Goal: Task Accomplishment & Management: Manage account settings

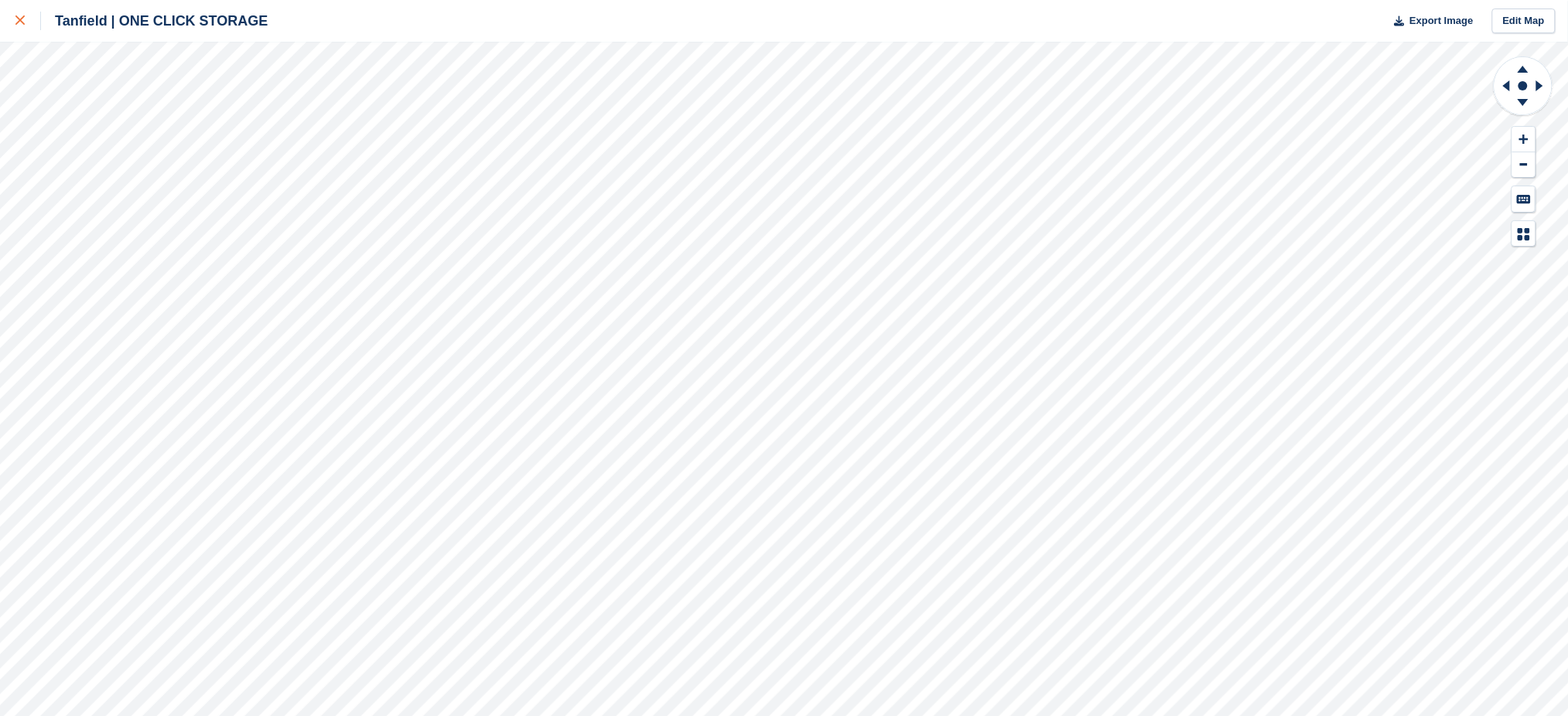
click at [16, 25] on icon at bounding box center [20, 20] width 10 height 10
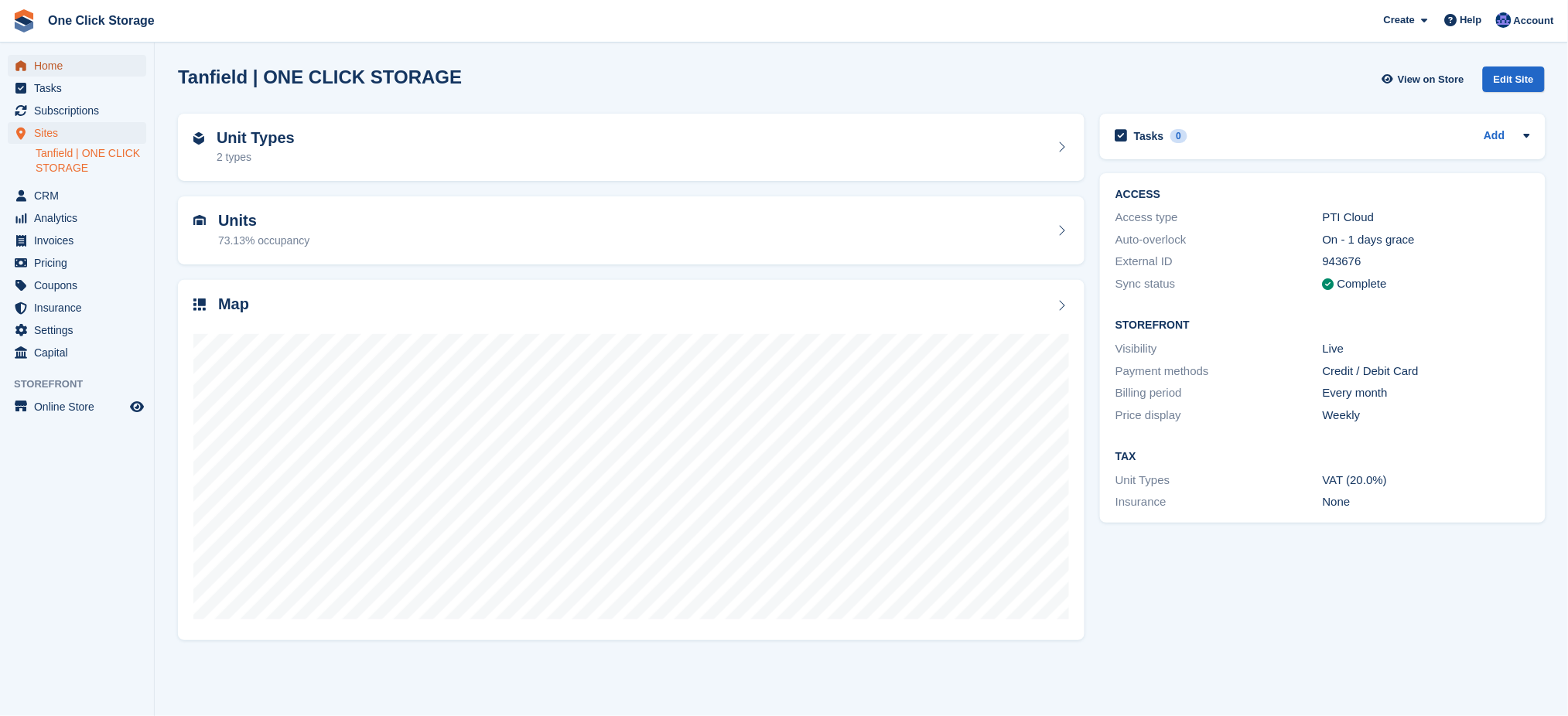
click at [53, 66] on span "Home" at bounding box center [80, 65] width 93 height 22
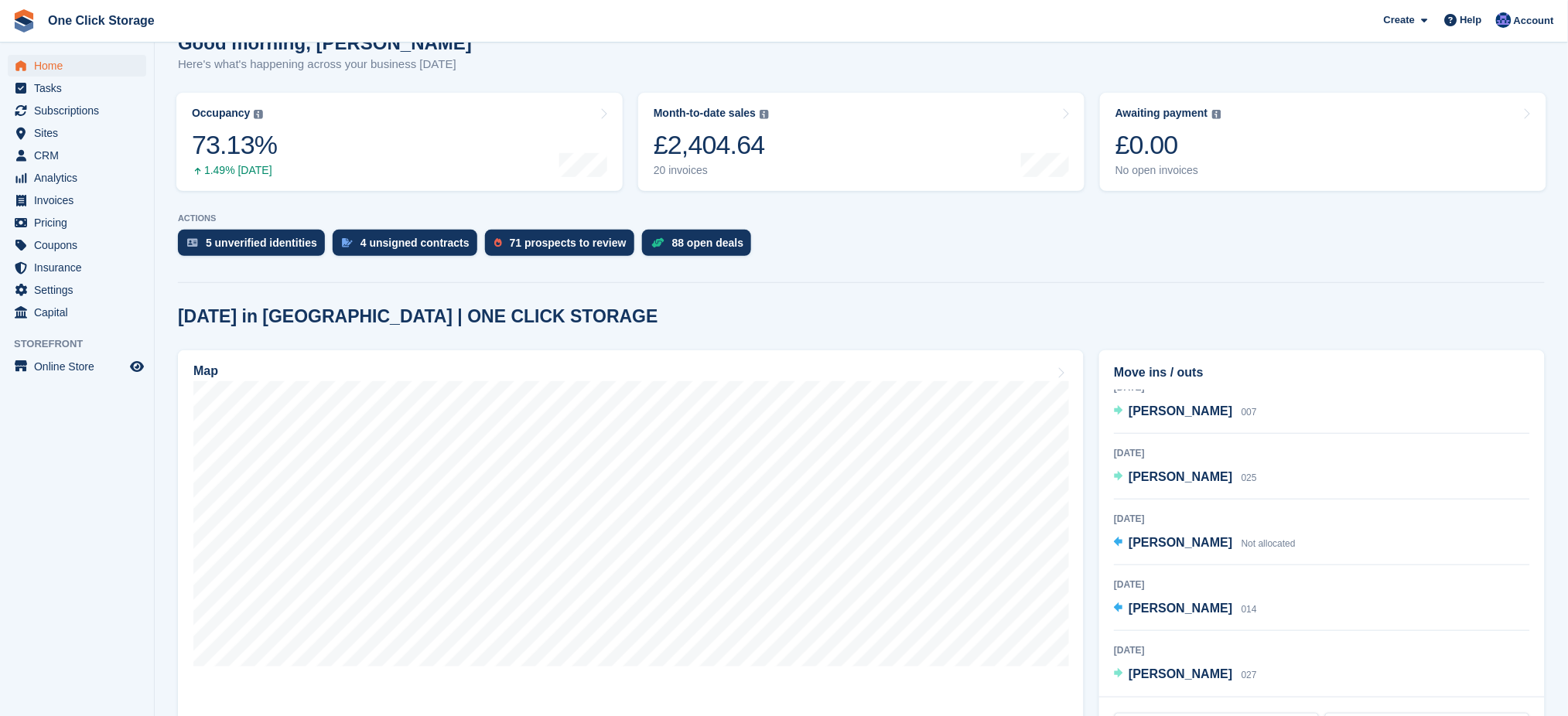
scroll to position [207, 0]
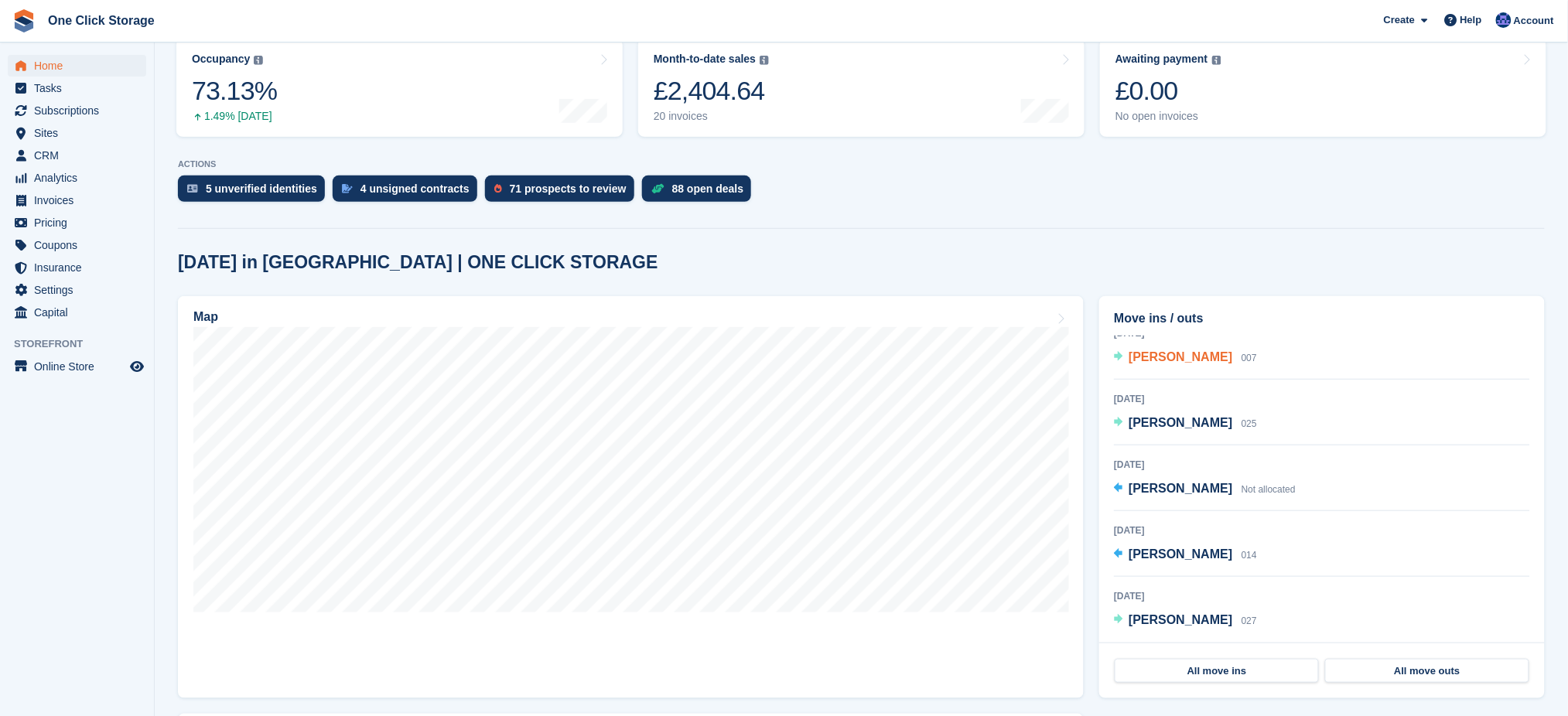
click at [1169, 351] on span "James Lamb" at bounding box center [1181, 357] width 104 height 14
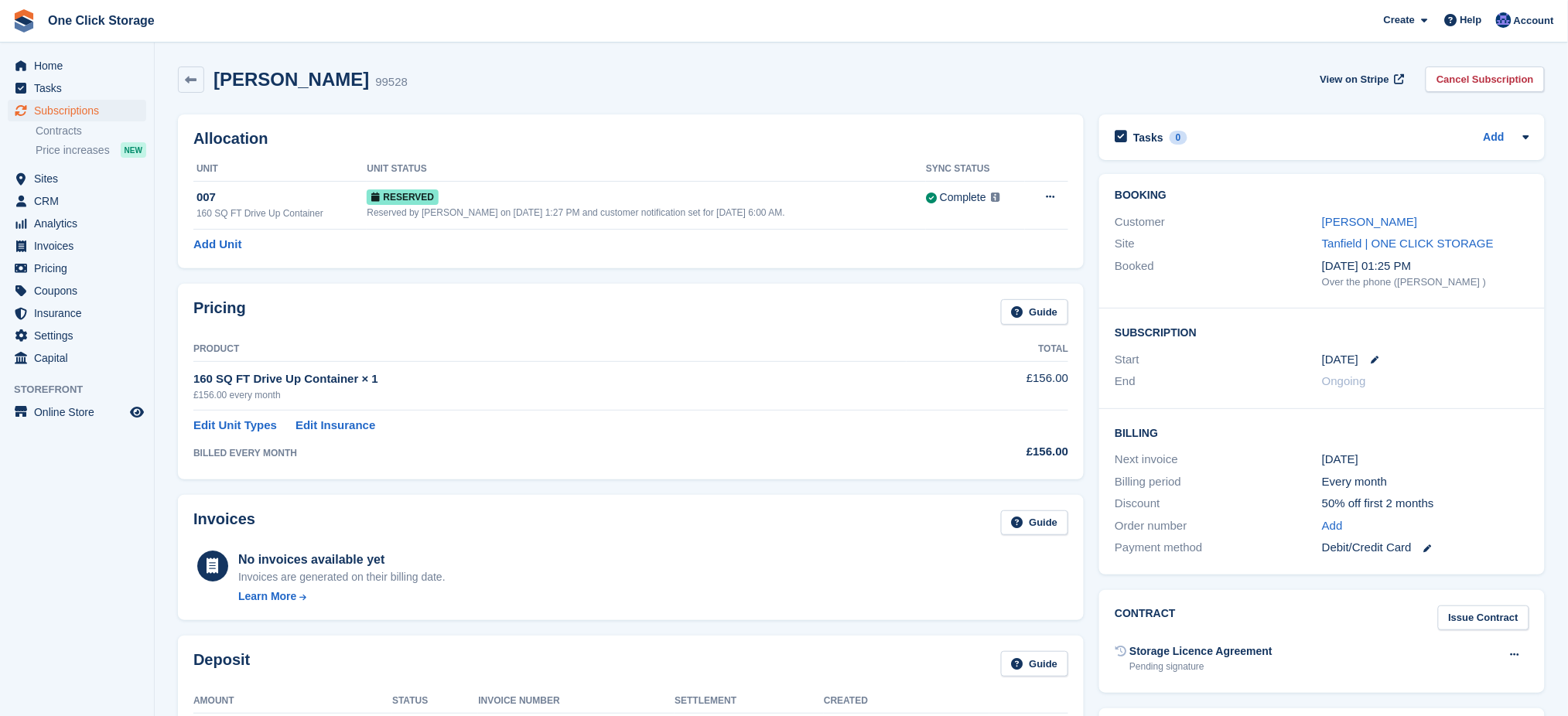
scroll to position [492, 0]
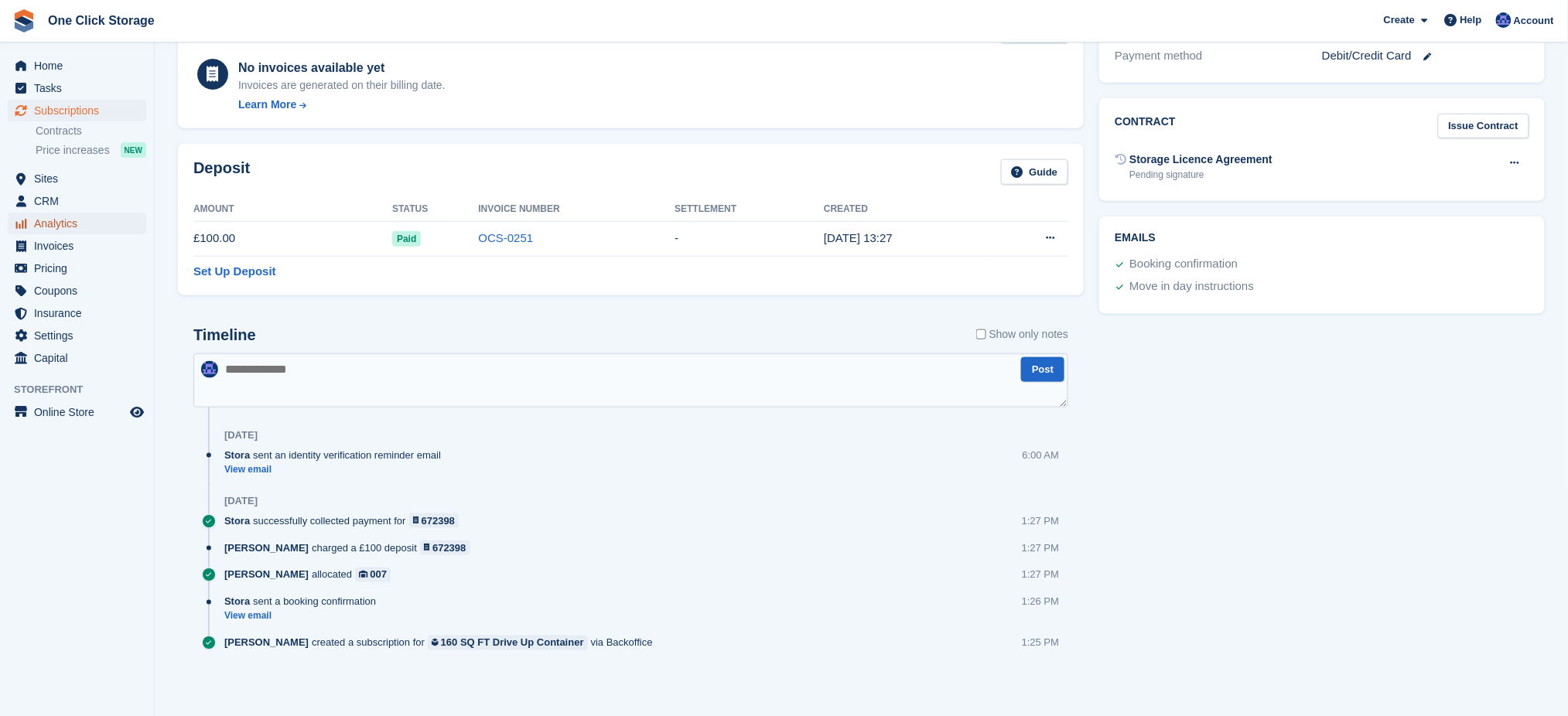
click at [65, 219] on span "Analytics" at bounding box center [80, 223] width 93 height 22
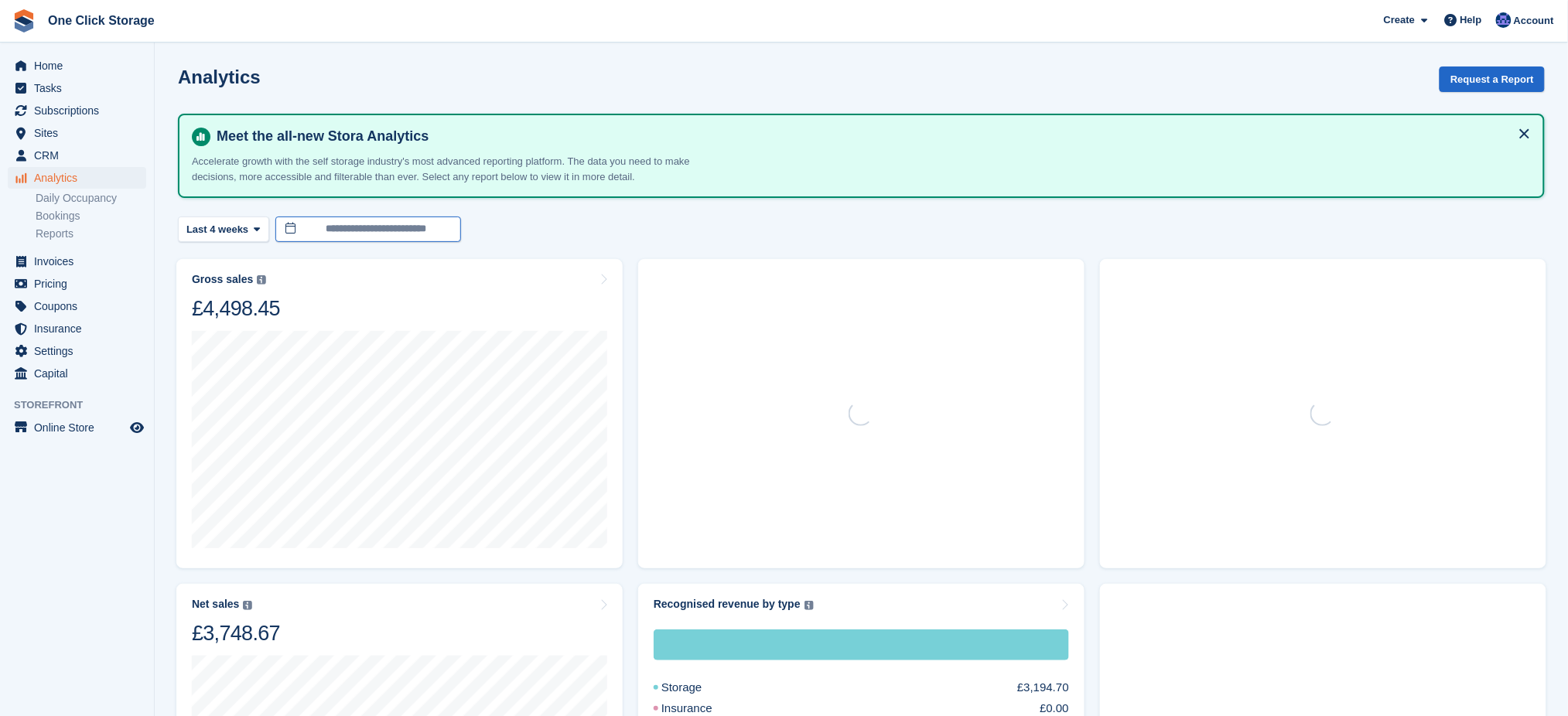
click at [379, 231] on input "**********" at bounding box center [368, 229] width 186 height 25
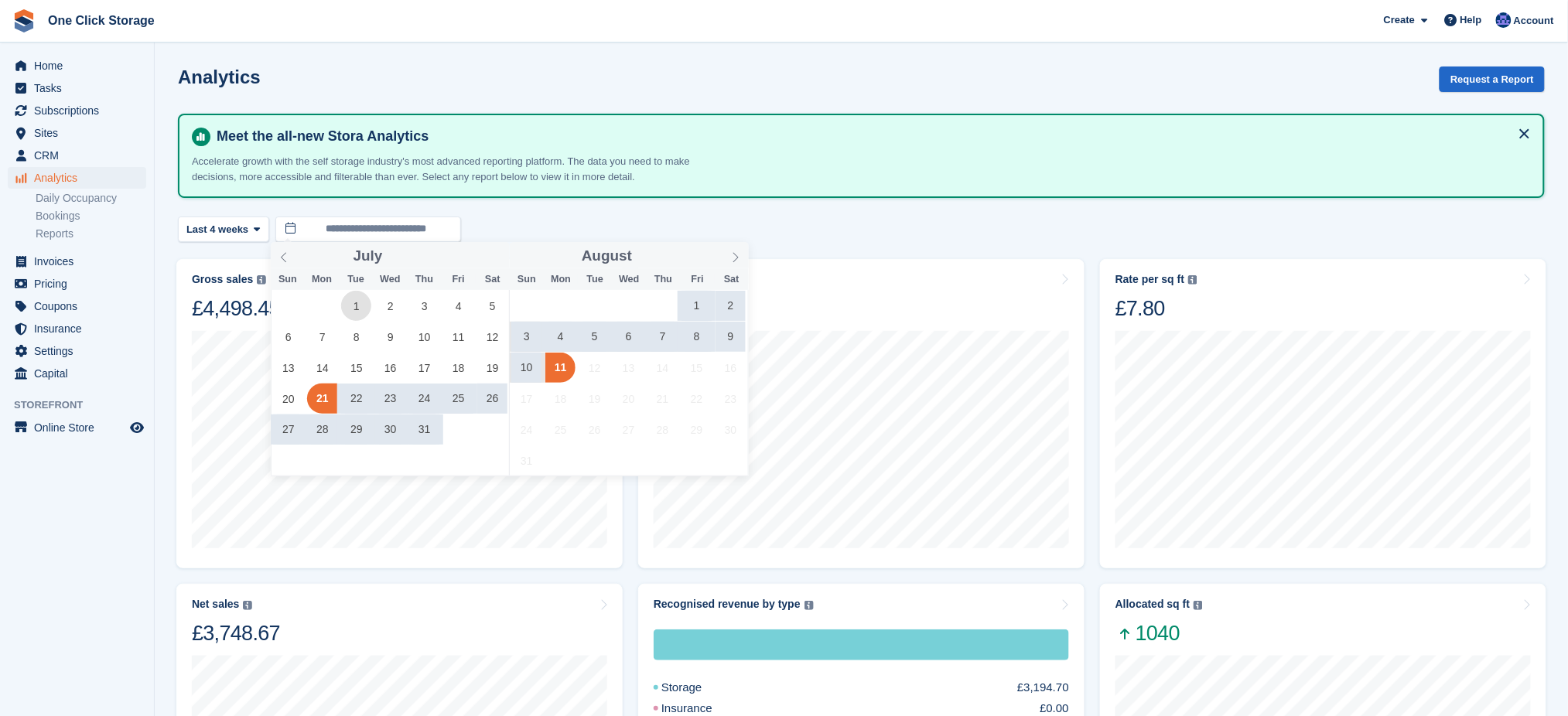
click at [357, 304] on span "1" at bounding box center [356, 306] width 30 height 30
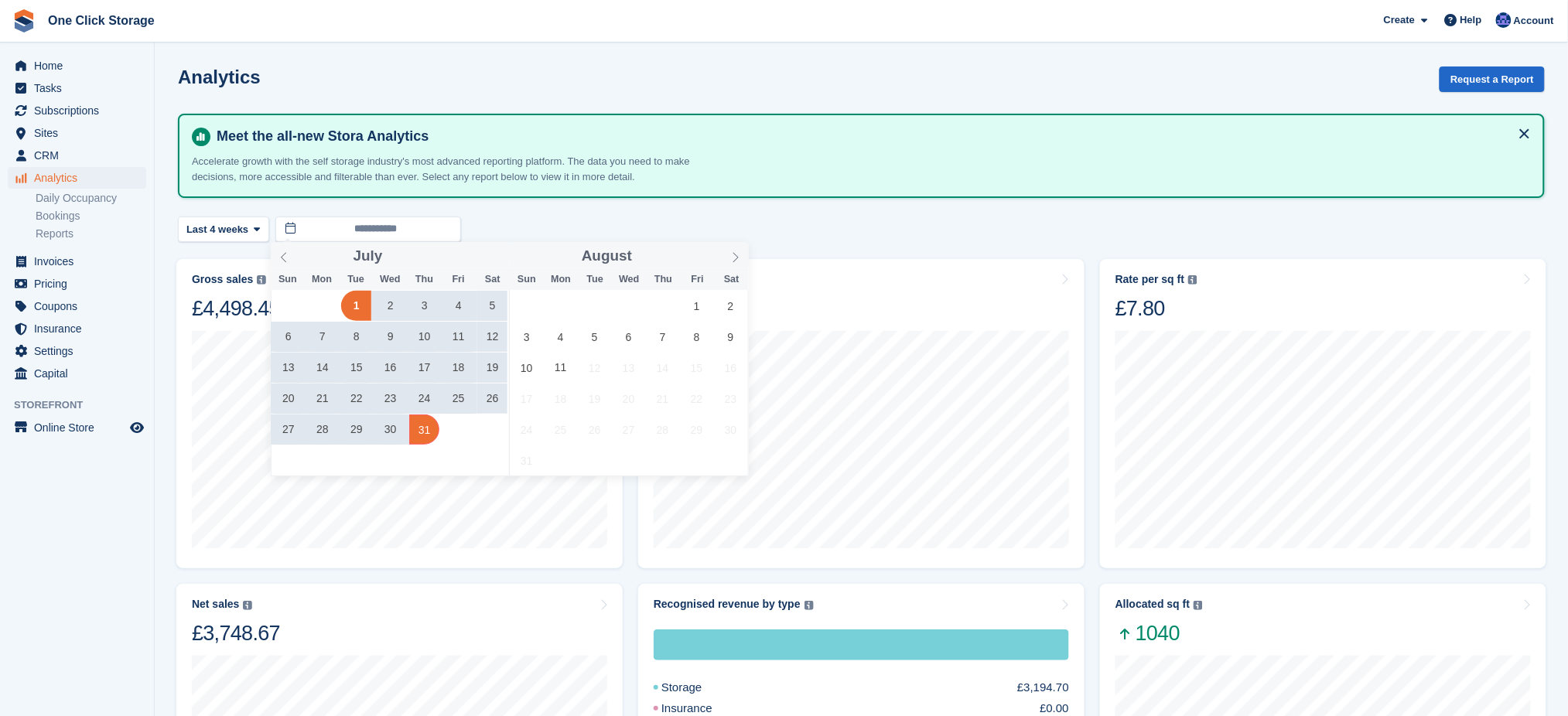
click at [425, 438] on span "31" at bounding box center [425, 430] width 30 height 30
type input "**********"
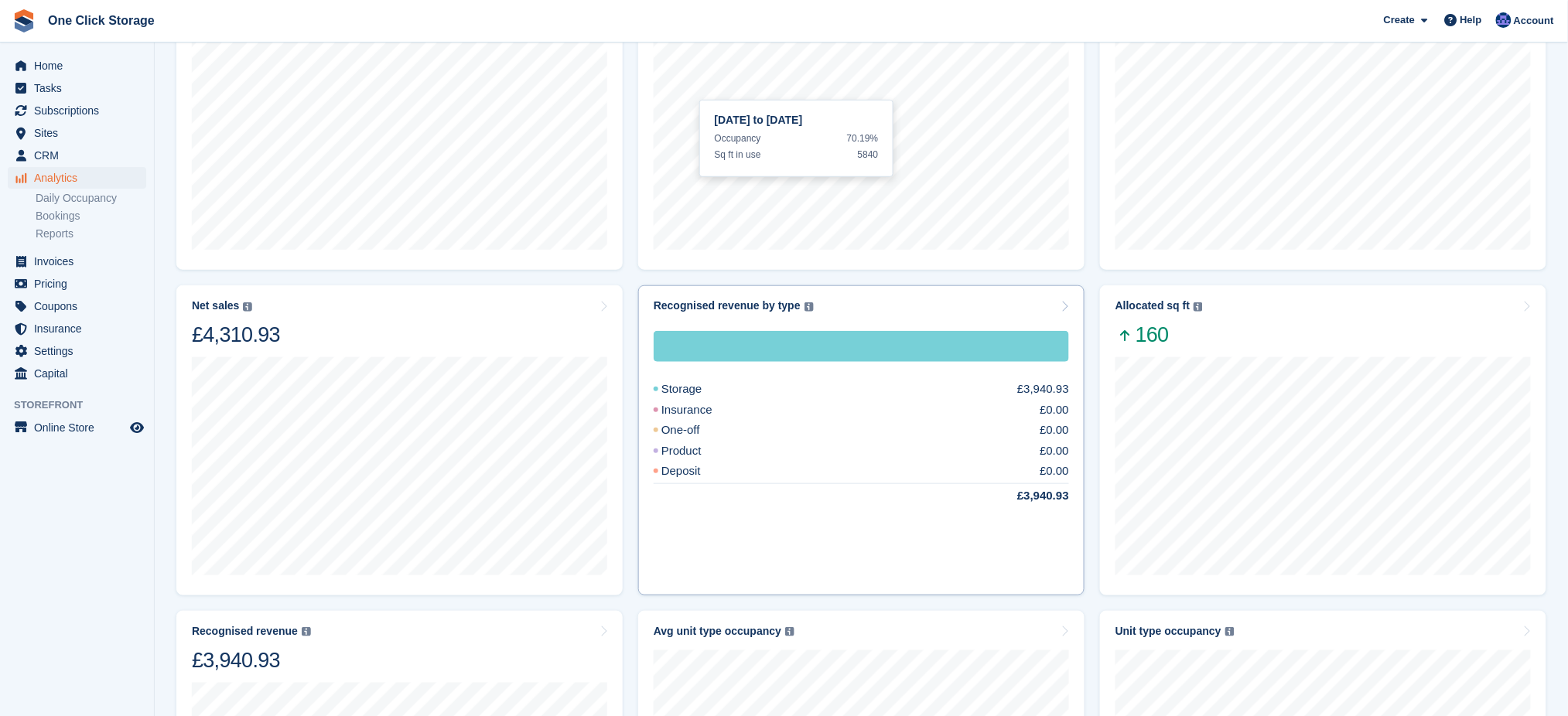
scroll to position [309, 0]
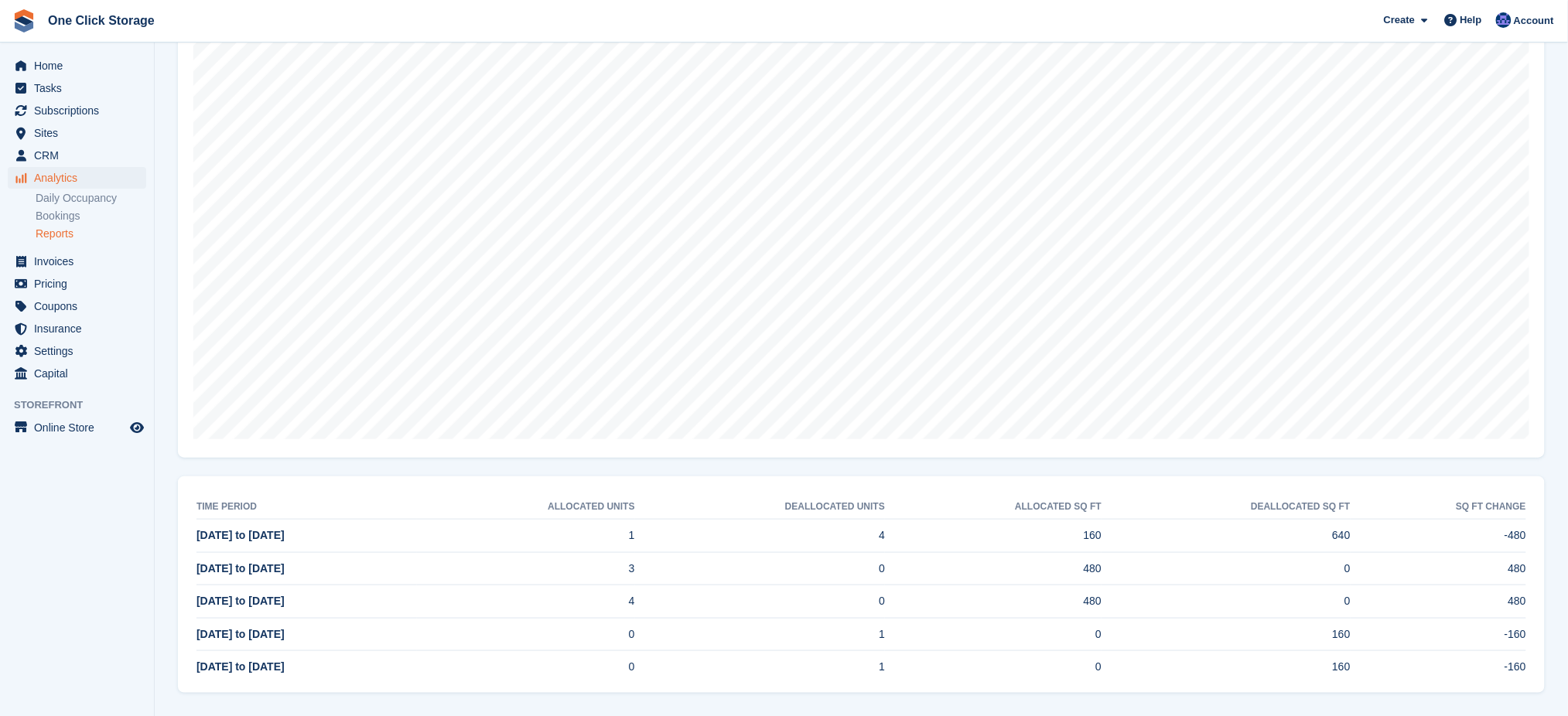
scroll to position [327, 0]
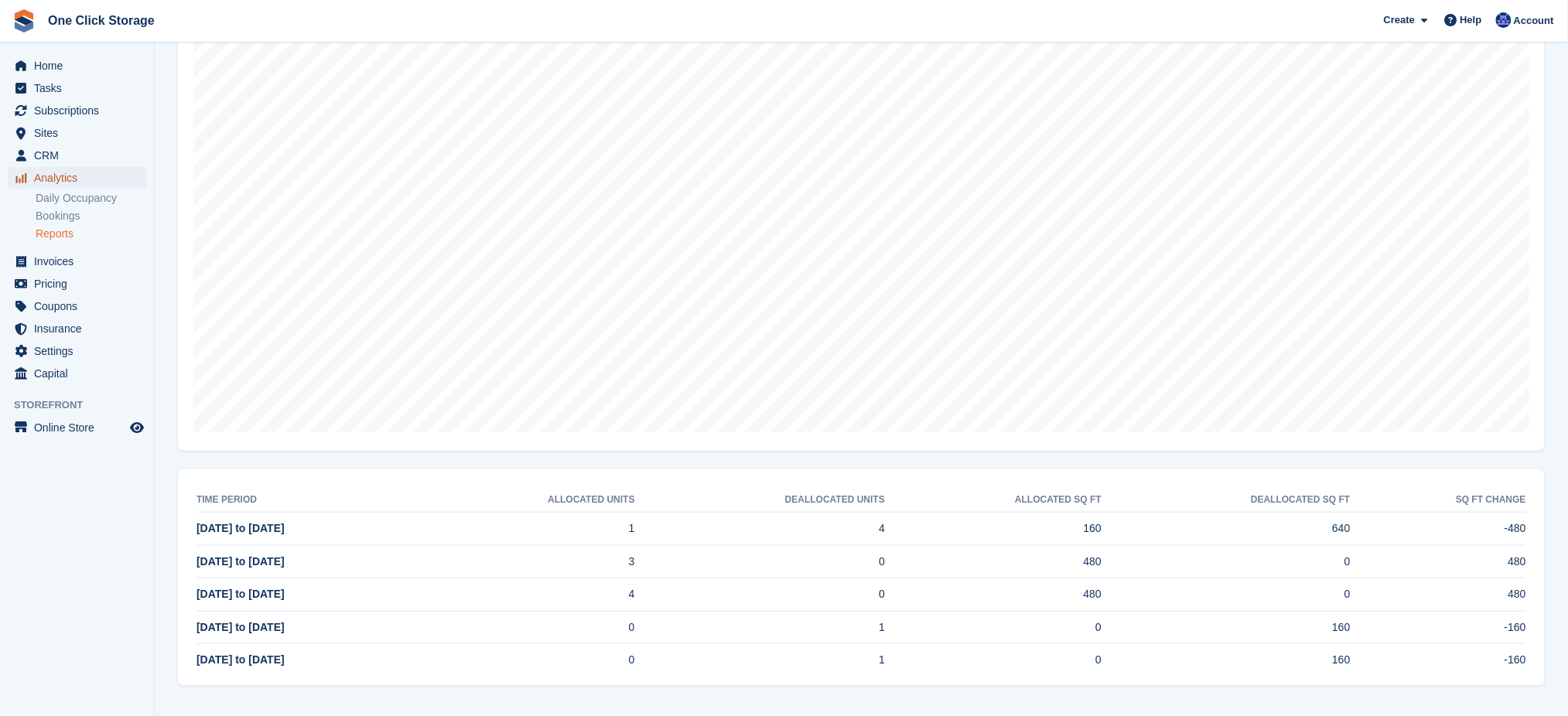
click at [64, 173] on span "Analytics" at bounding box center [80, 178] width 93 height 22
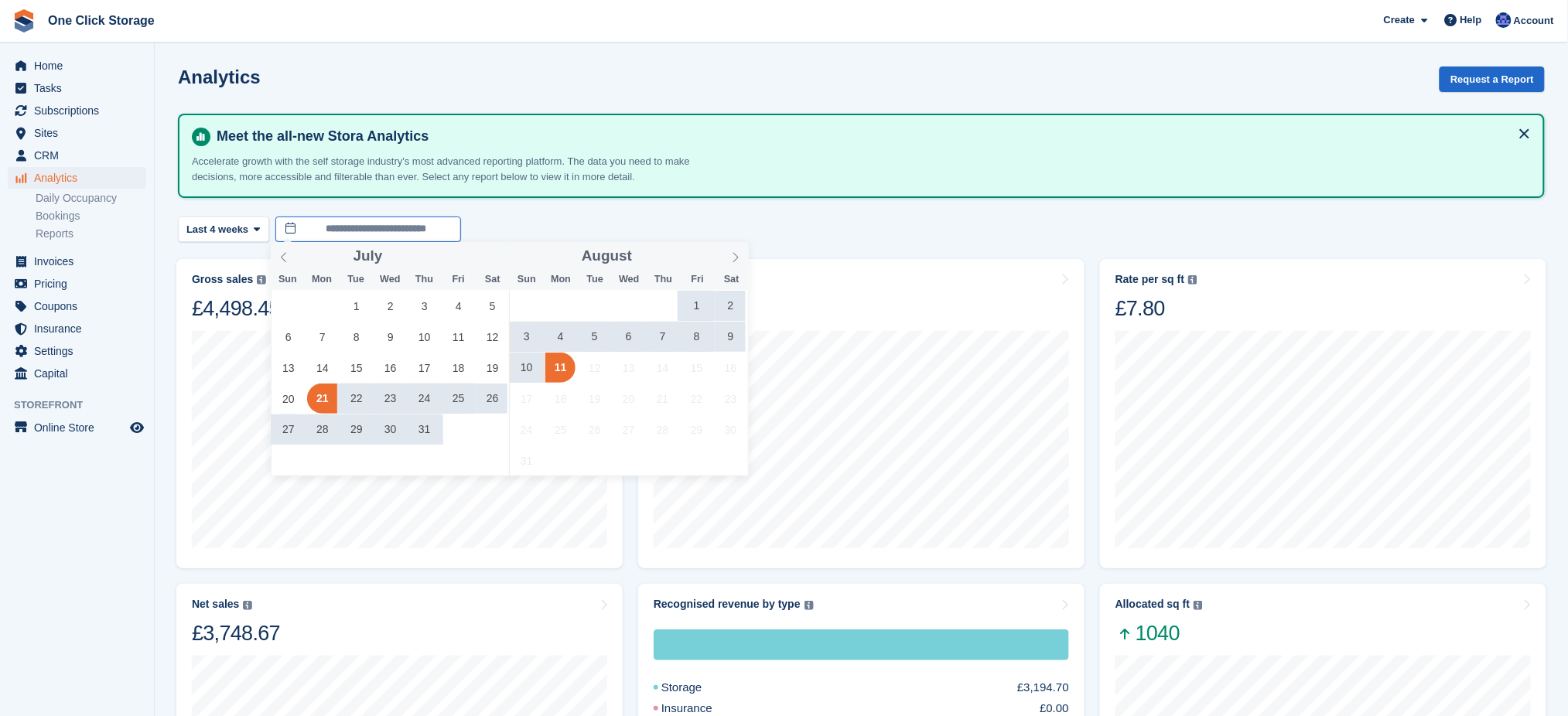
click at [315, 228] on input "**********" at bounding box center [368, 229] width 186 height 25
click at [352, 308] on span "1" at bounding box center [356, 306] width 30 height 30
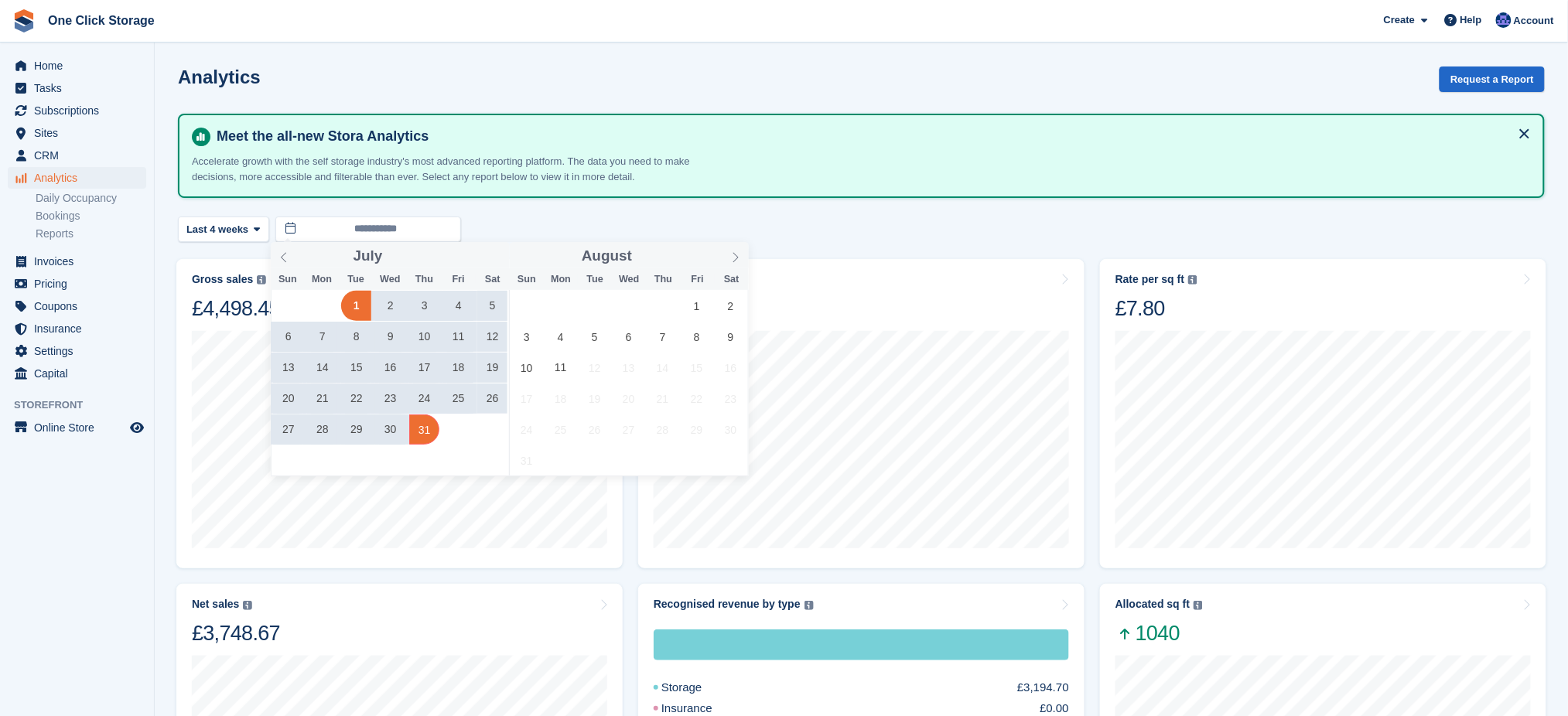
click at [428, 432] on span "31" at bounding box center [425, 430] width 30 height 30
type input "**********"
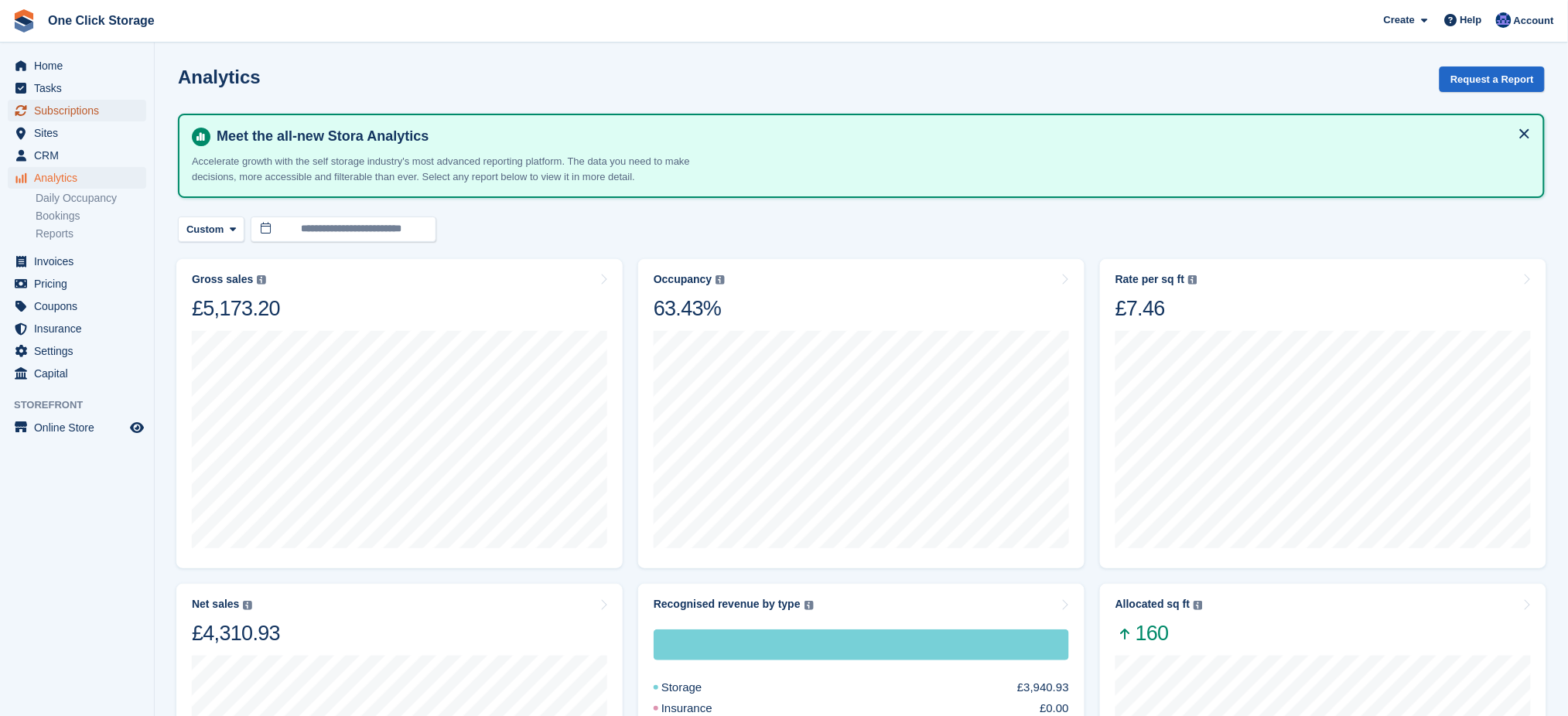
click at [54, 107] on span "Subscriptions" at bounding box center [80, 110] width 93 height 22
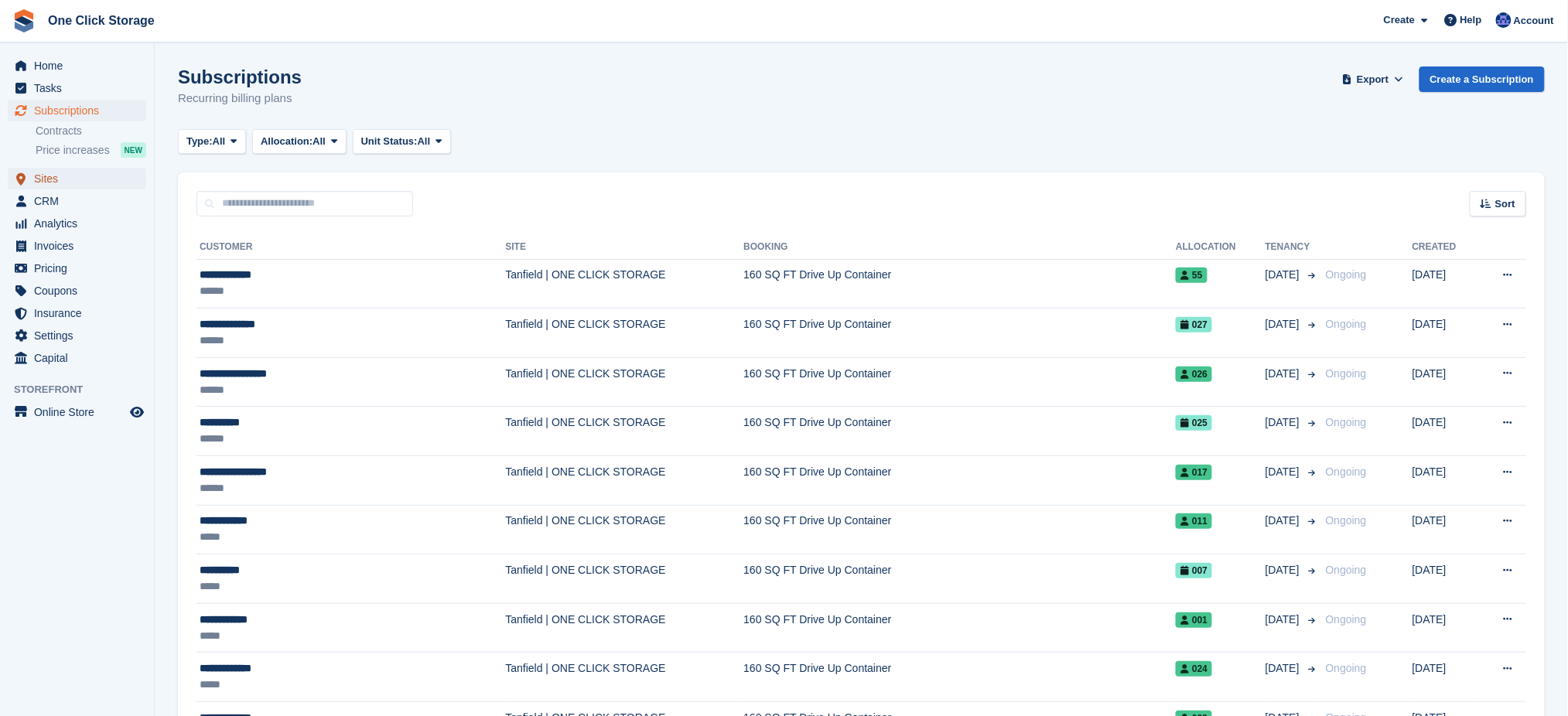
click at [68, 171] on span "Sites" at bounding box center [80, 178] width 93 height 22
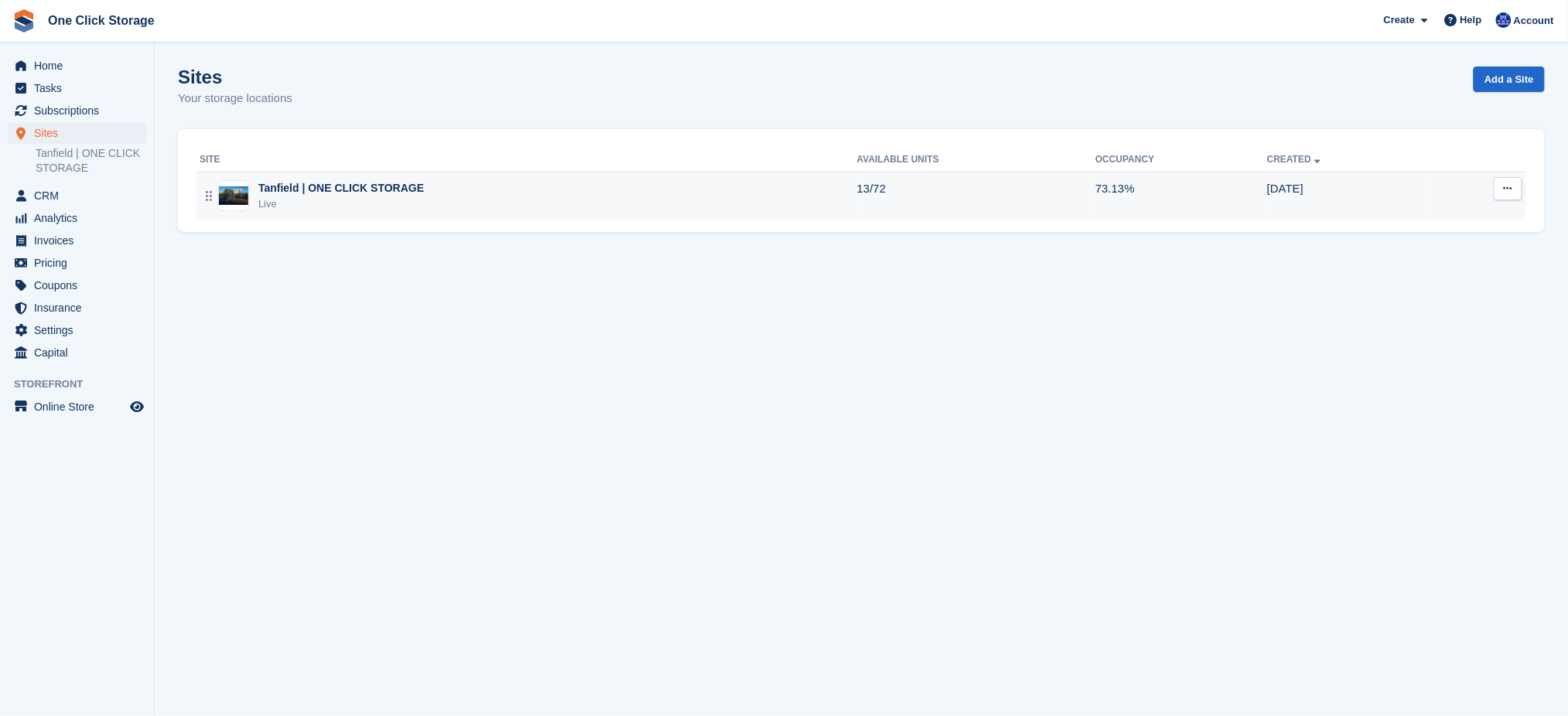
click at [343, 200] on div "Live" at bounding box center [341, 204] width 166 height 15
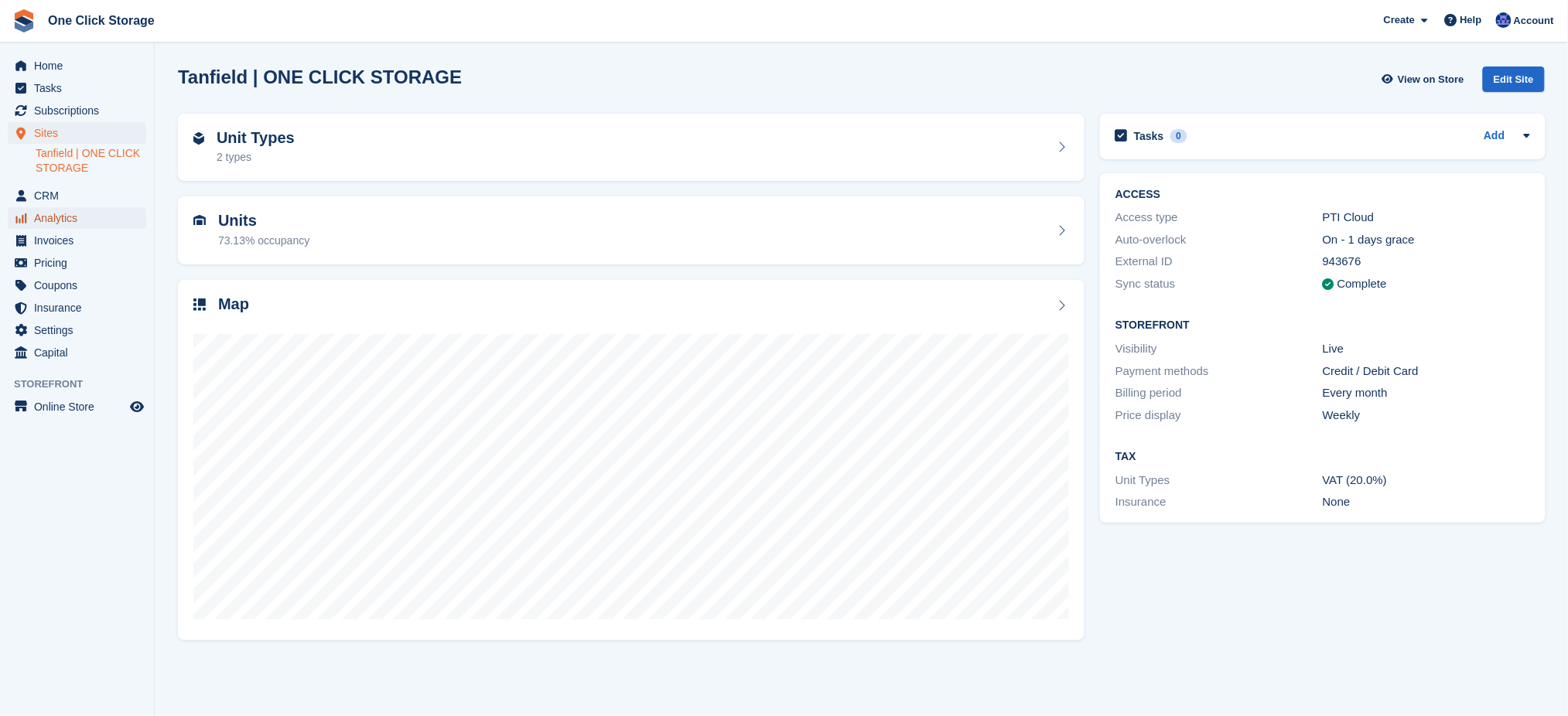
click at [89, 210] on span "Analytics" at bounding box center [80, 217] width 93 height 22
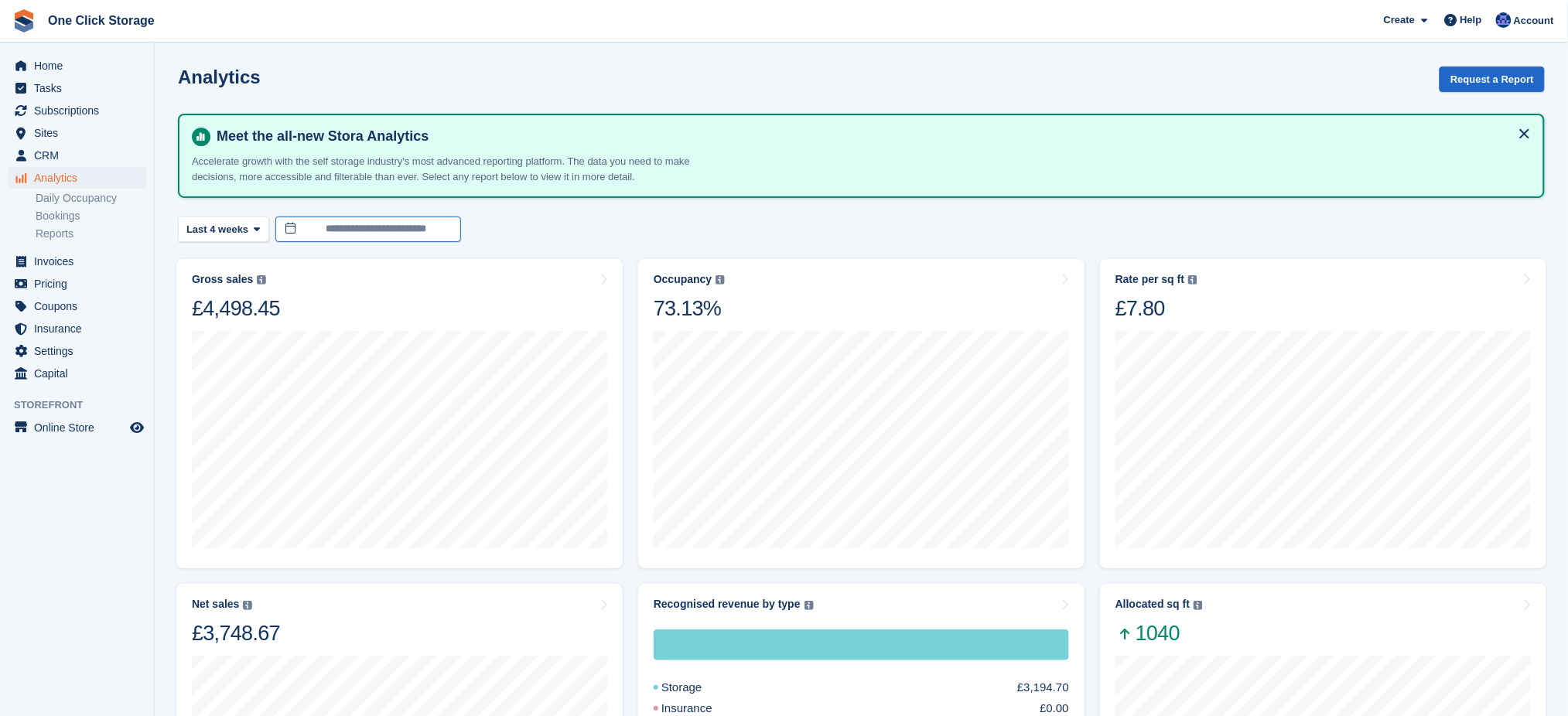
click at [330, 225] on input "**********" at bounding box center [368, 229] width 186 height 25
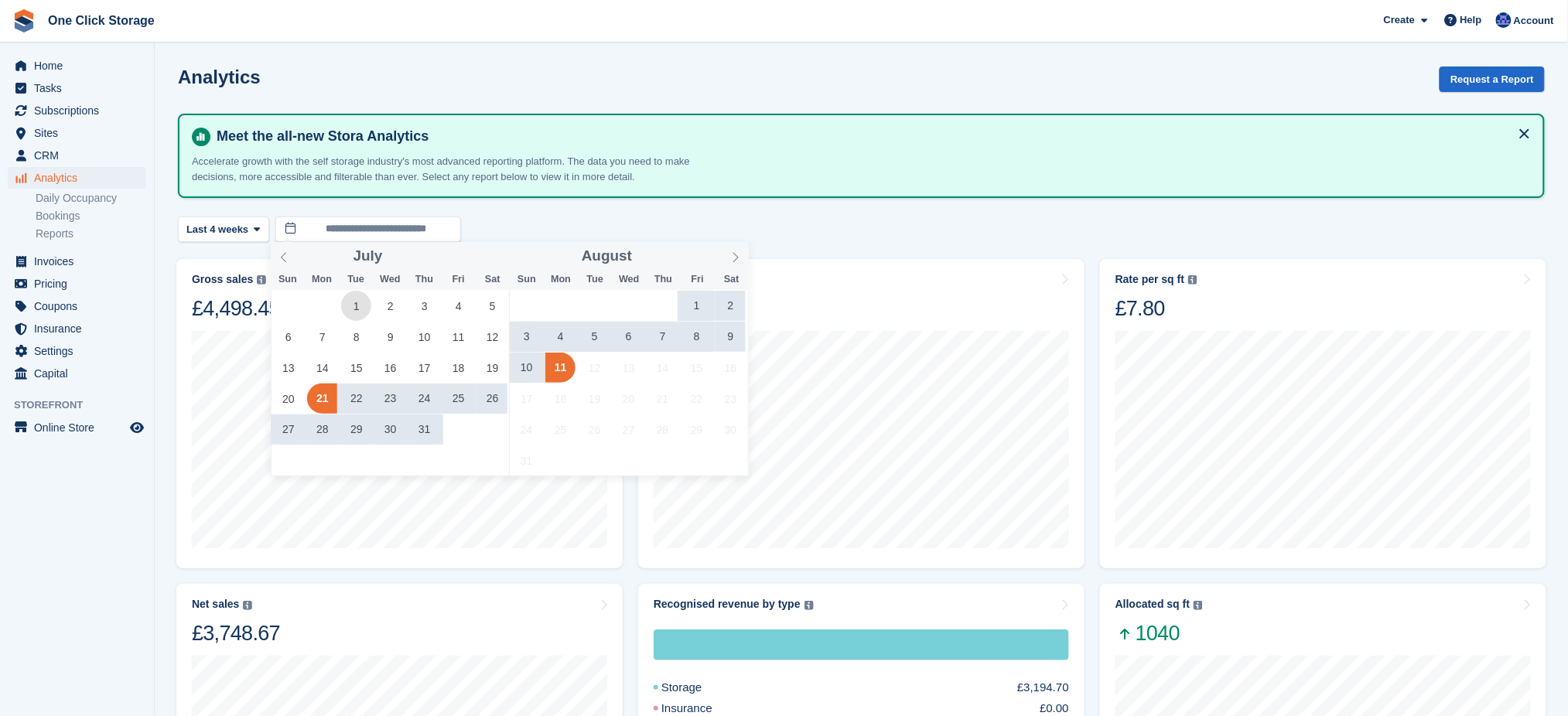
click at [351, 313] on span "1" at bounding box center [356, 306] width 30 height 30
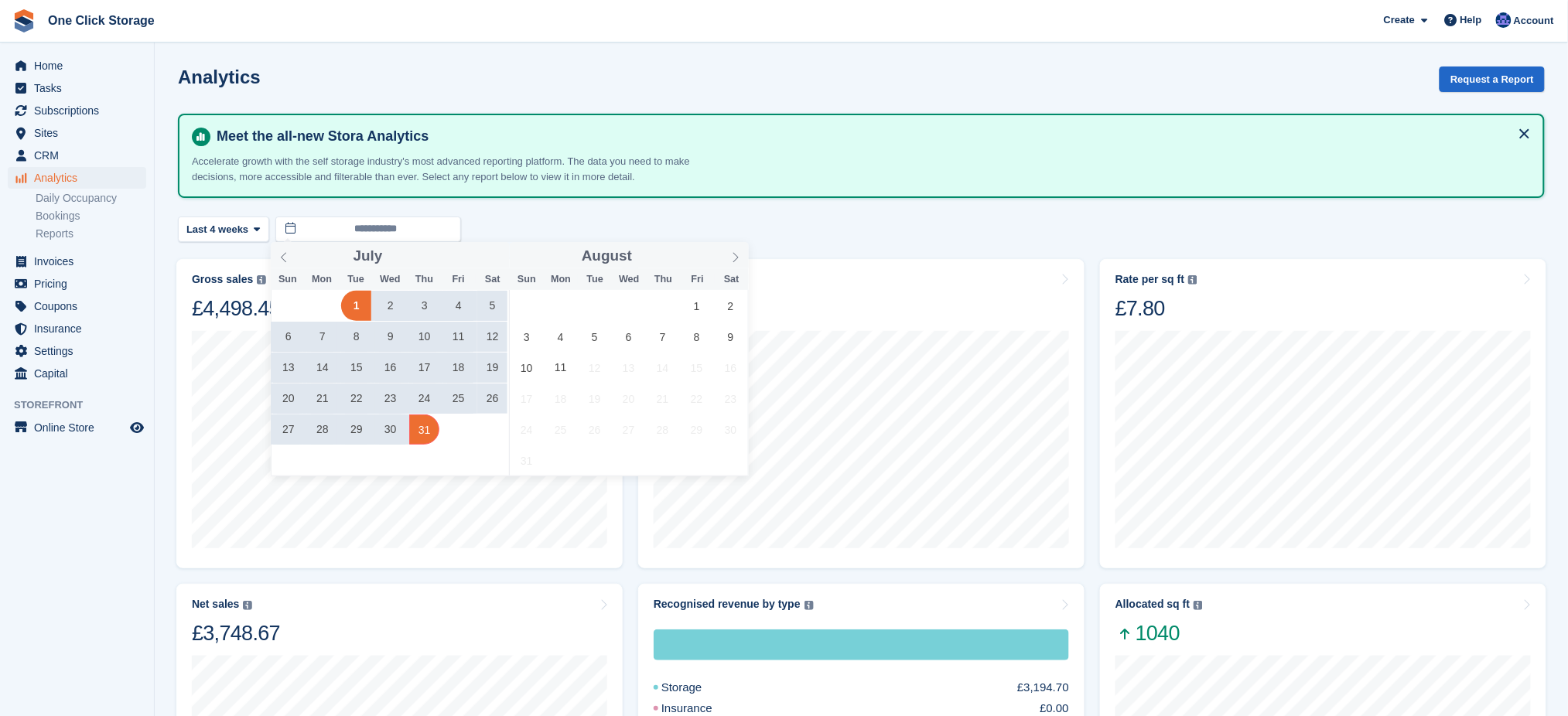
click at [425, 425] on span "31" at bounding box center [425, 430] width 30 height 30
type input "**********"
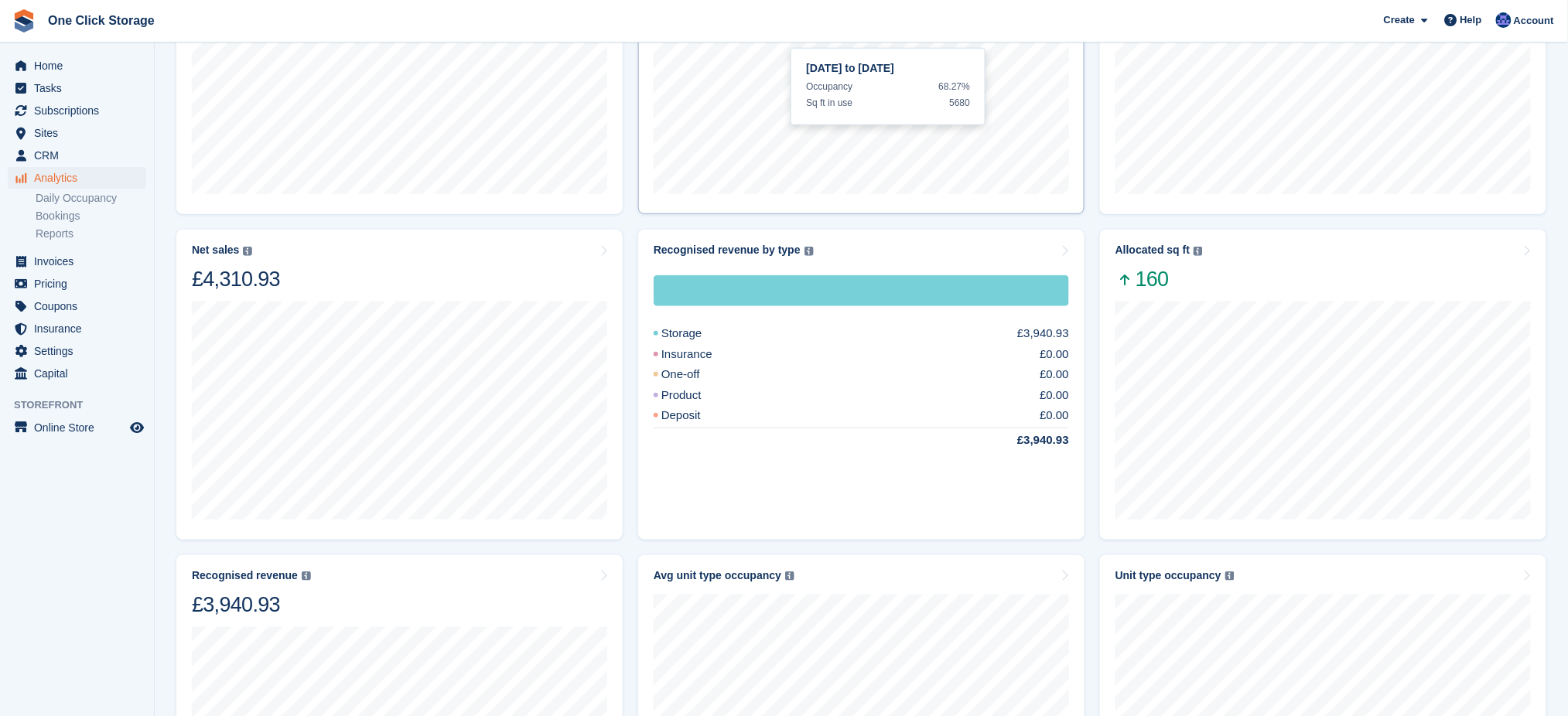
scroll to position [413, 0]
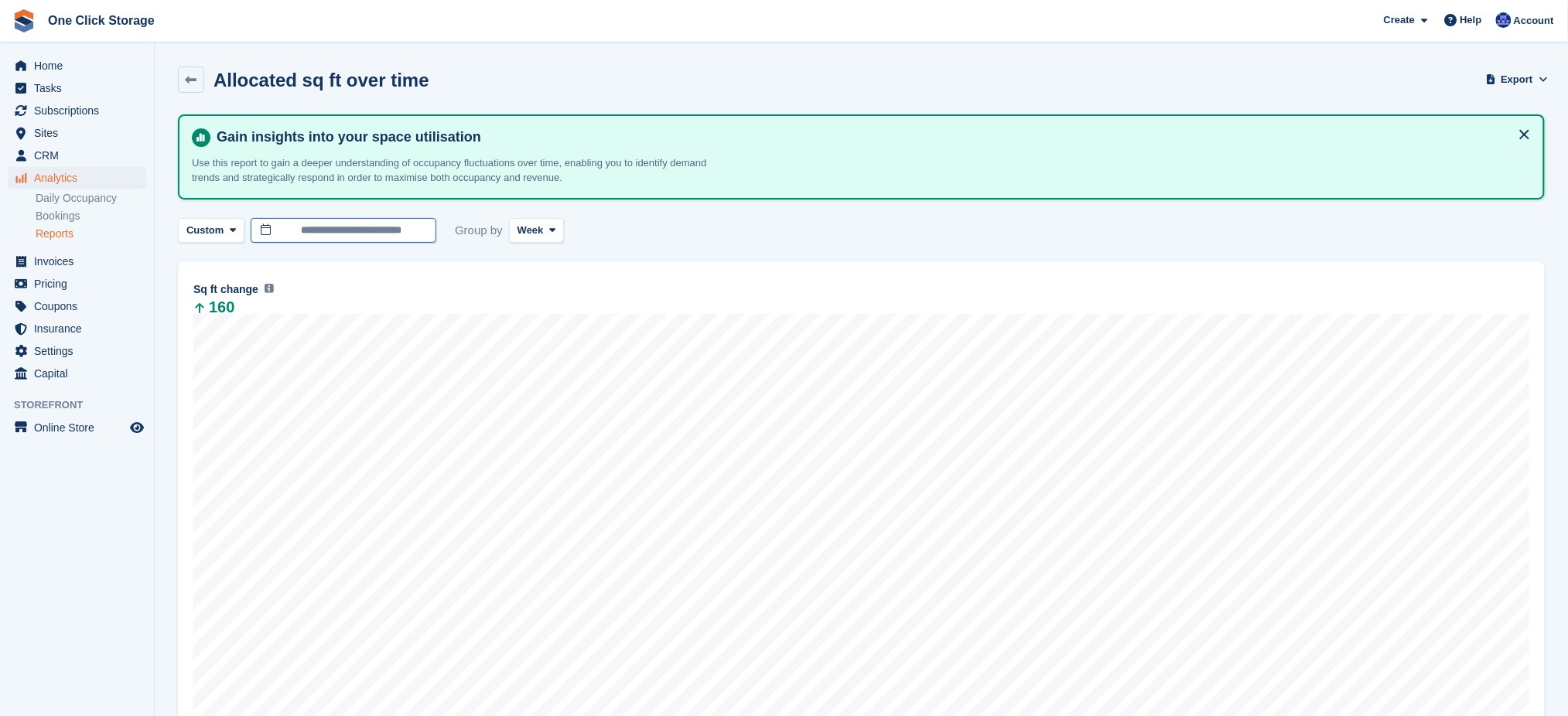
click at [390, 240] on body "One Click Storage Create Subscription Invoice Contact Deal Discount Page Help C…" at bounding box center [784, 522] width 1568 height 1045
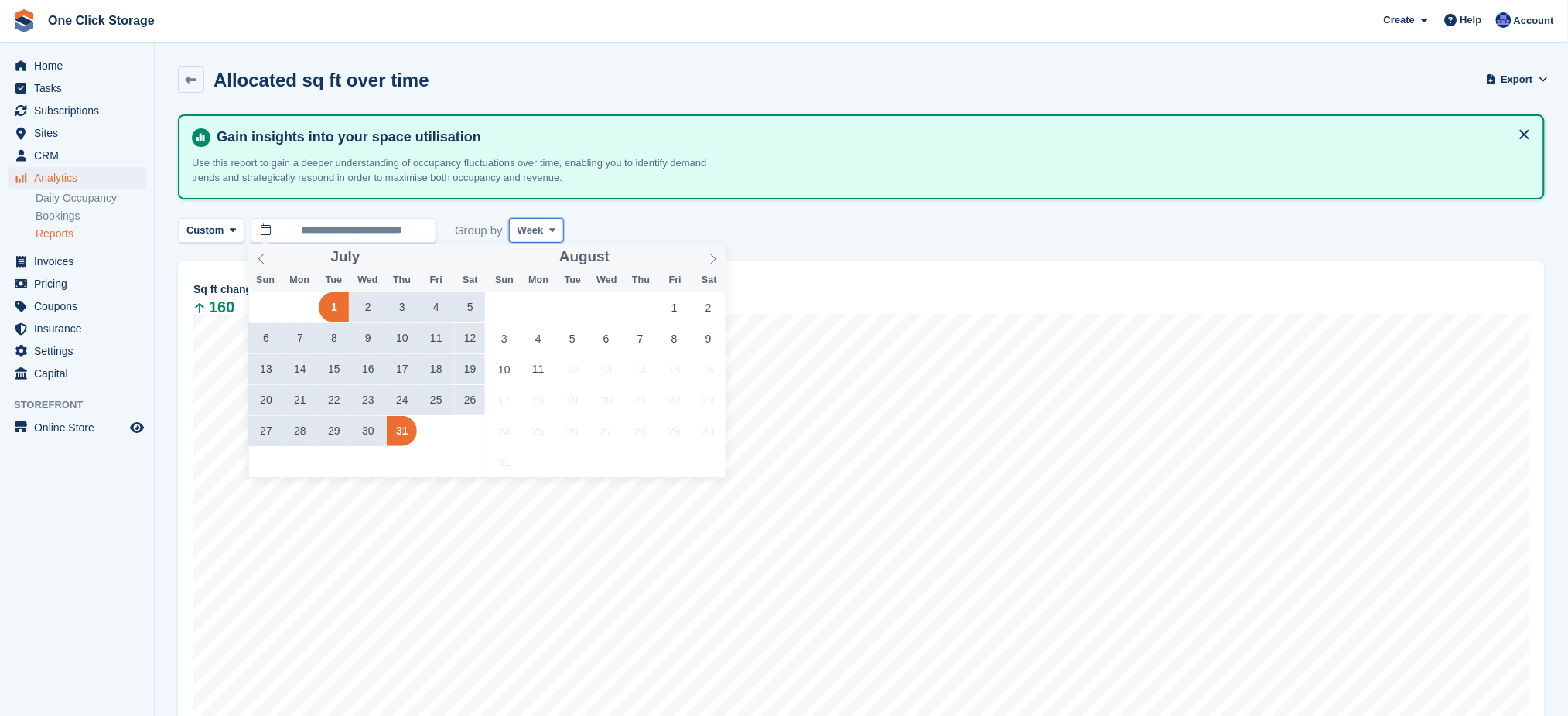
click at [532, 223] on span "Week" at bounding box center [531, 230] width 26 height 15
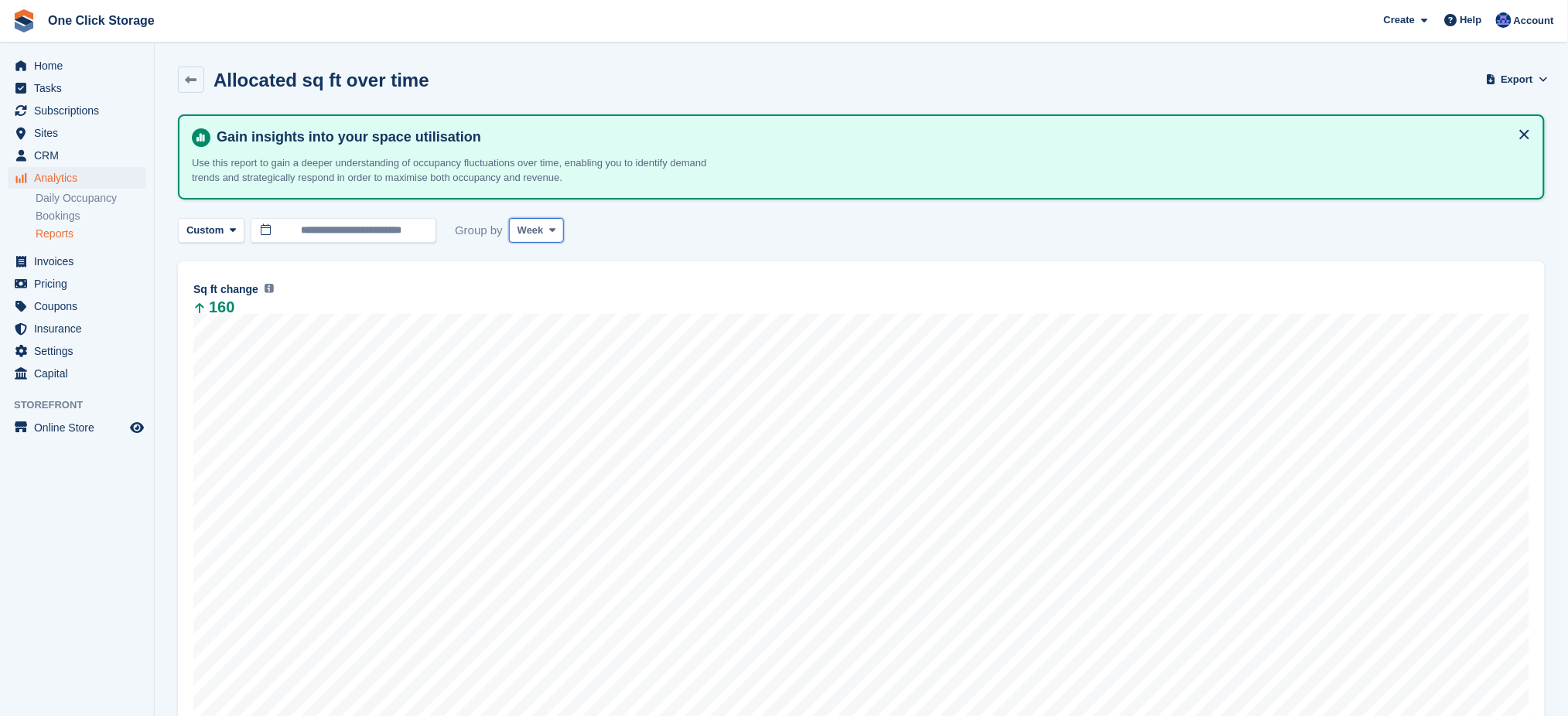
click at [549, 233] on span at bounding box center [553, 231] width 13 height 13
click at [549, 296] on link "Week" at bounding box center [583, 295] width 135 height 28
click at [549, 238] on button "Week" at bounding box center [536, 231] width 55 height 25
click at [547, 289] on link "Week" at bounding box center [583, 295] width 135 height 28
click at [547, 229] on span at bounding box center [553, 231] width 13 height 13
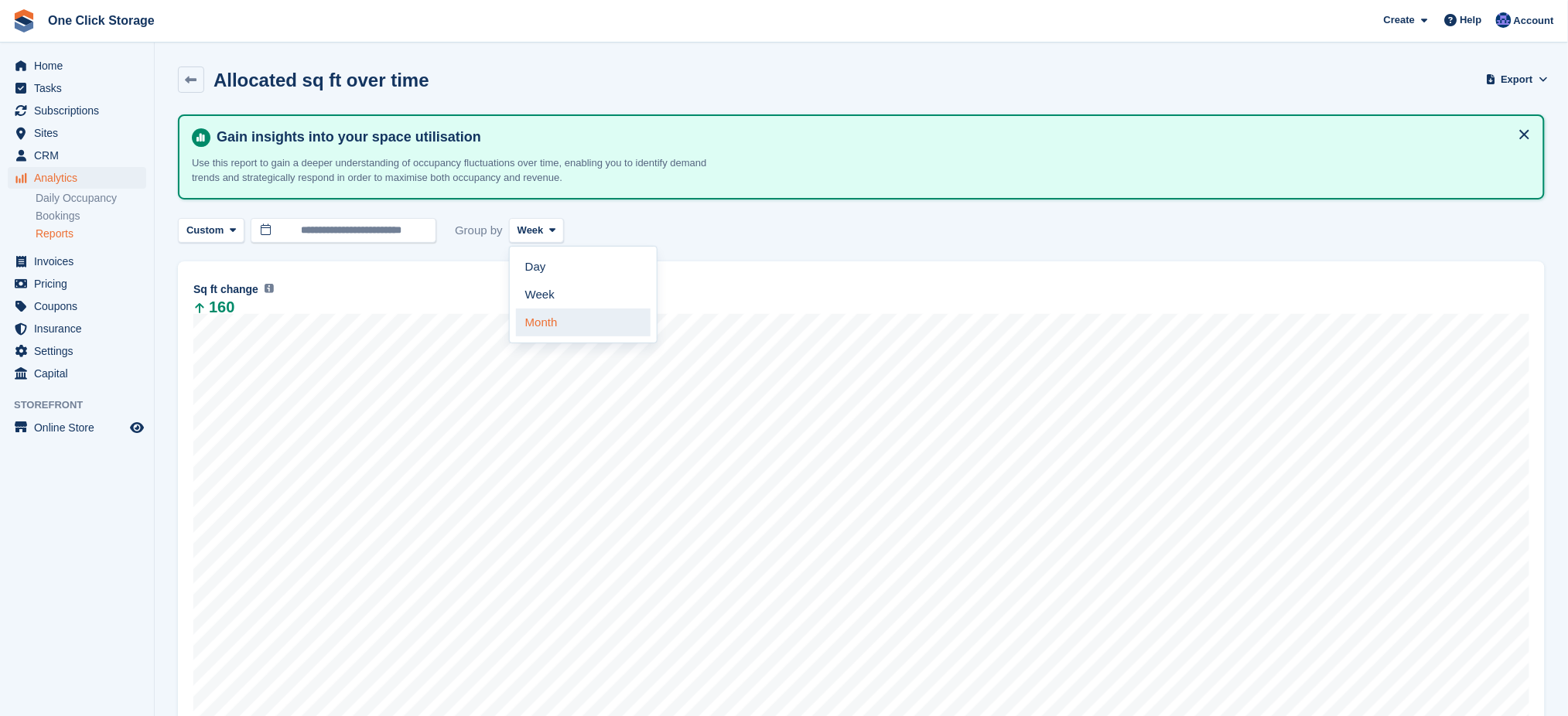
click at [547, 319] on link "Month" at bounding box center [583, 322] width 135 height 28
click at [186, 76] on icon at bounding box center [191, 80] width 12 height 12
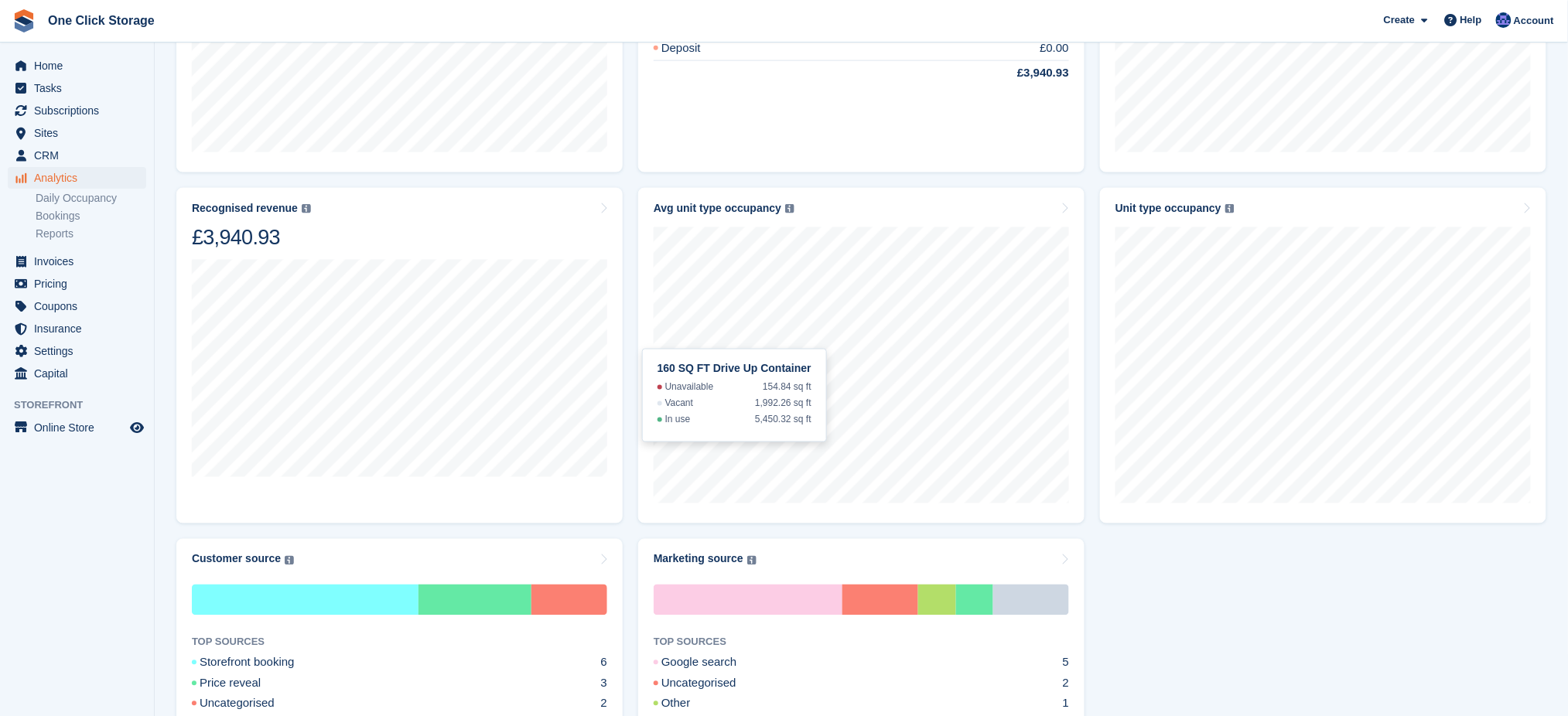
scroll to position [205, 0]
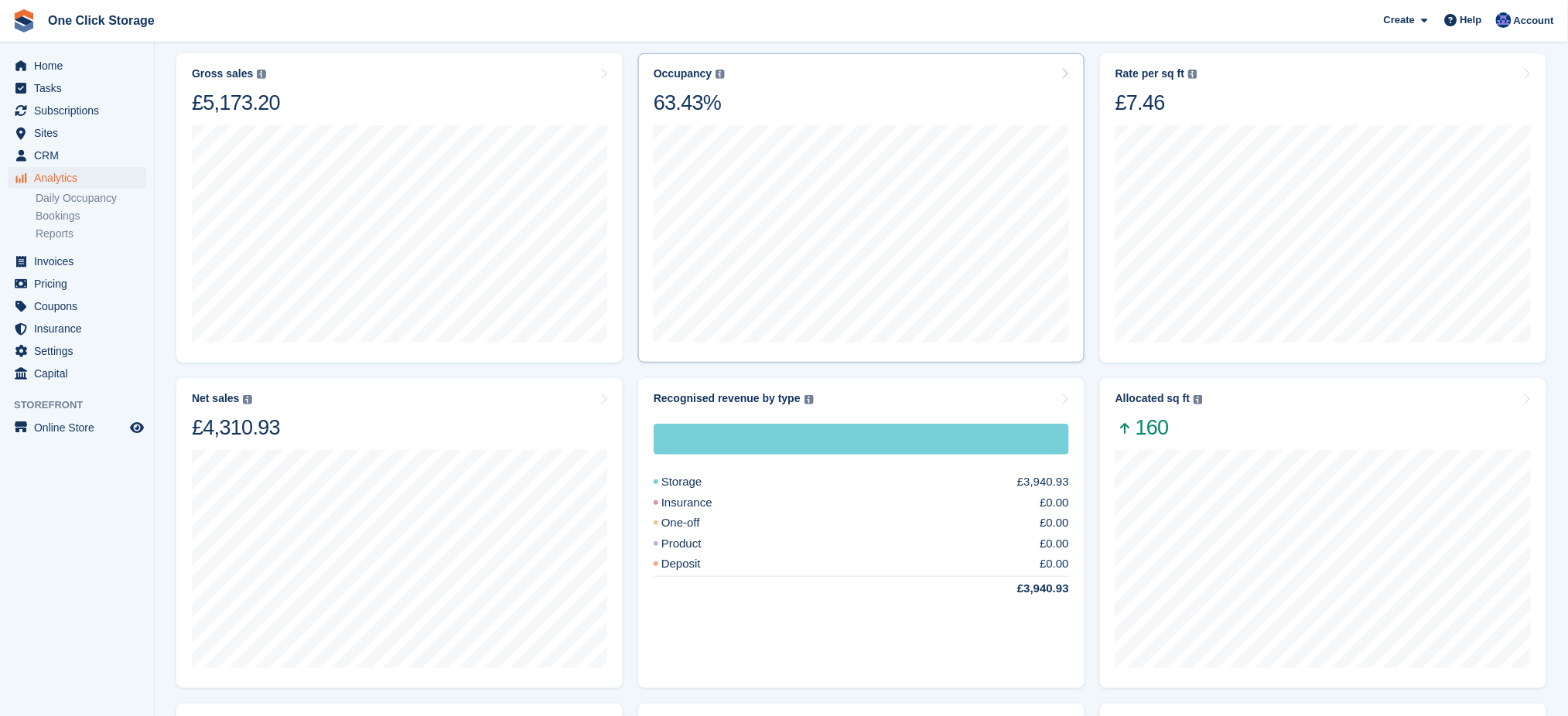
click at [748, 96] on div "Occupancy Percentage of all allocated units in terms of area. Includes units wi…" at bounding box center [861, 91] width 415 height 49
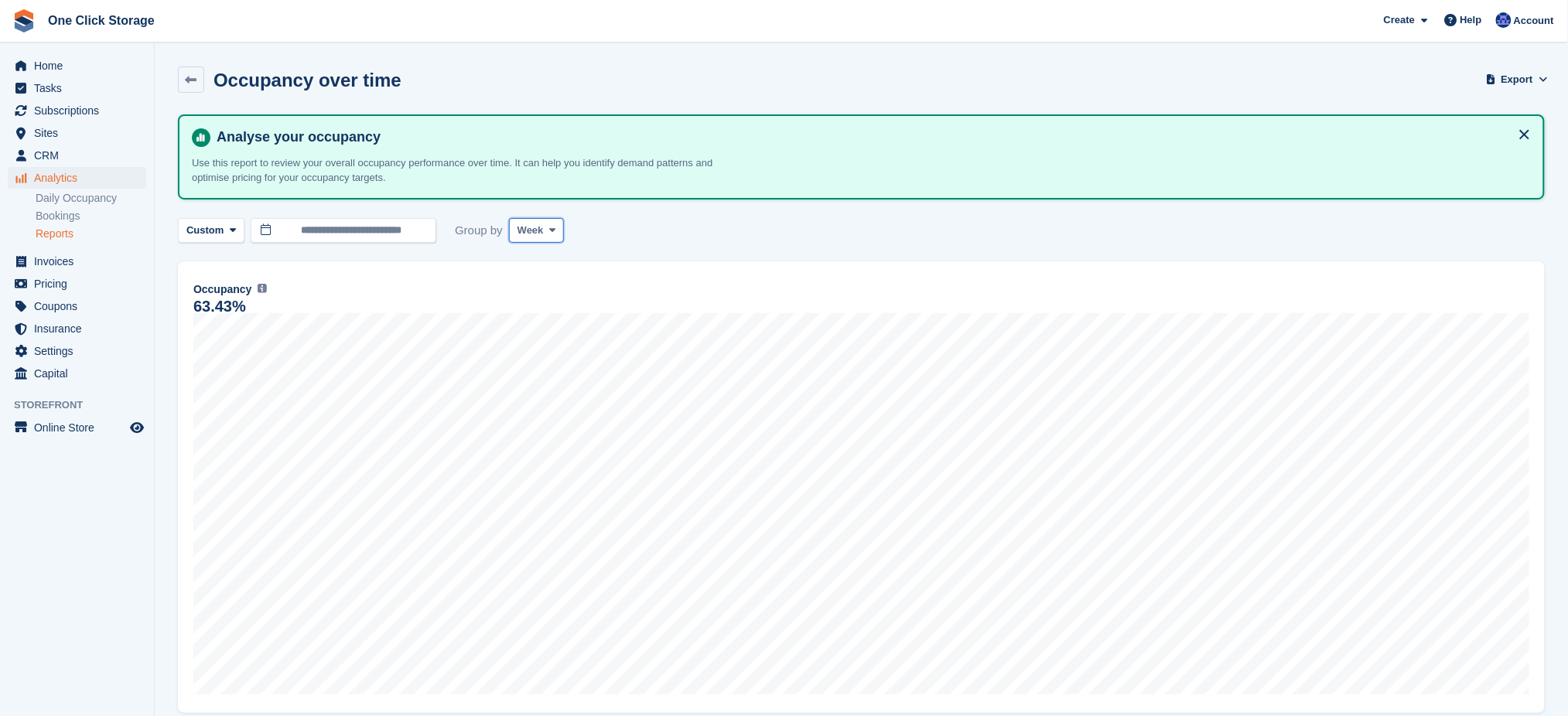
click at [554, 227] on span at bounding box center [553, 231] width 13 height 13
click at [549, 323] on link "Month" at bounding box center [583, 322] width 135 height 28
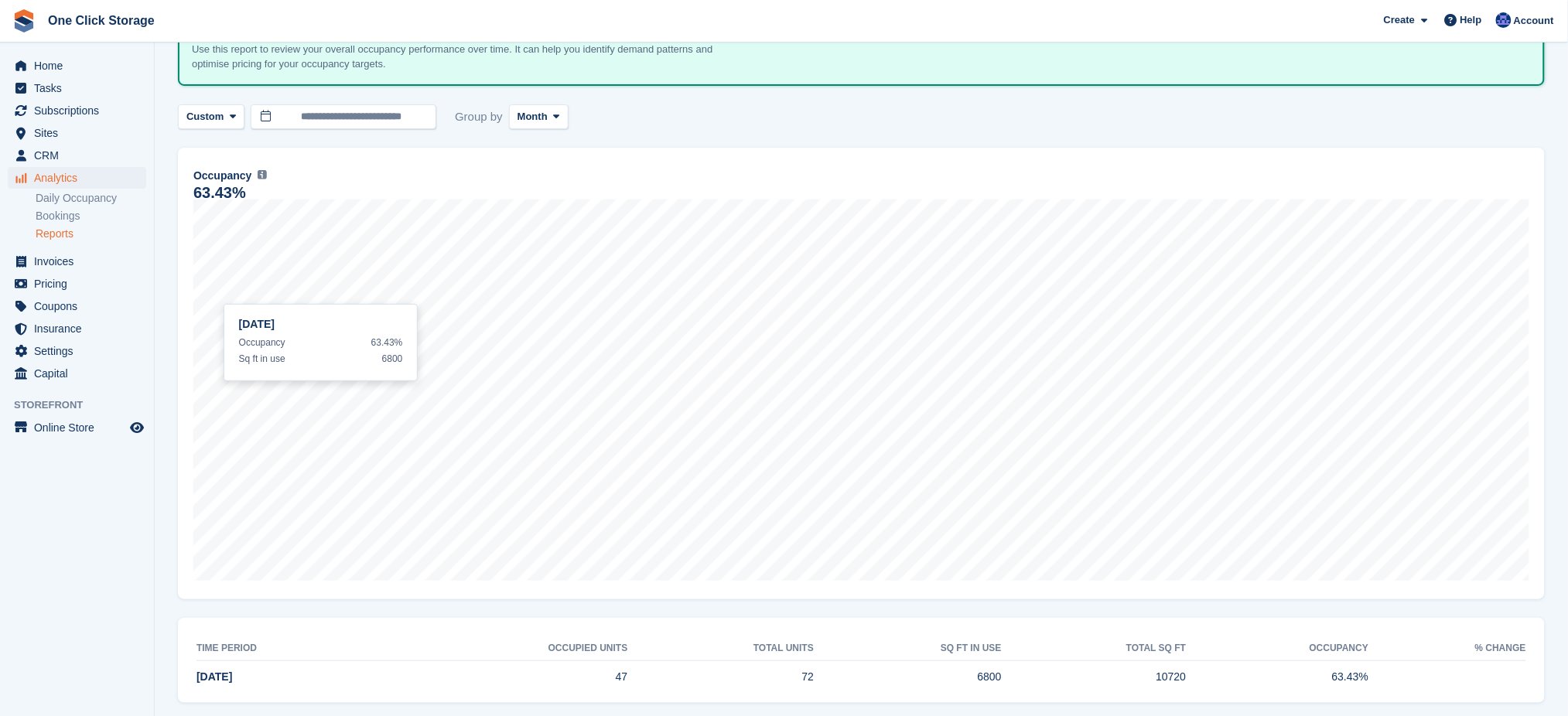
scroll to position [130, 0]
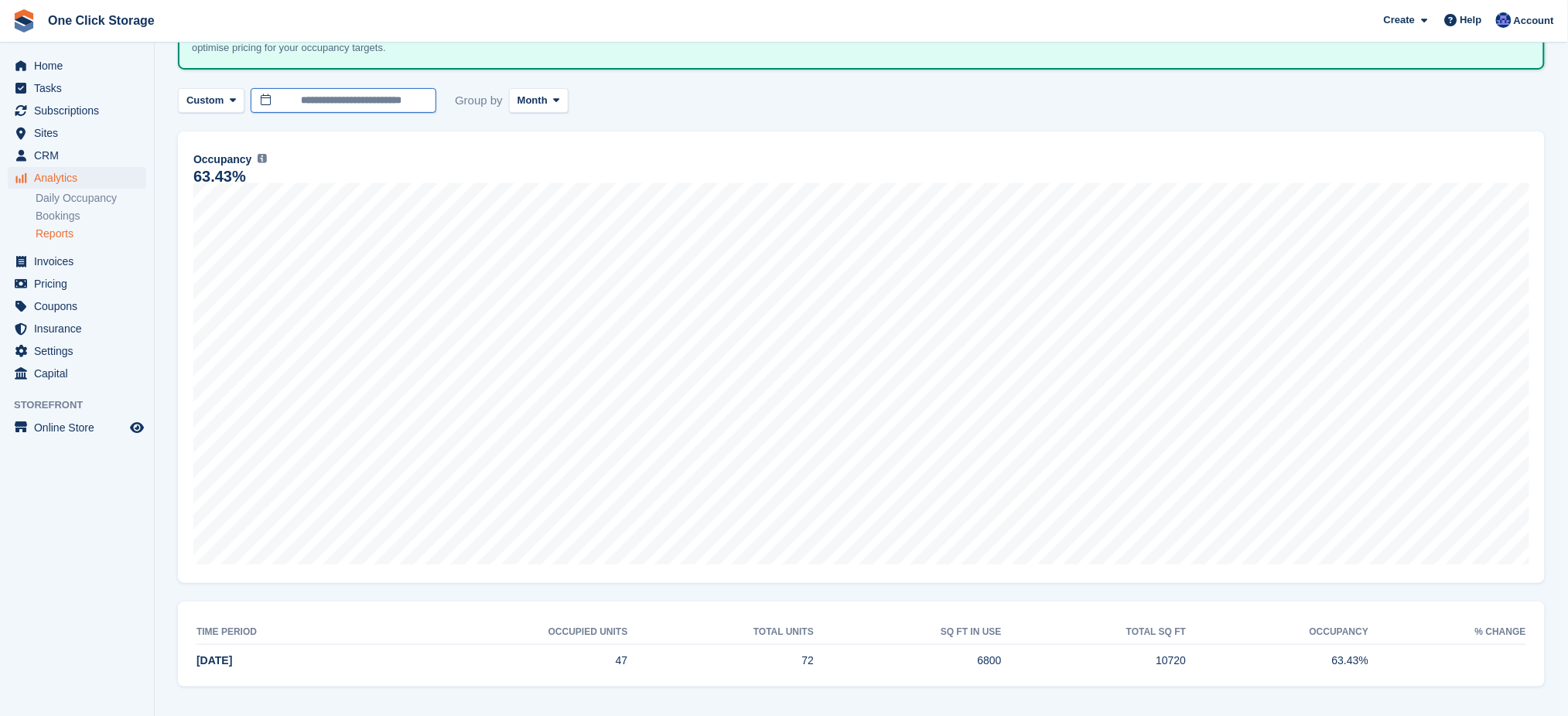
click at [304, 100] on input "**********" at bounding box center [343, 101] width 186 height 25
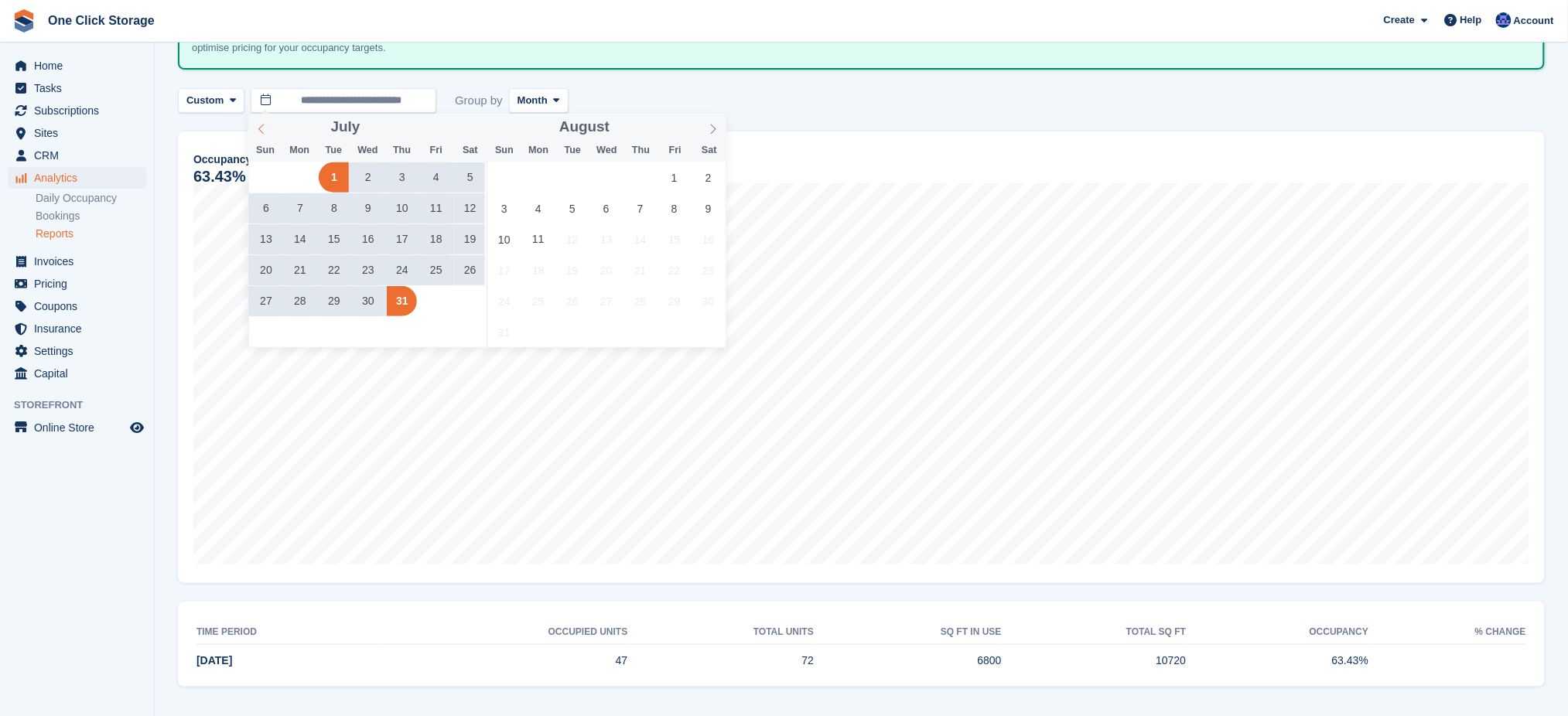
click at [258, 129] on icon at bounding box center [261, 129] width 11 height 11
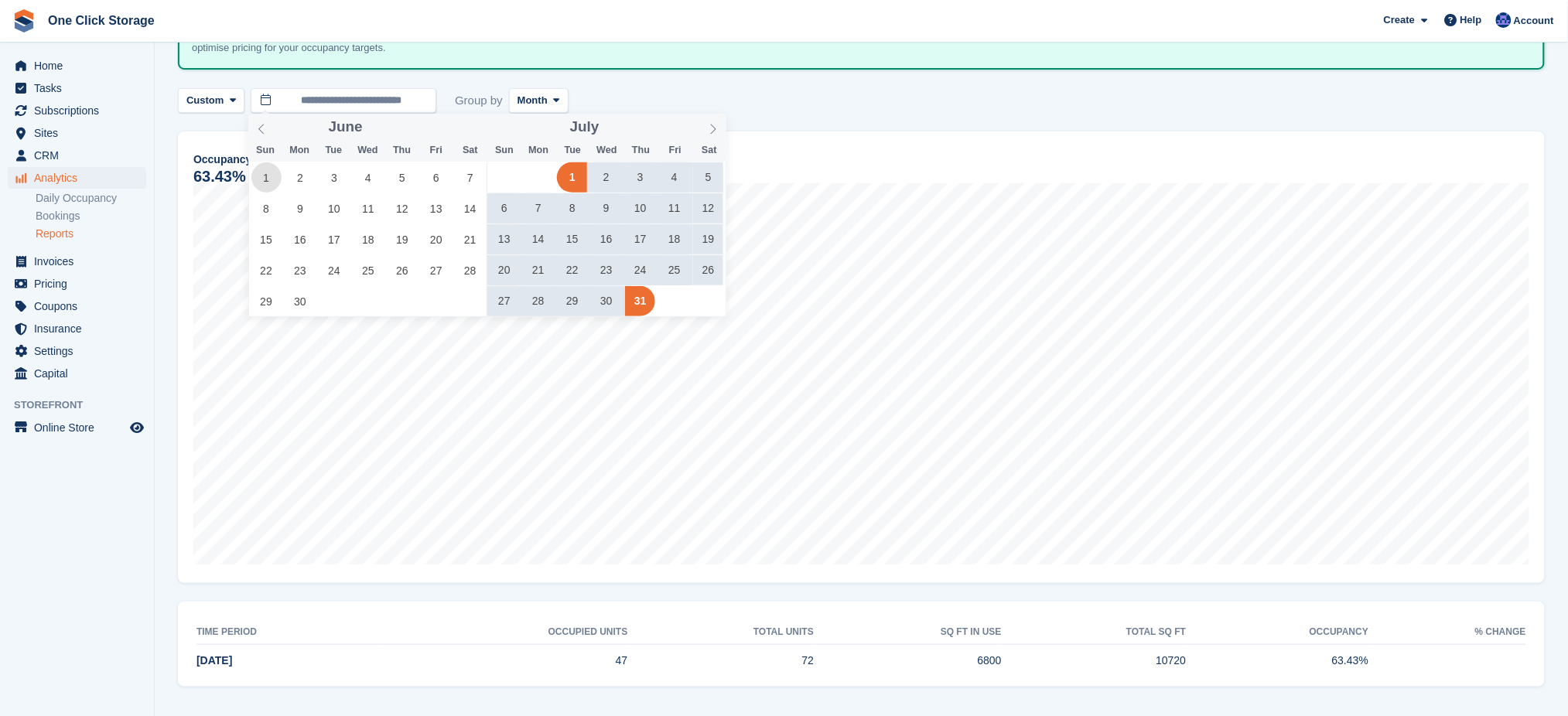
click at [261, 183] on span "1" at bounding box center [267, 178] width 30 height 30
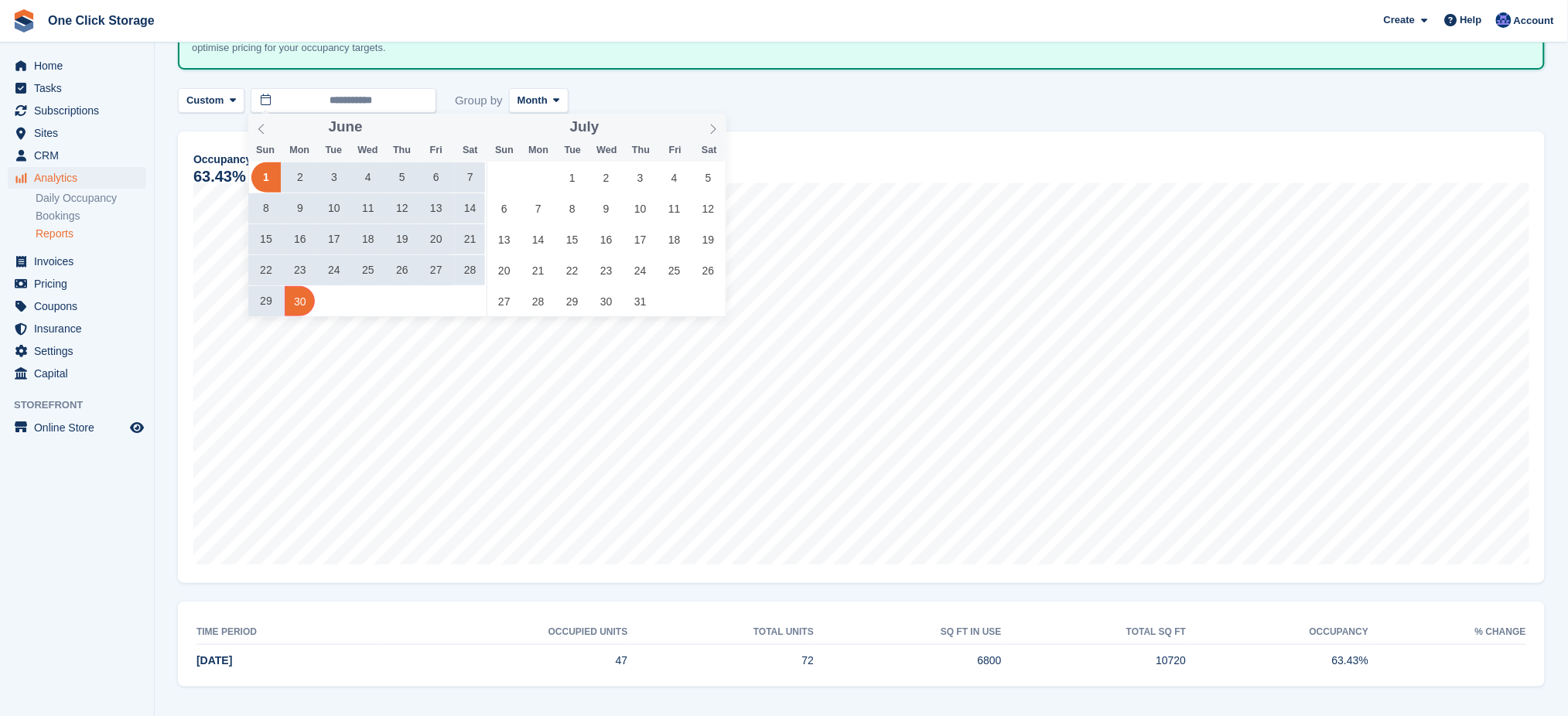
click at [303, 303] on span "30" at bounding box center [300, 301] width 30 height 30
type input "**********"
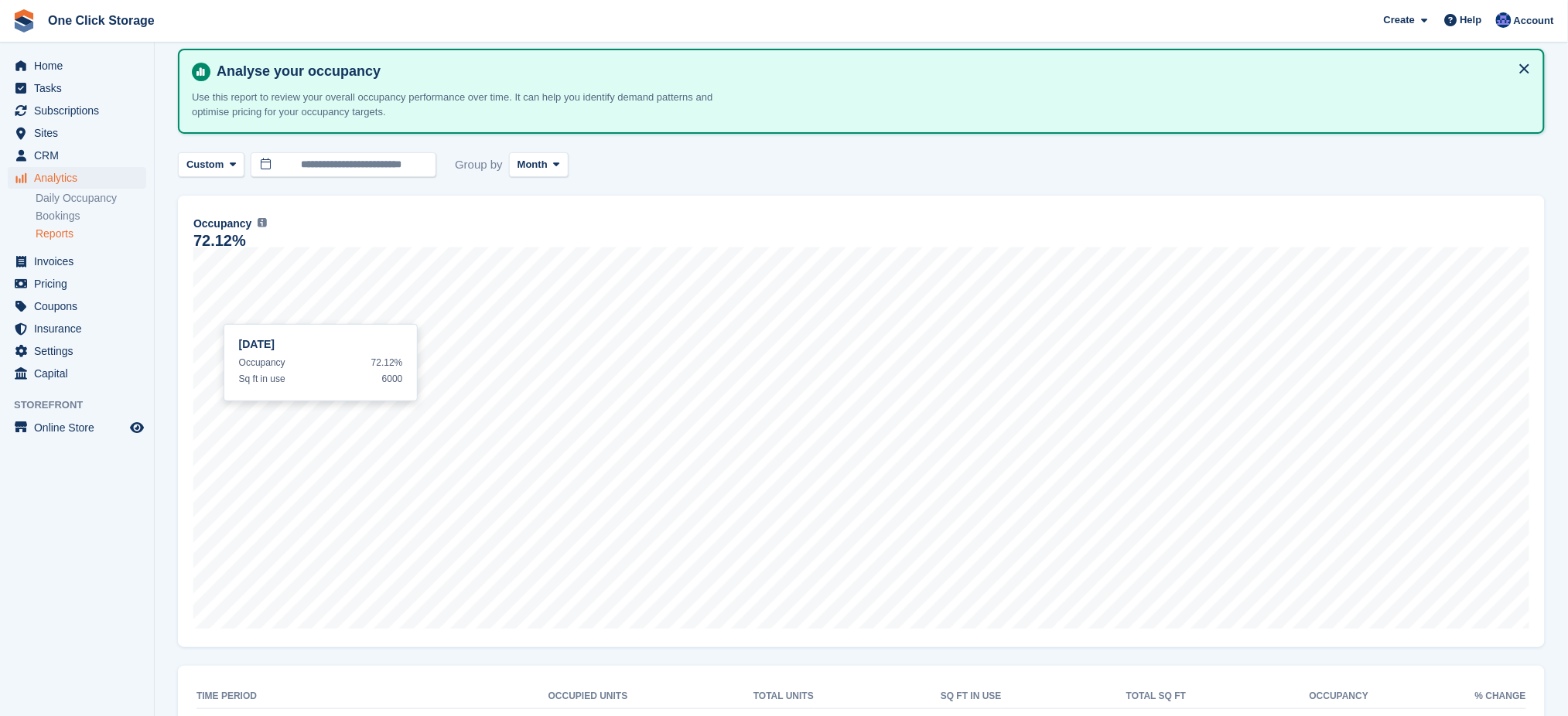
scroll to position [130, 0]
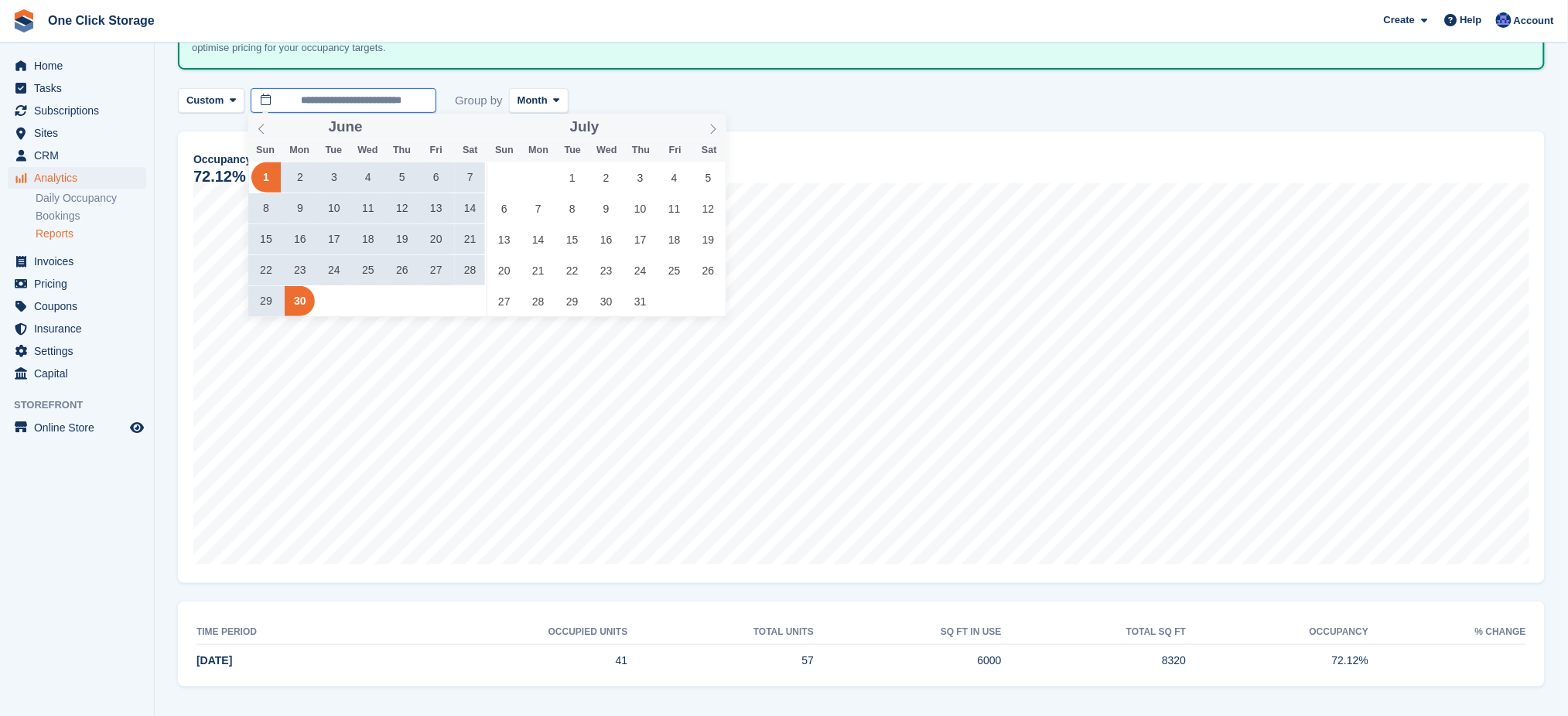
click at [392, 99] on input "**********" at bounding box center [343, 101] width 186 height 25
click at [260, 130] on icon at bounding box center [261, 129] width 11 height 11
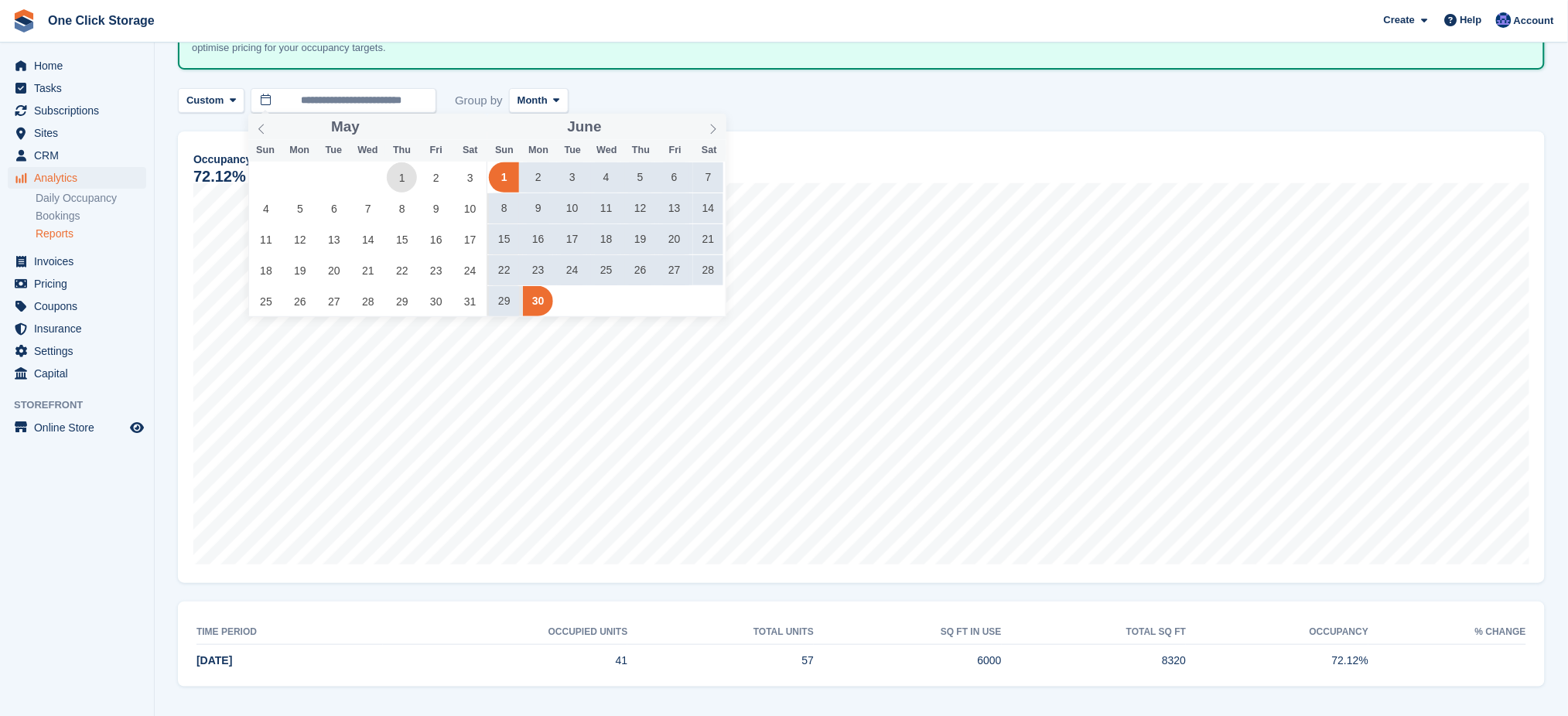
click at [398, 174] on span "1" at bounding box center [402, 178] width 30 height 30
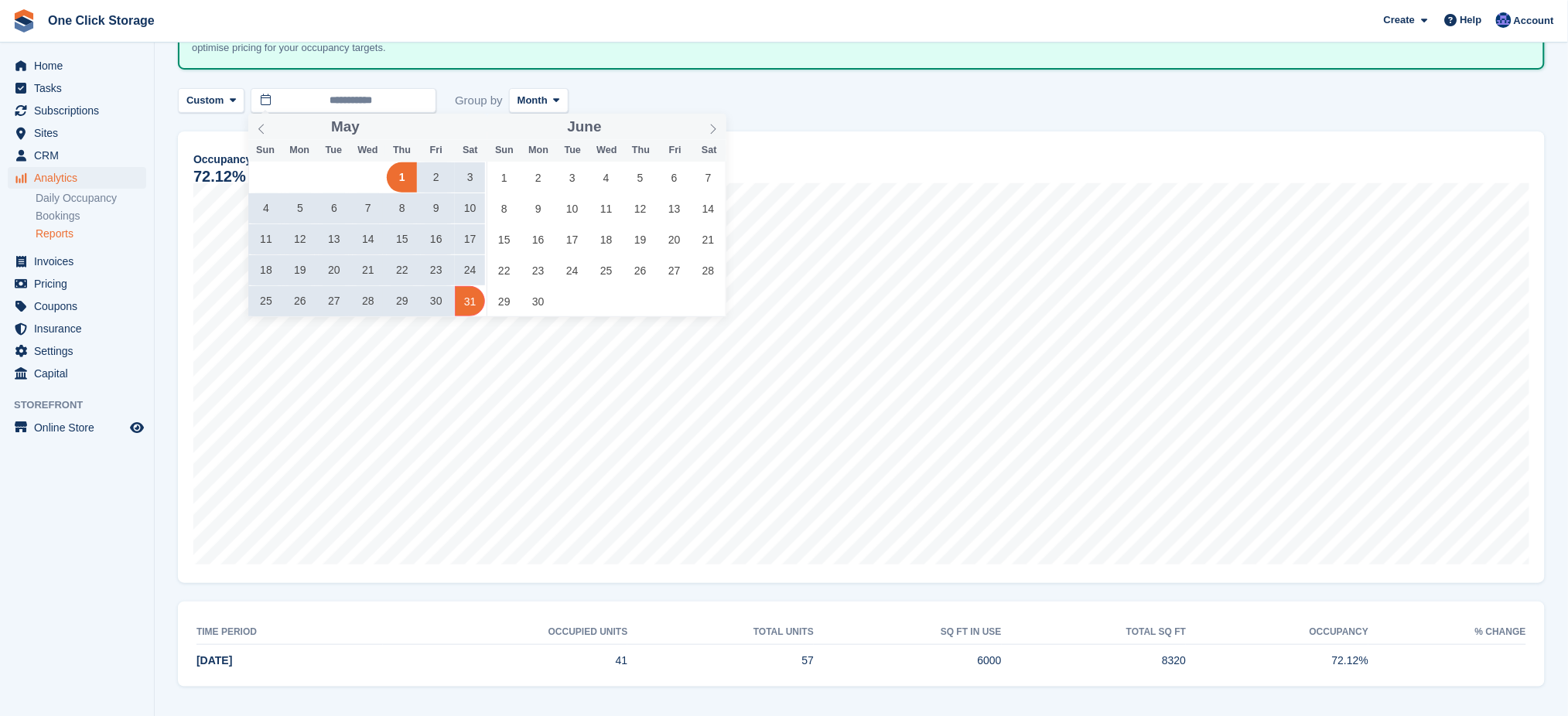
click at [462, 306] on span "31" at bounding box center [470, 301] width 30 height 30
type input "**********"
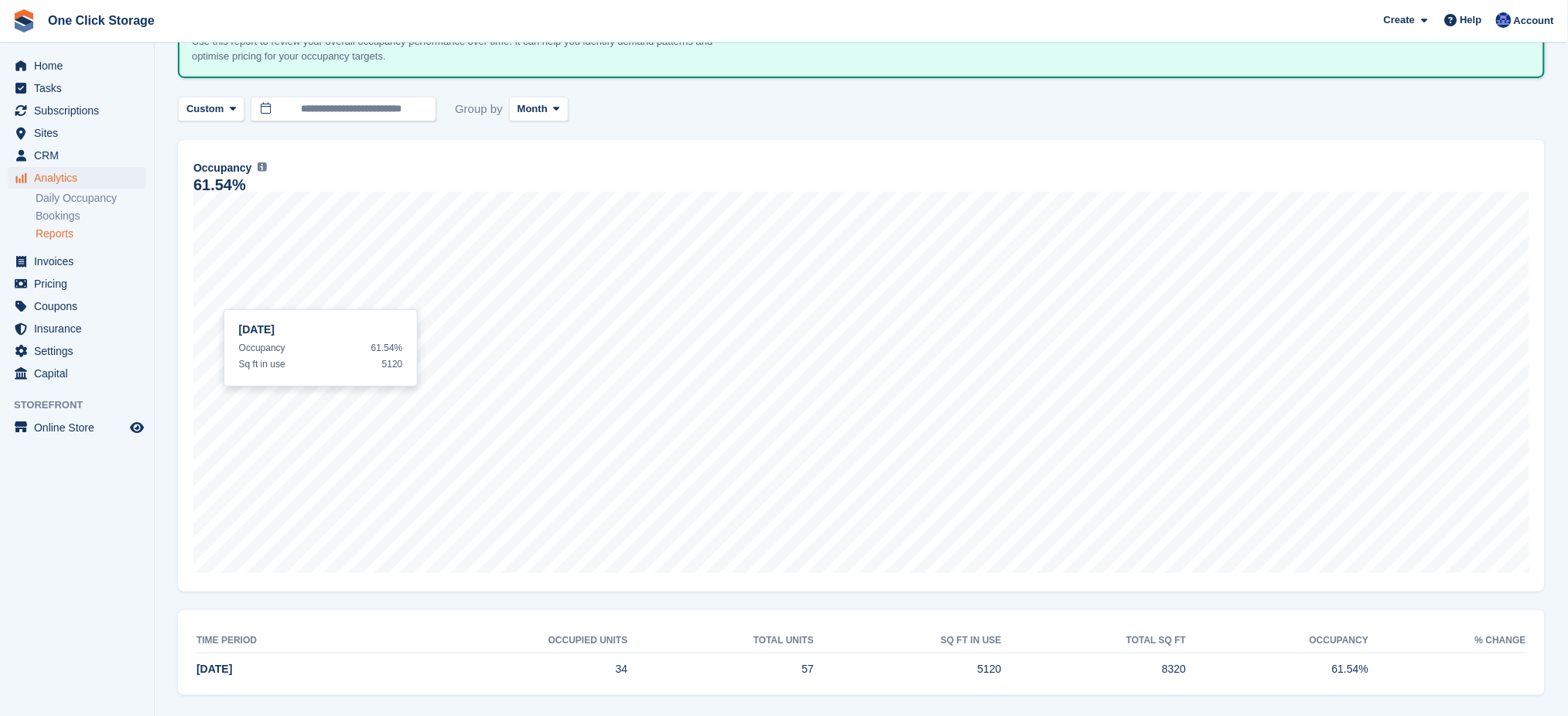
scroll to position [130, 0]
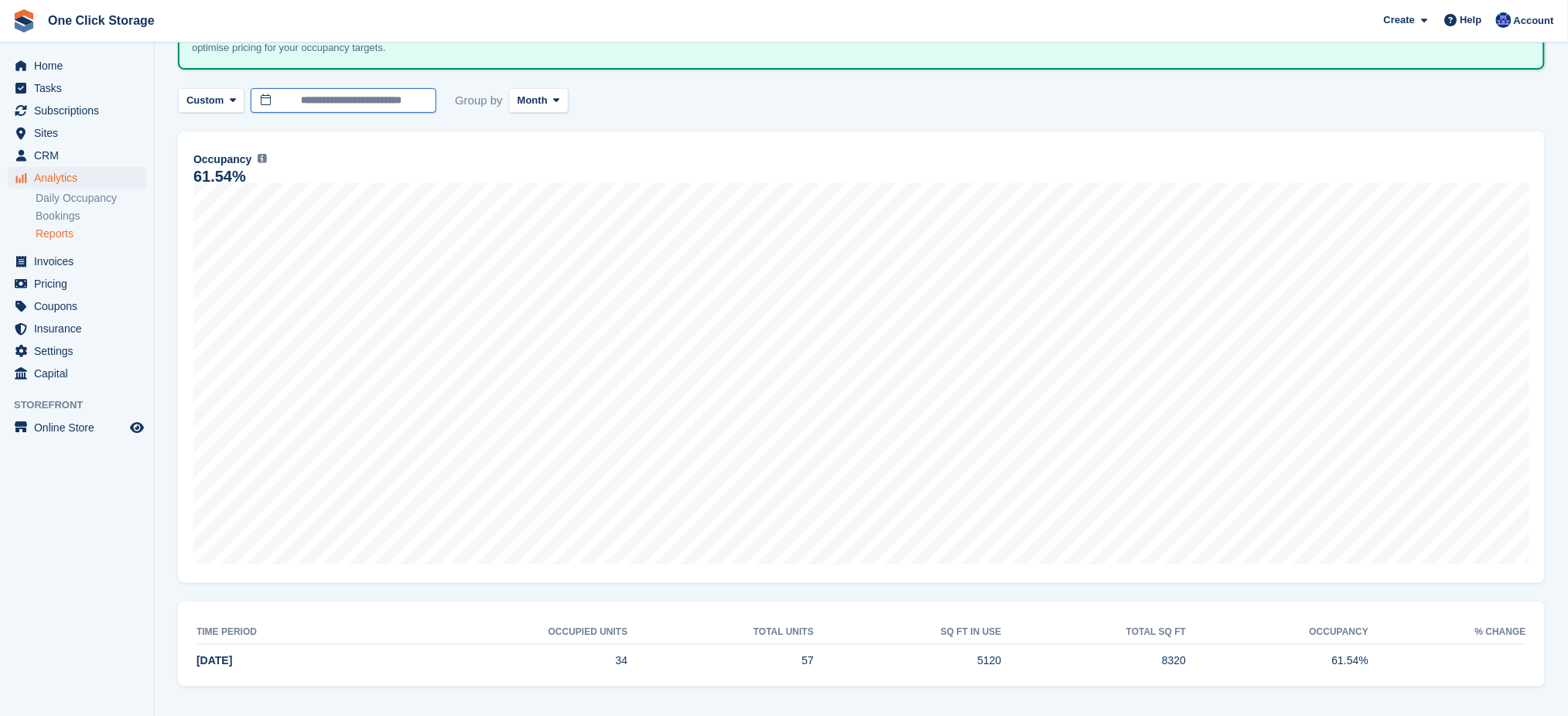
click at [340, 99] on input "**********" at bounding box center [343, 101] width 186 height 25
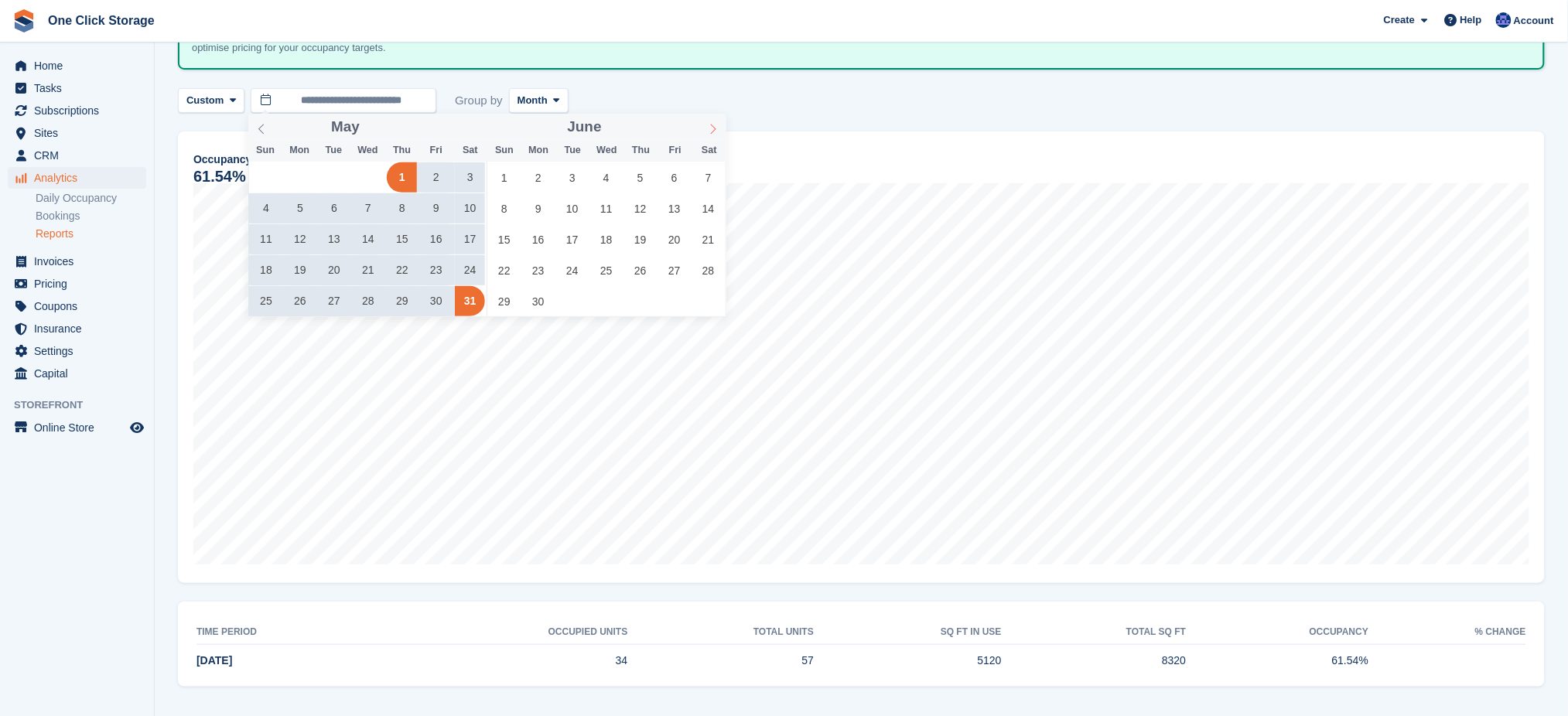
click at [710, 128] on icon at bounding box center [714, 129] width 11 height 11
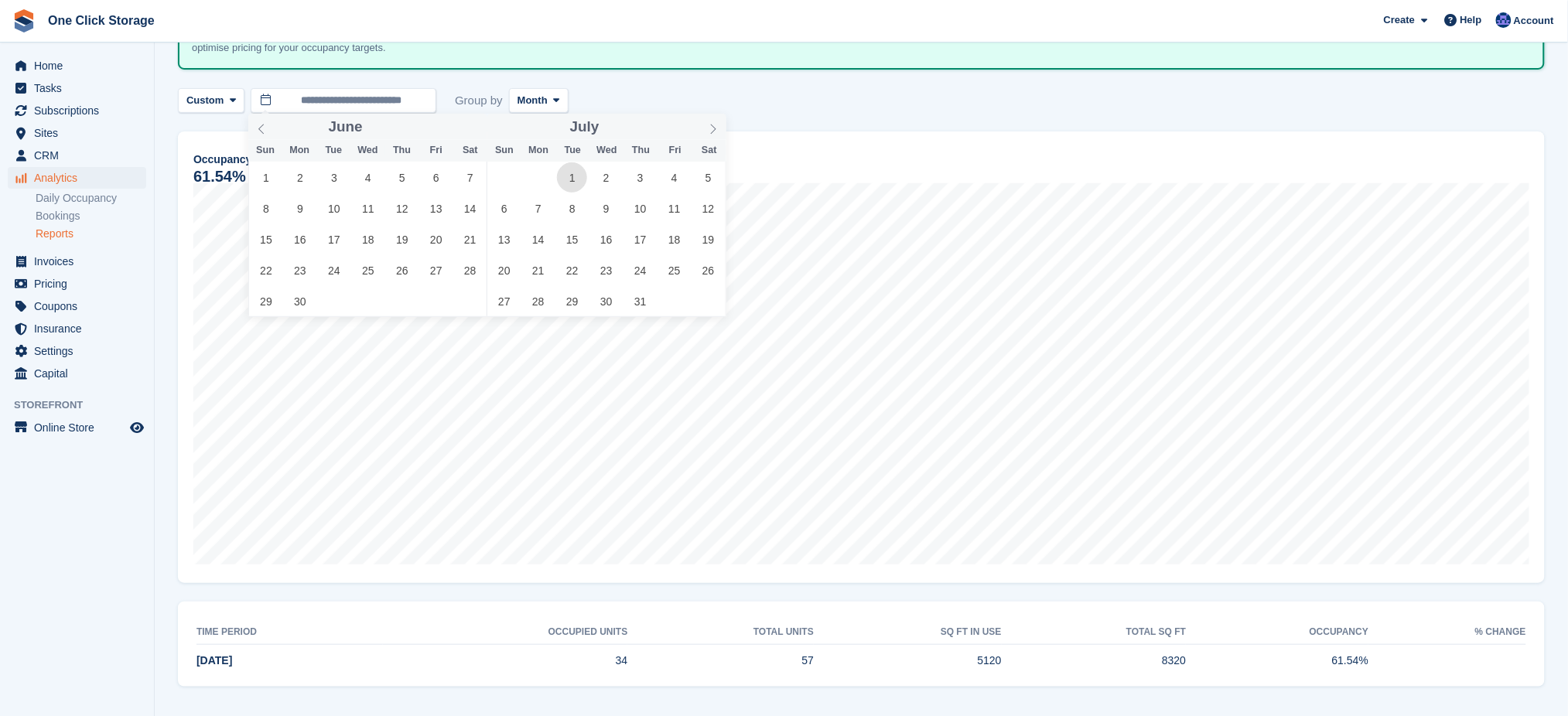
click at [583, 173] on span "1" at bounding box center [572, 178] width 30 height 30
type input "**********"
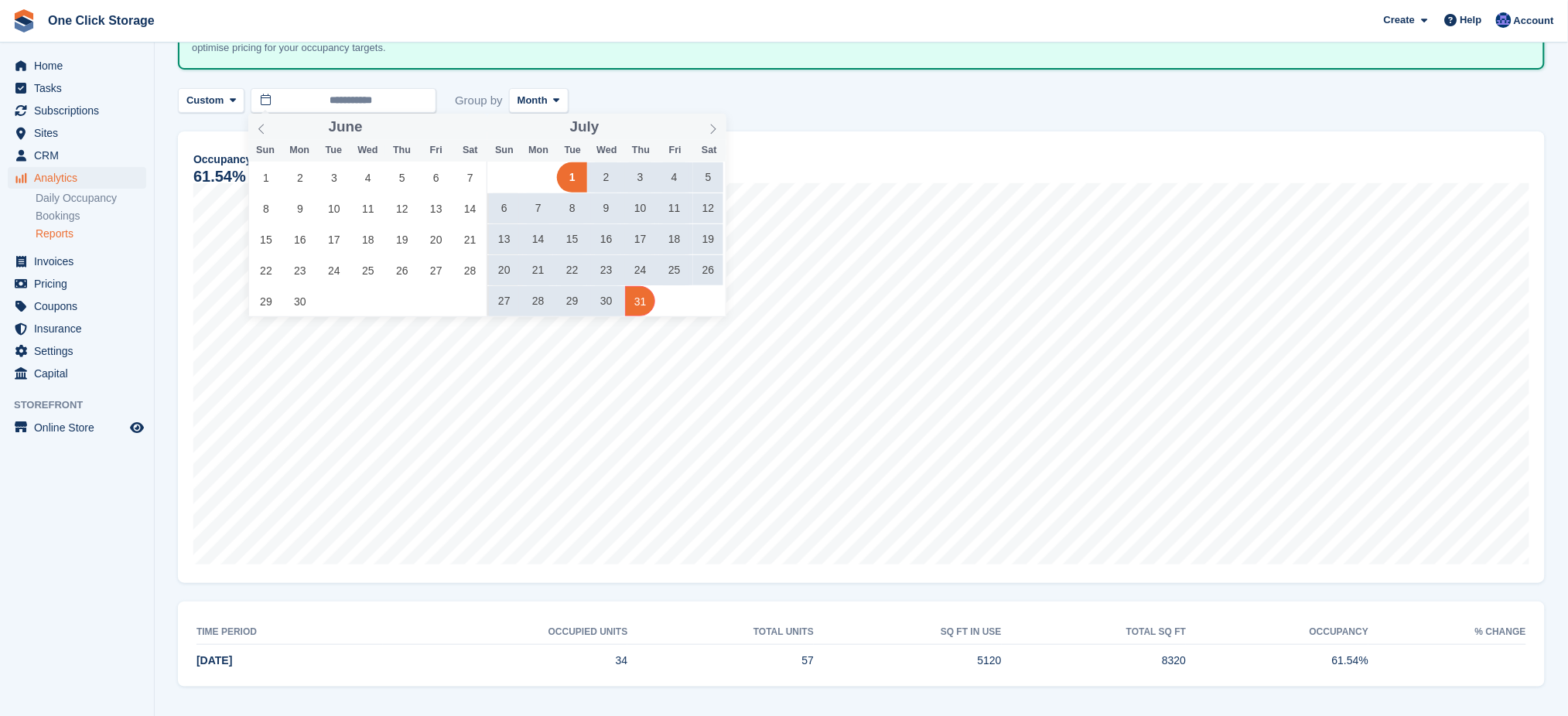
click at [639, 301] on span "31" at bounding box center [641, 301] width 30 height 30
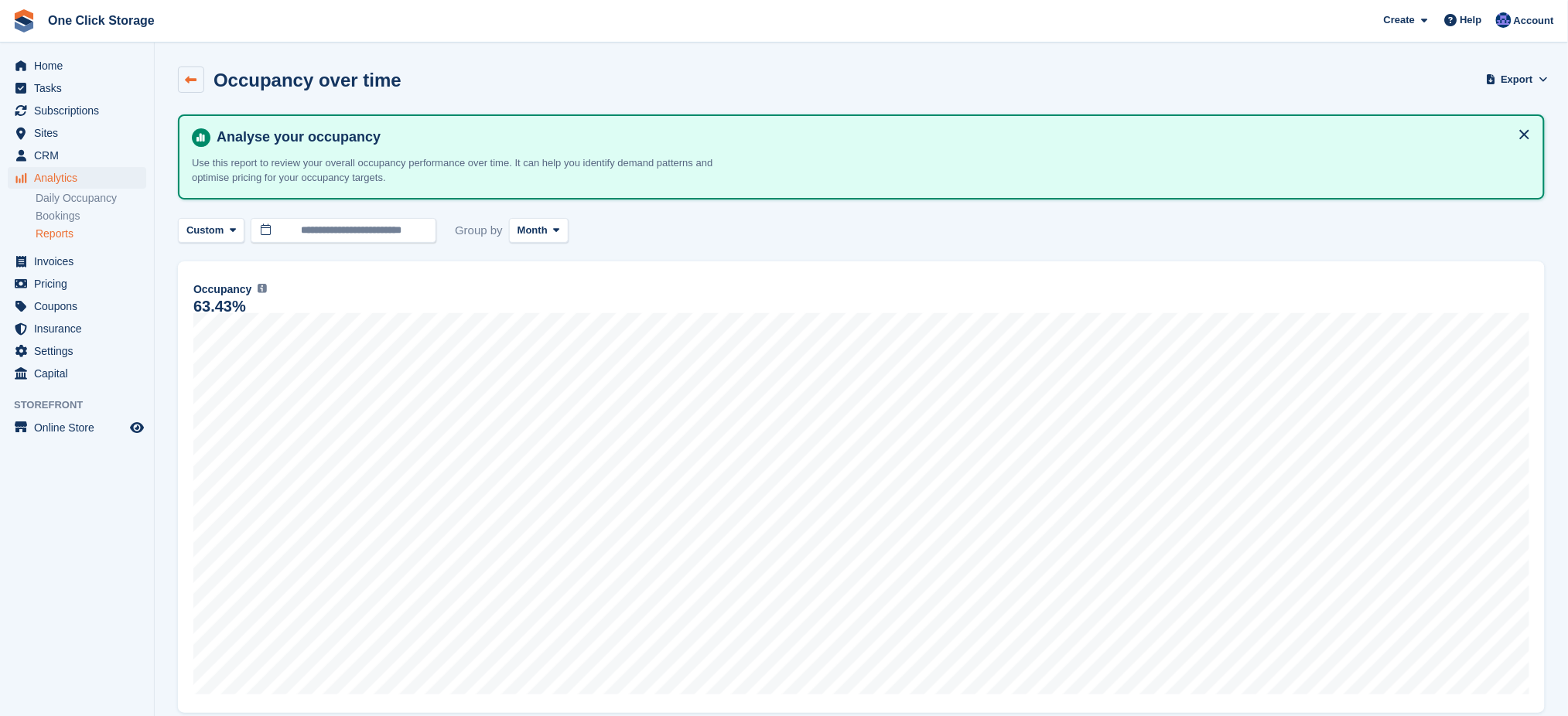
click at [187, 77] on icon at bounding box center [191, 80] width 12 height 12
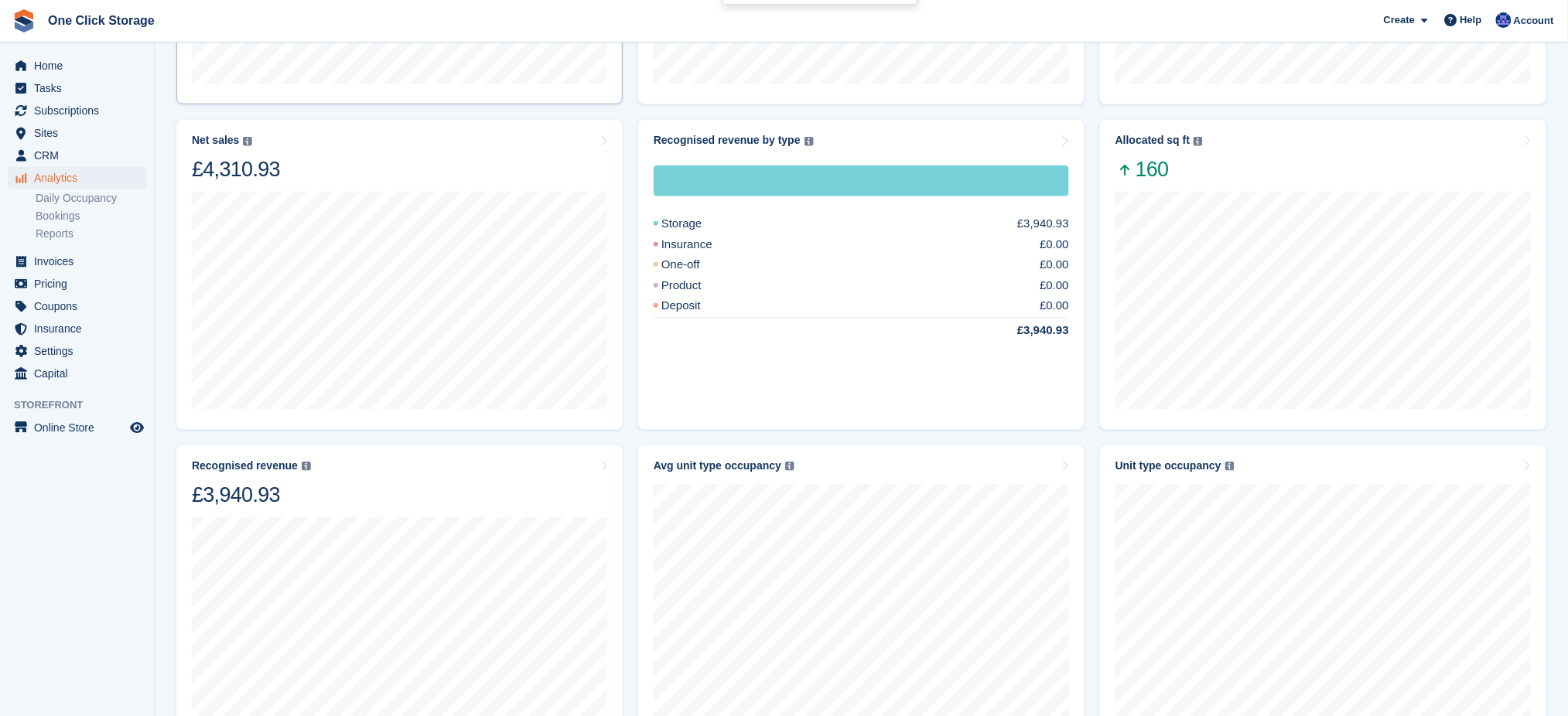
scroll to position [515, 0]
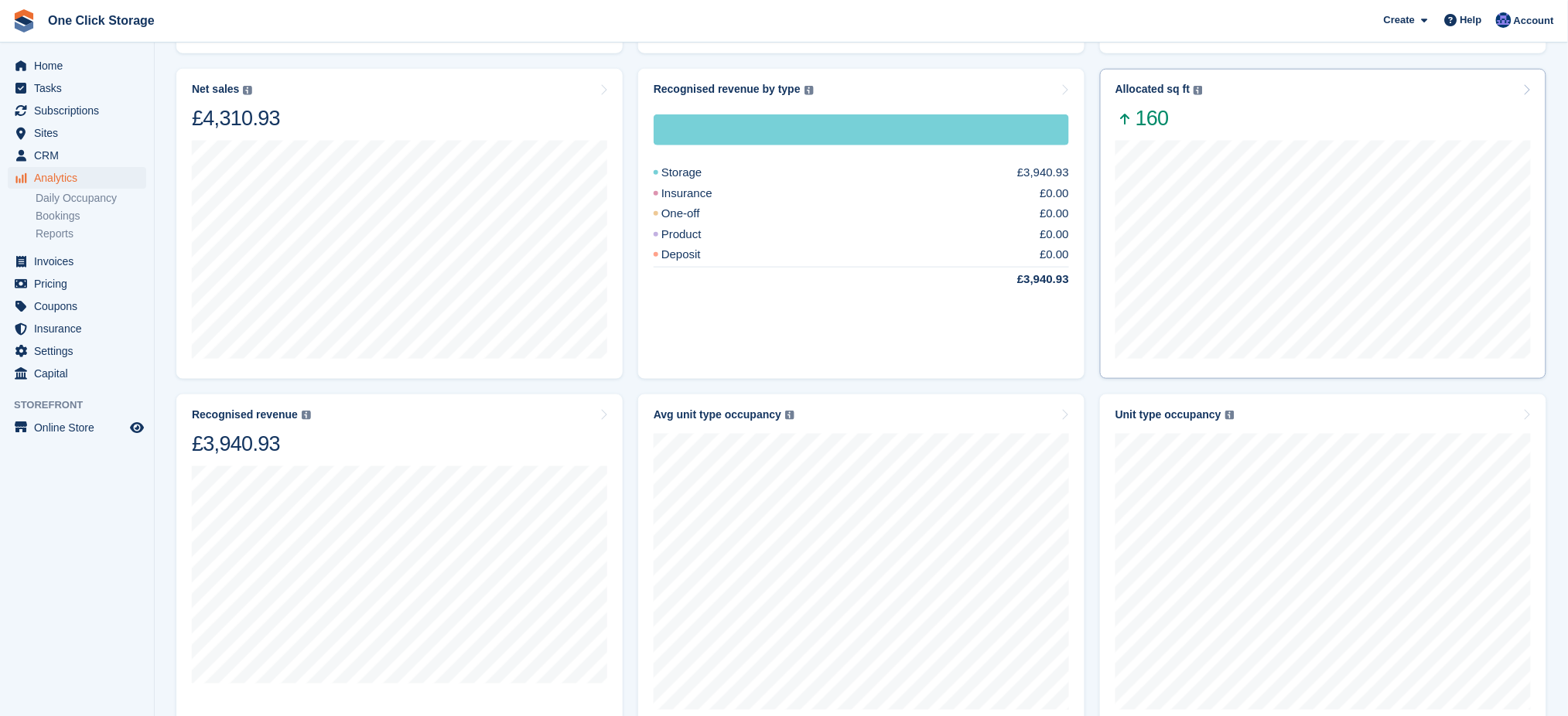
click at [1225, 131] on div at bounding box center [1323, 248] width 415 height 233
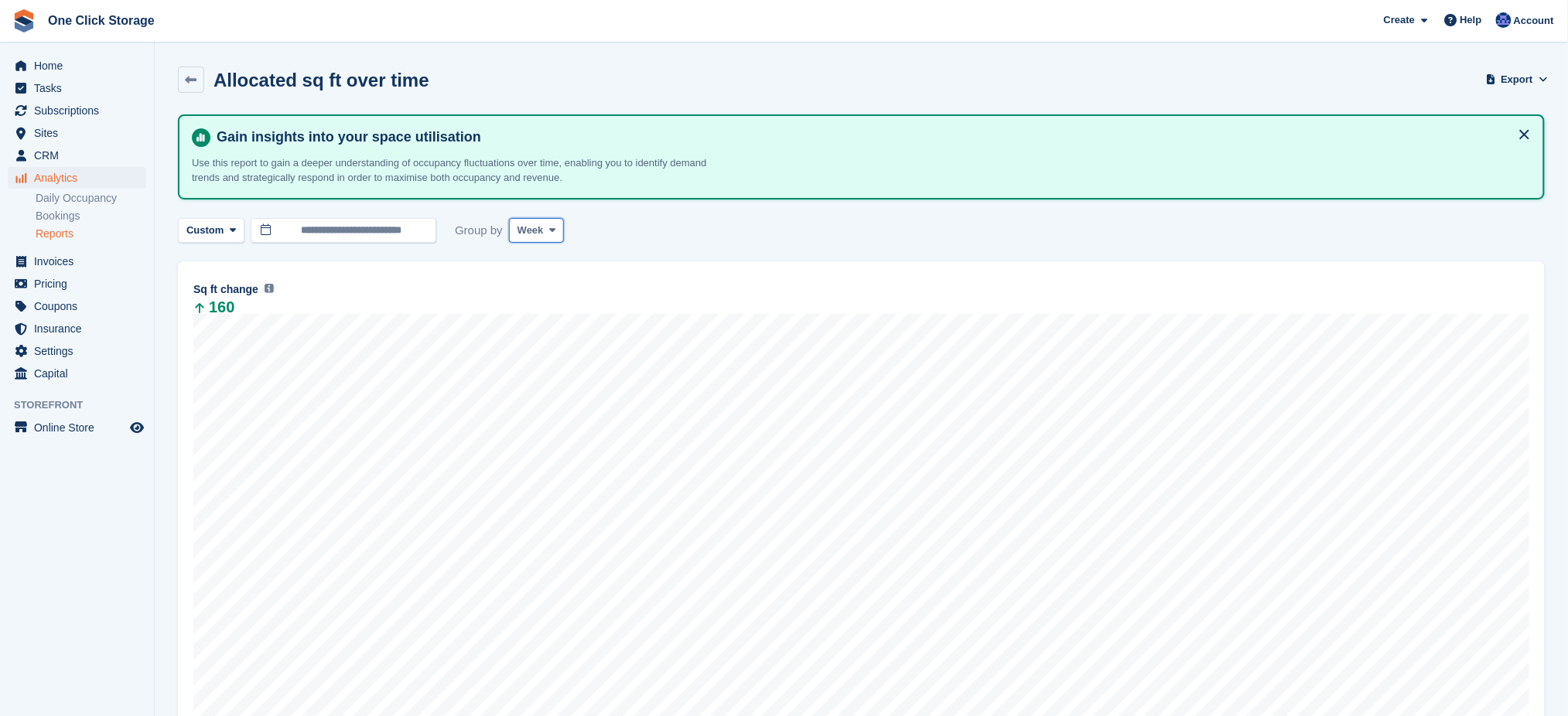
click at [531, 232] on span "Week" at bounding box center [531, 230] width 26 height 15
click at [551, 315] on link "Month" at bounding box center [583, 322] width 135 height 28
click at [411, 233] on input "**********" at bounding box center [343, 231] width 186 height 25
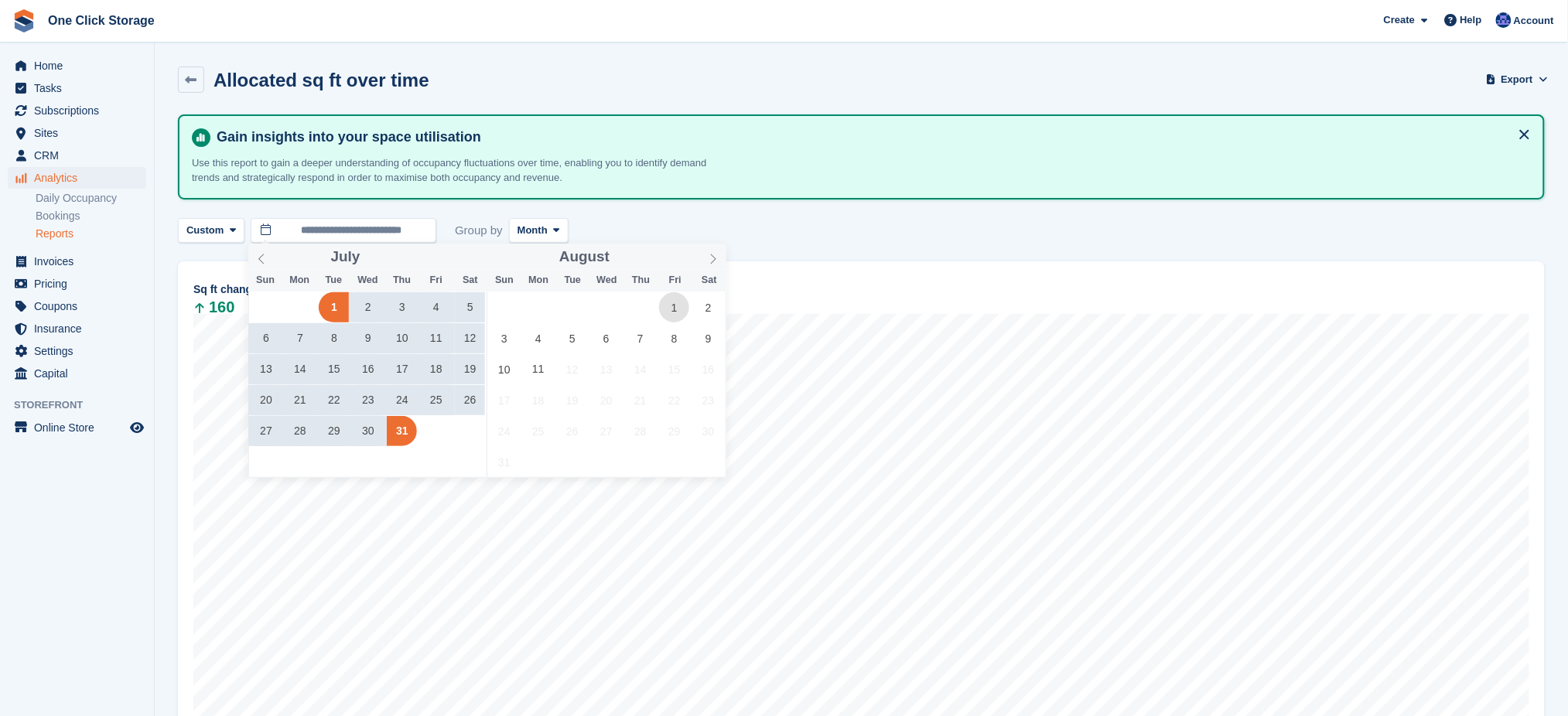
click at [681, 308] on span "1" at bounding box center [674, 307] width 30 height 30
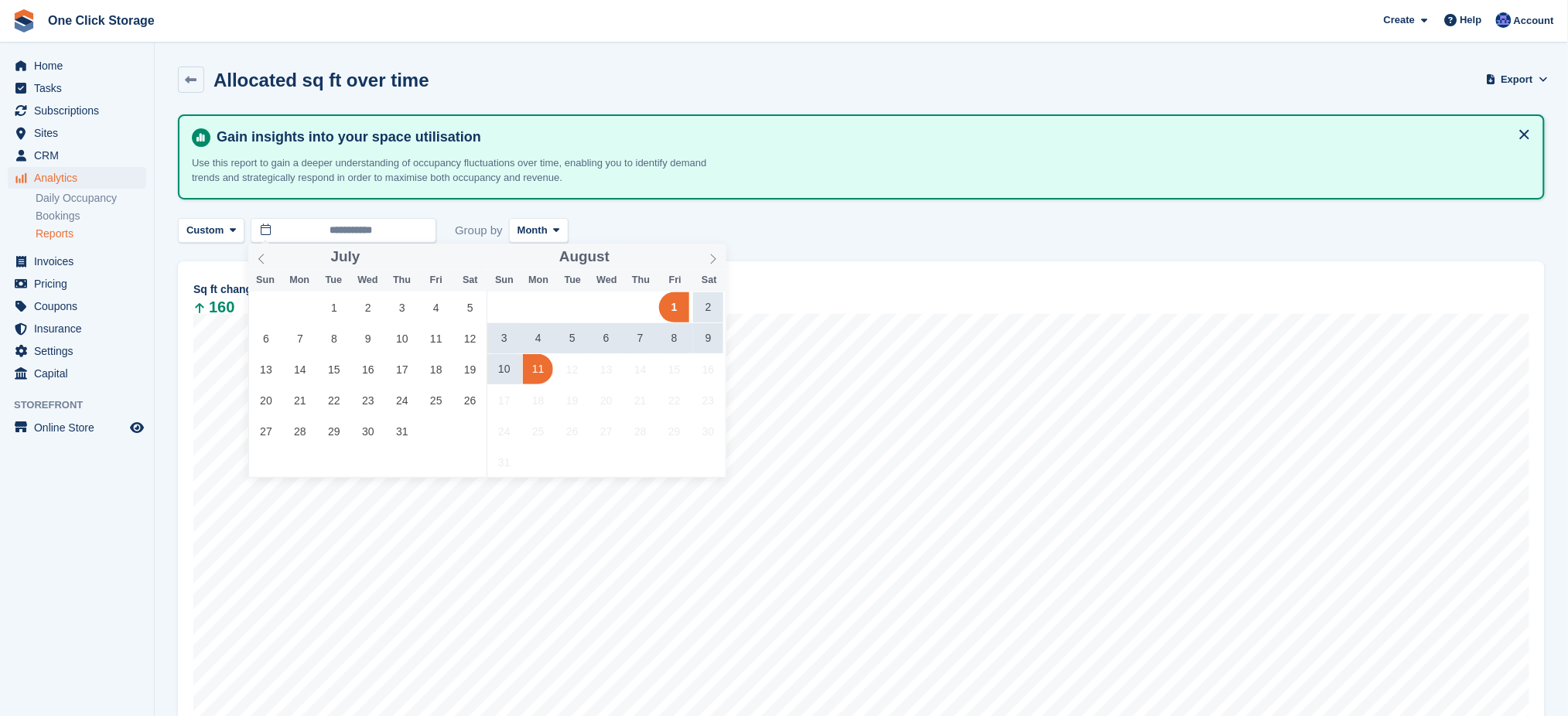
click at [539, 375] on span "11" at bounding box center [538, 370] width 30 height 30
type input "**********"
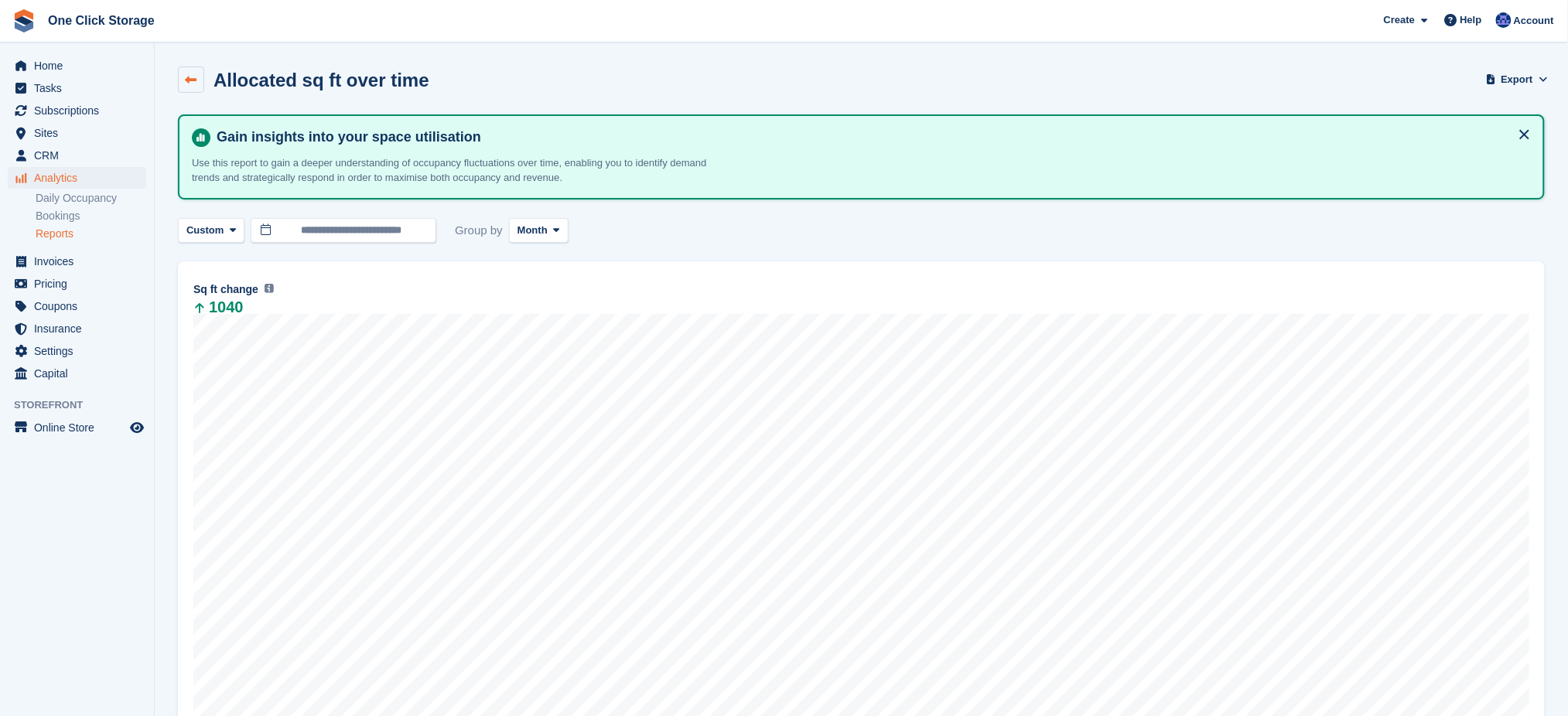
click at [193, 90] on link at bounding box center [190, 80] width 26 height 26
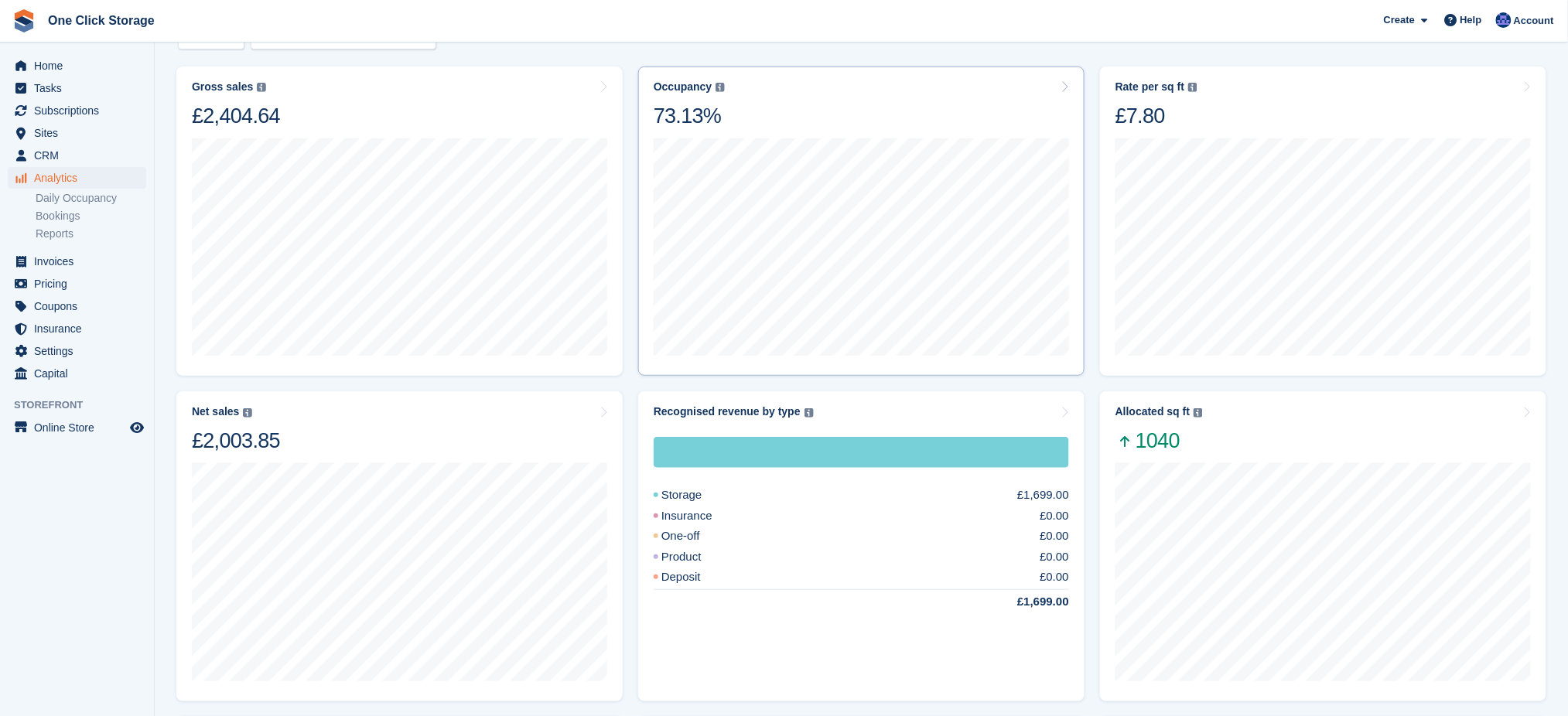
scroll to position [205, 0]
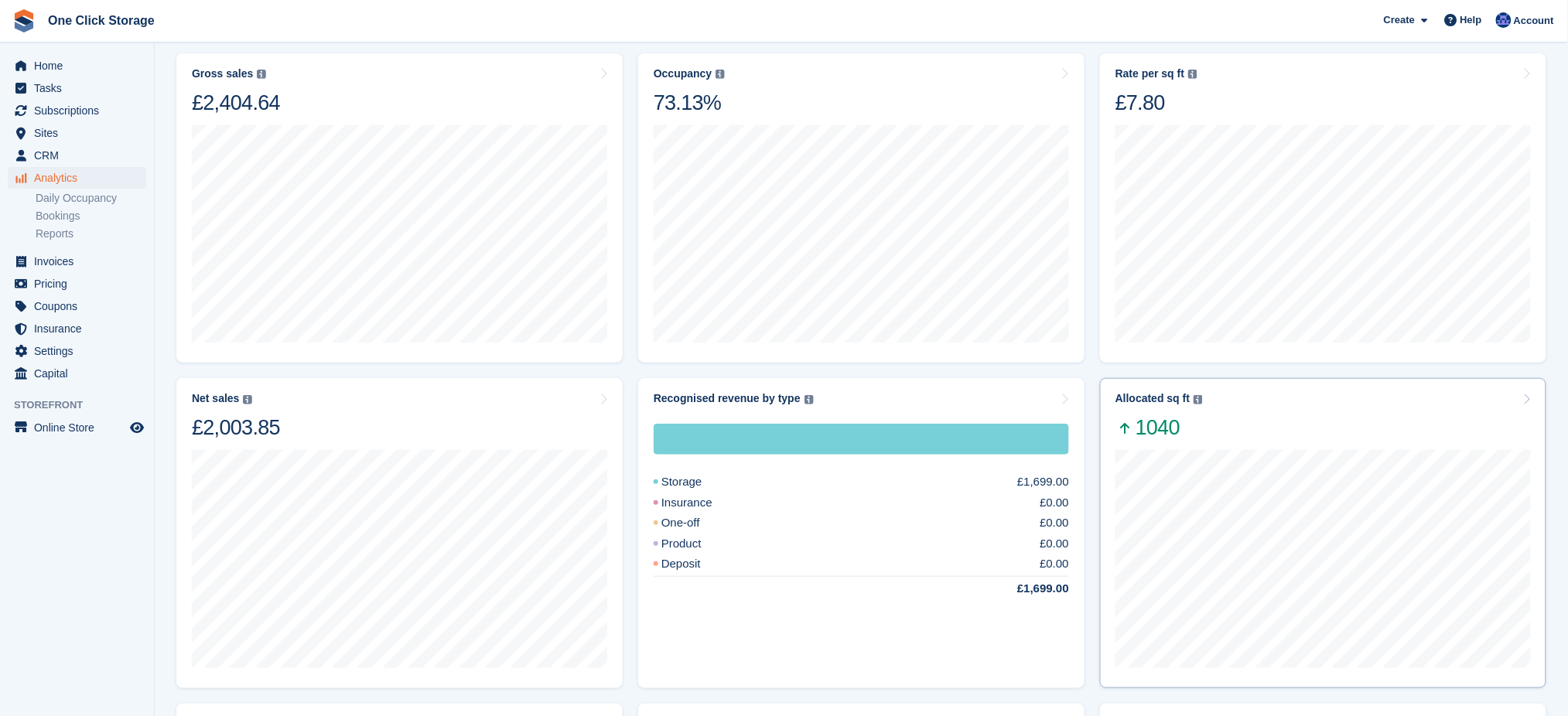
click at [1355, 430] on div "Allocated sq ft The total change in allocated area from the beginning to the en…" at bounding box center [1323, 416] width 415 height 49
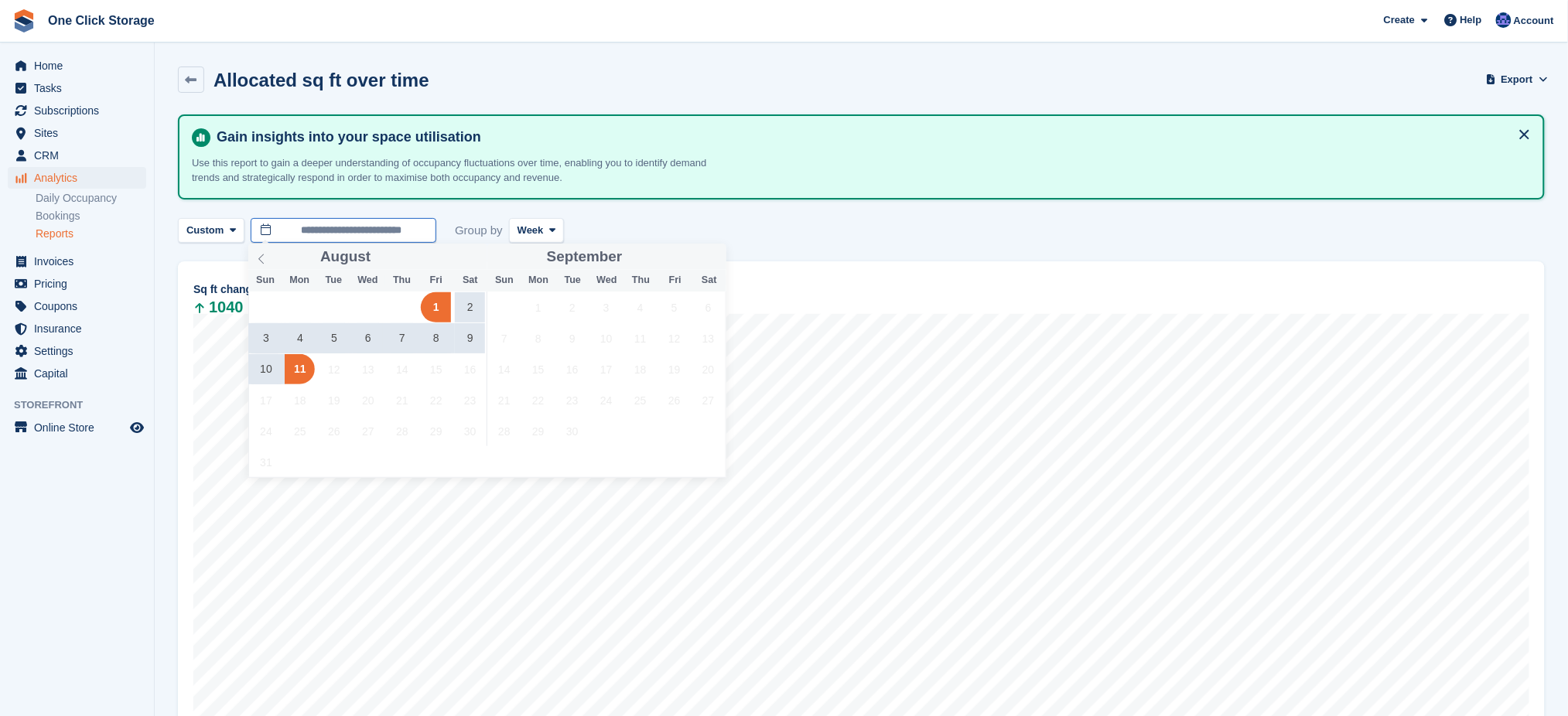
click at [399, 230] on input "**********" at bounding box center [343, 231] width 186 height 25
click at [261, 256] on icon at bounding box center [261, 260] width 11 height 11
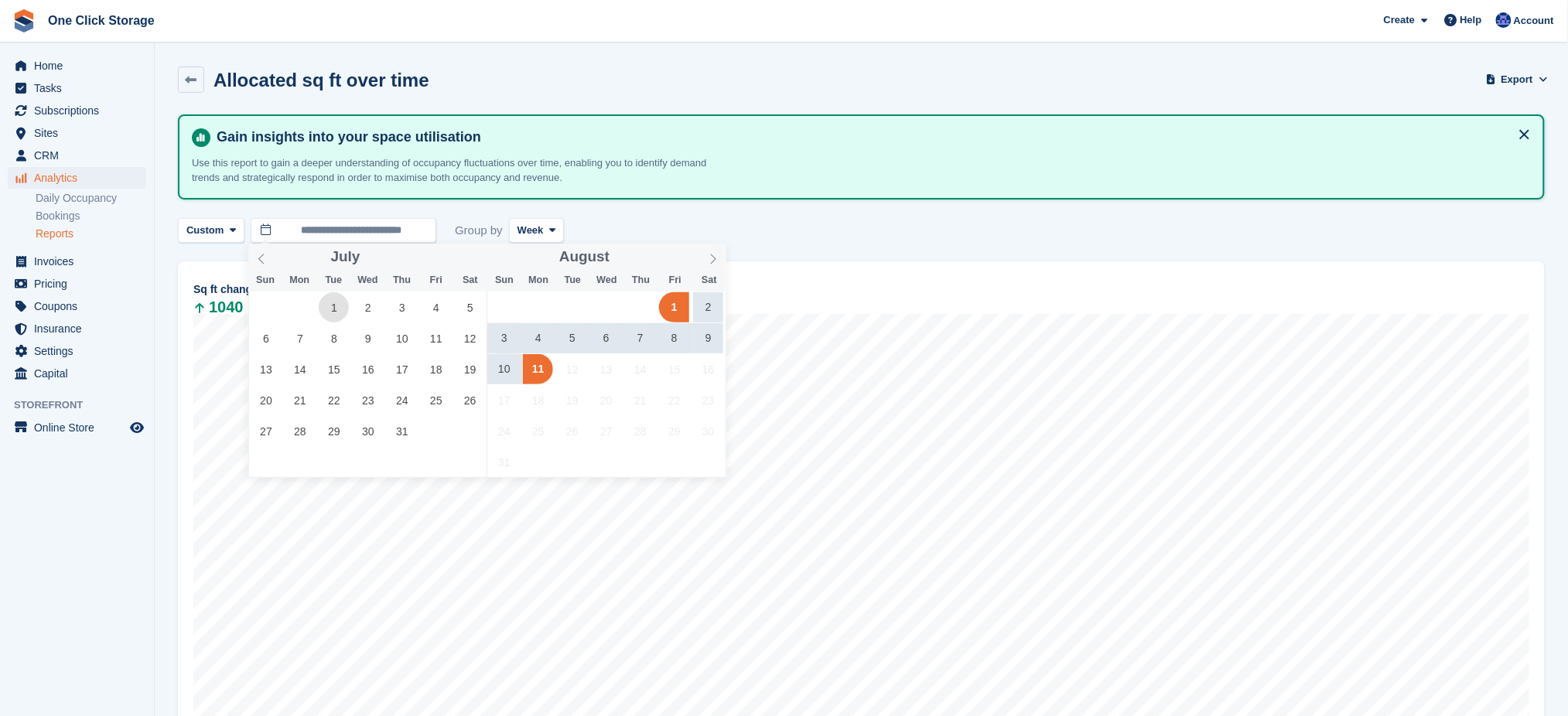
click at [335, 307] on span "1" at bounding box center [334, 307] width 30 height 30
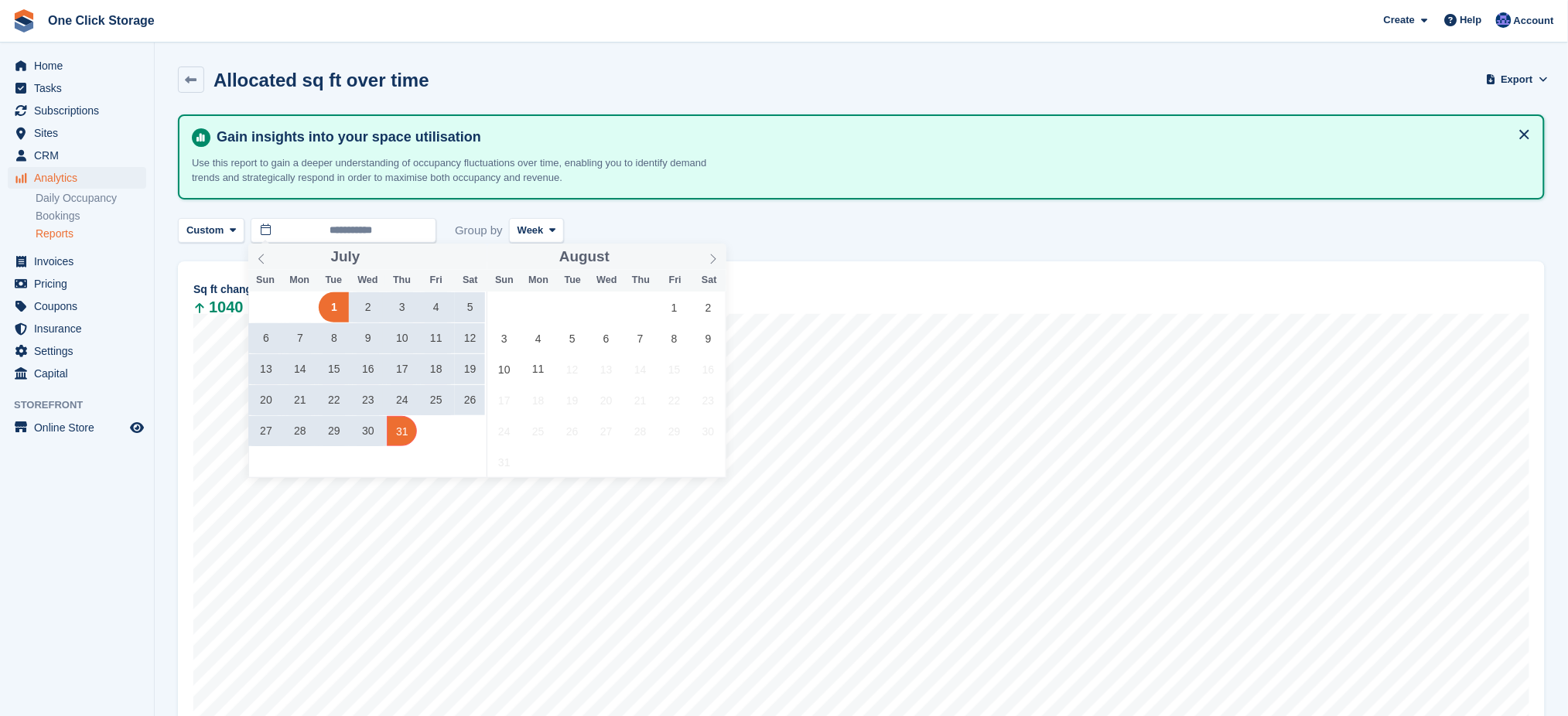
click at [410, 428] on span "31" at bounding box center [402, 431] width 30 height 30
type input "**********"
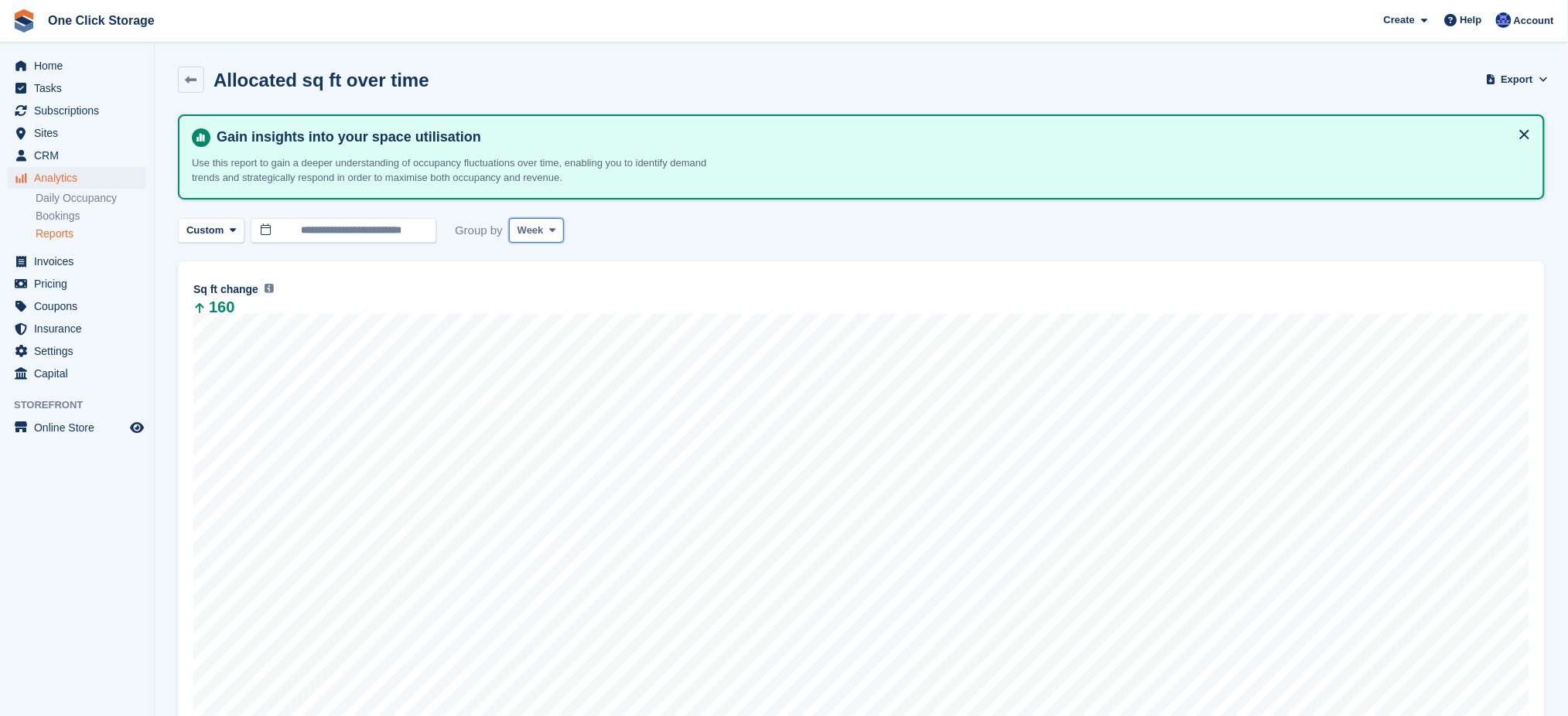
click at [530, 218] on button "Week" at bounding box center [536, 231] width 55 height 25
click at [548, 315] on link "Month" at bounding box center [583, 322] width 135 height 28
click at [525, 218] on button "Month" at bounding box center [539, 231] width 60 height 25
click at [546, 290] on link "Week" at bounding box center [583, 295] width 135 height 28
click at [186, 85] on link at bounding box center [190, 80] width 26 height 26
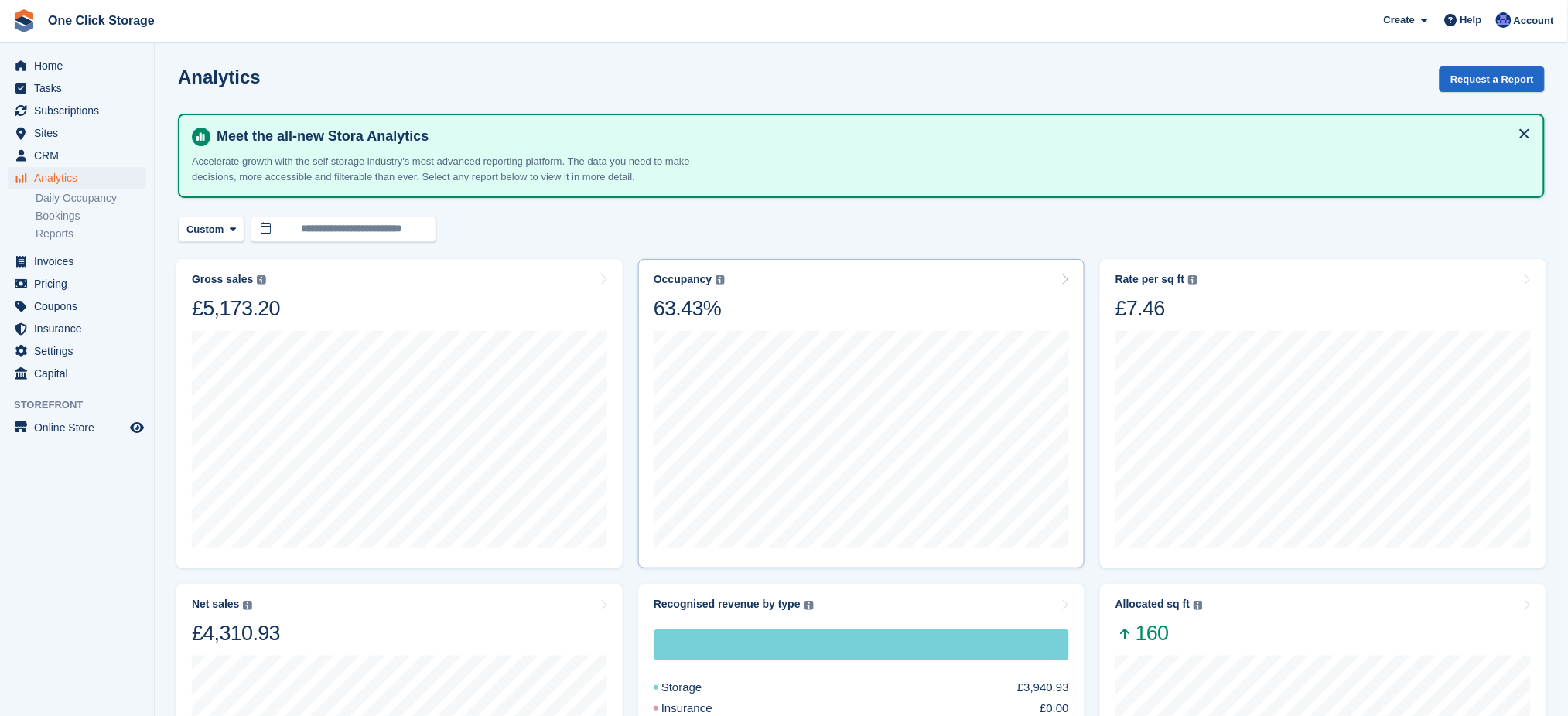
click at [931, 285] on div "Occupancy Percentage of all allocated units in terms of area. Includes units wi…" at bounding box center [861, 297] width 415 height 49
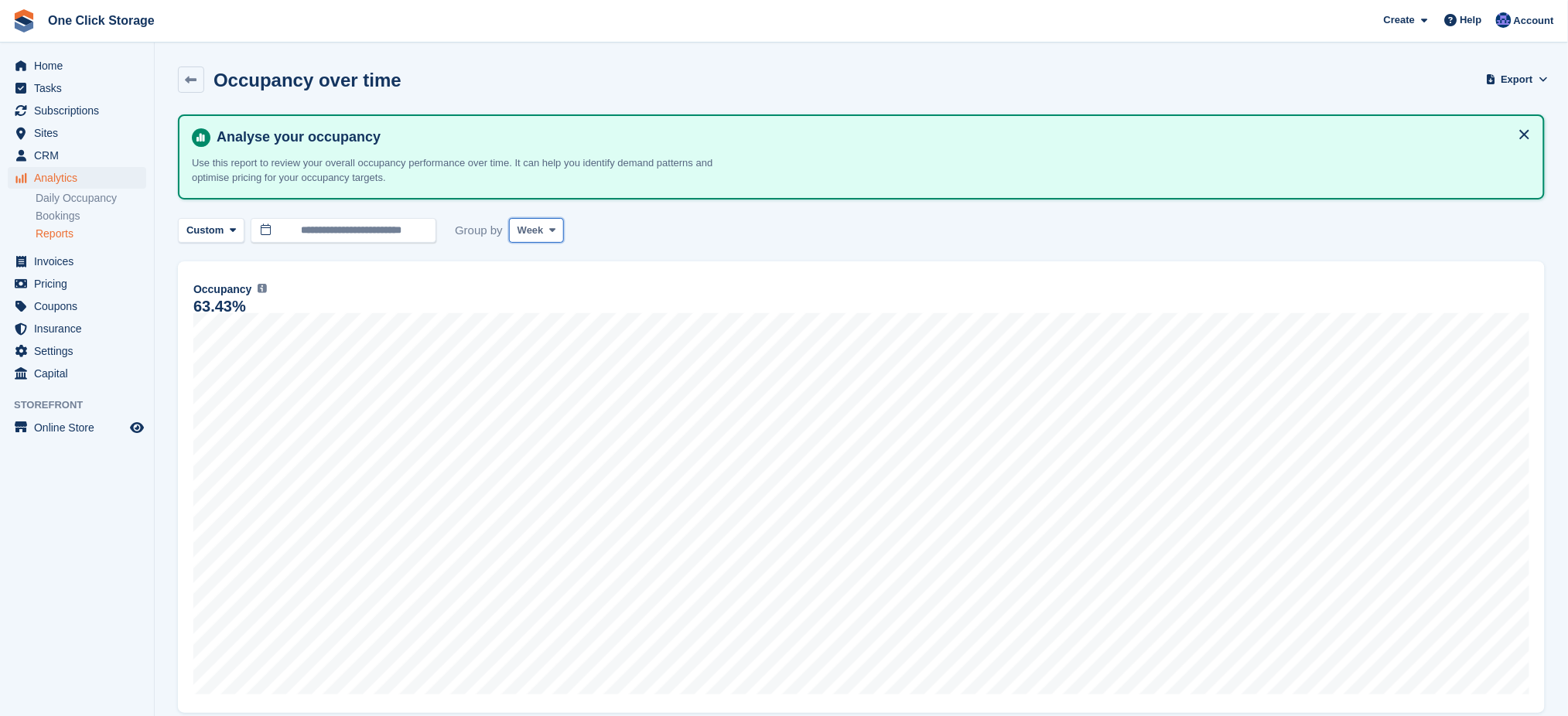
click at [534, 232] on span "Week" at bounding box center [531, 230] width 26 height 15
click at [553, 308] on link "Month" at bounding box center [583, 322] width 135 height 28
click at [186, 80] on icon at bounding box center [191, 80] width 12 height 12
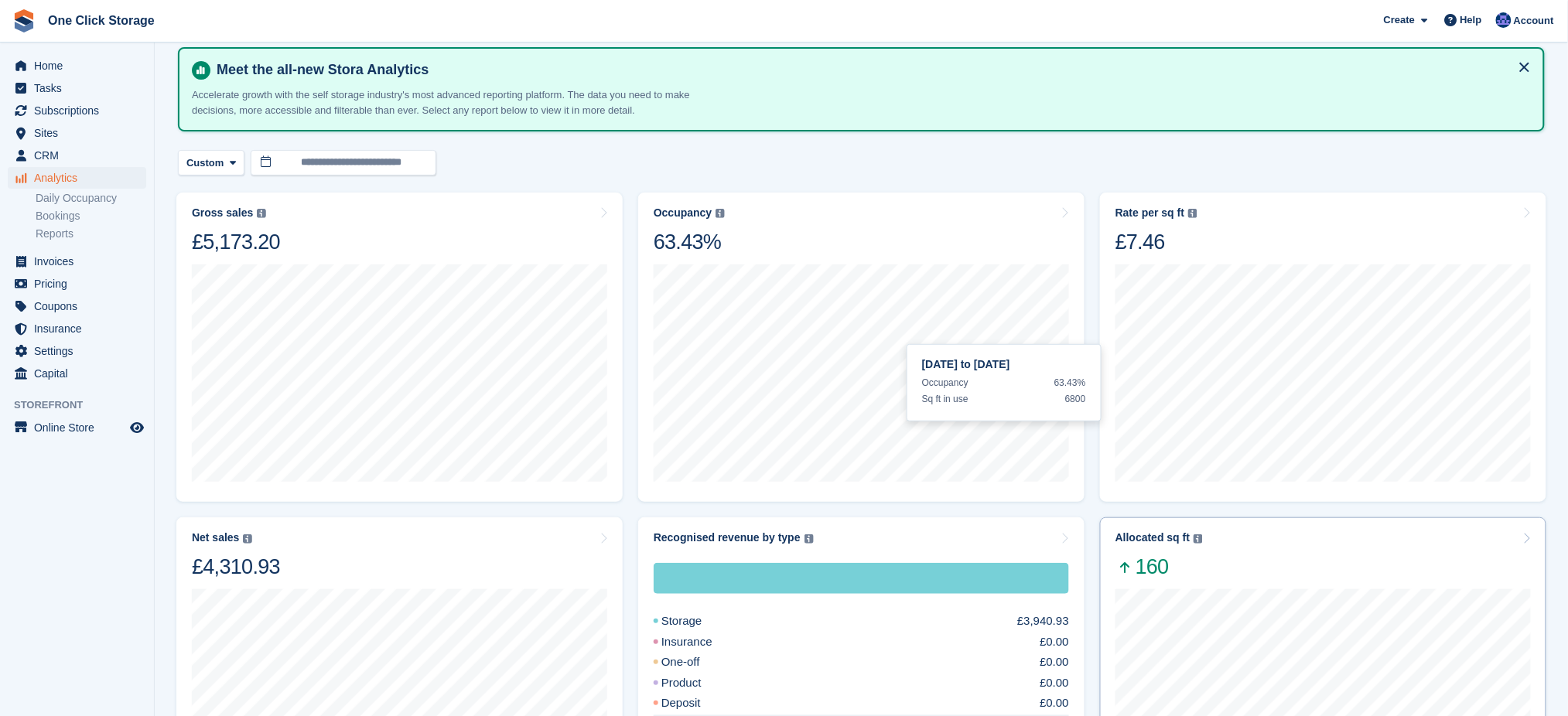
scroll to position [103, 0]
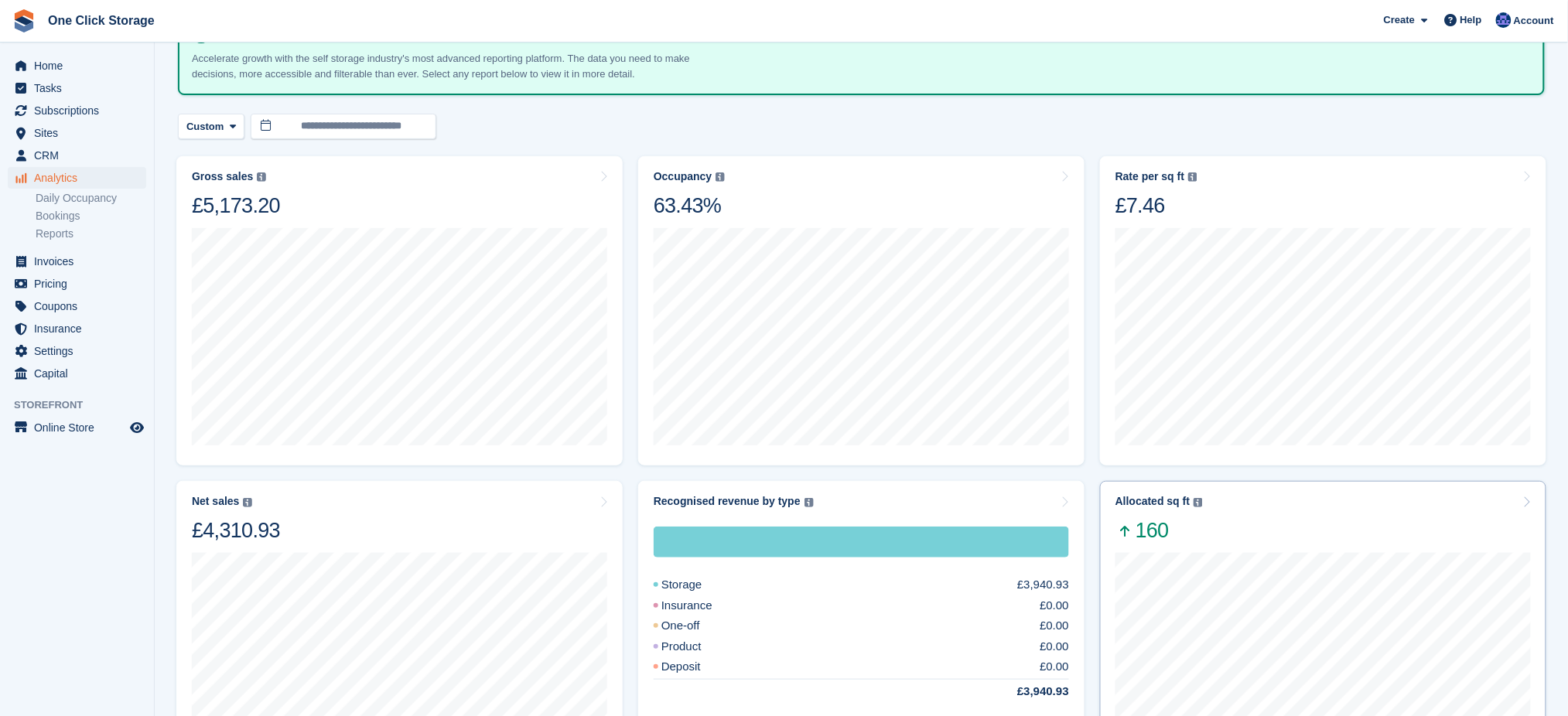
click at [1313, 544] on div at bounding box center [1323, 660] width 415 height 233
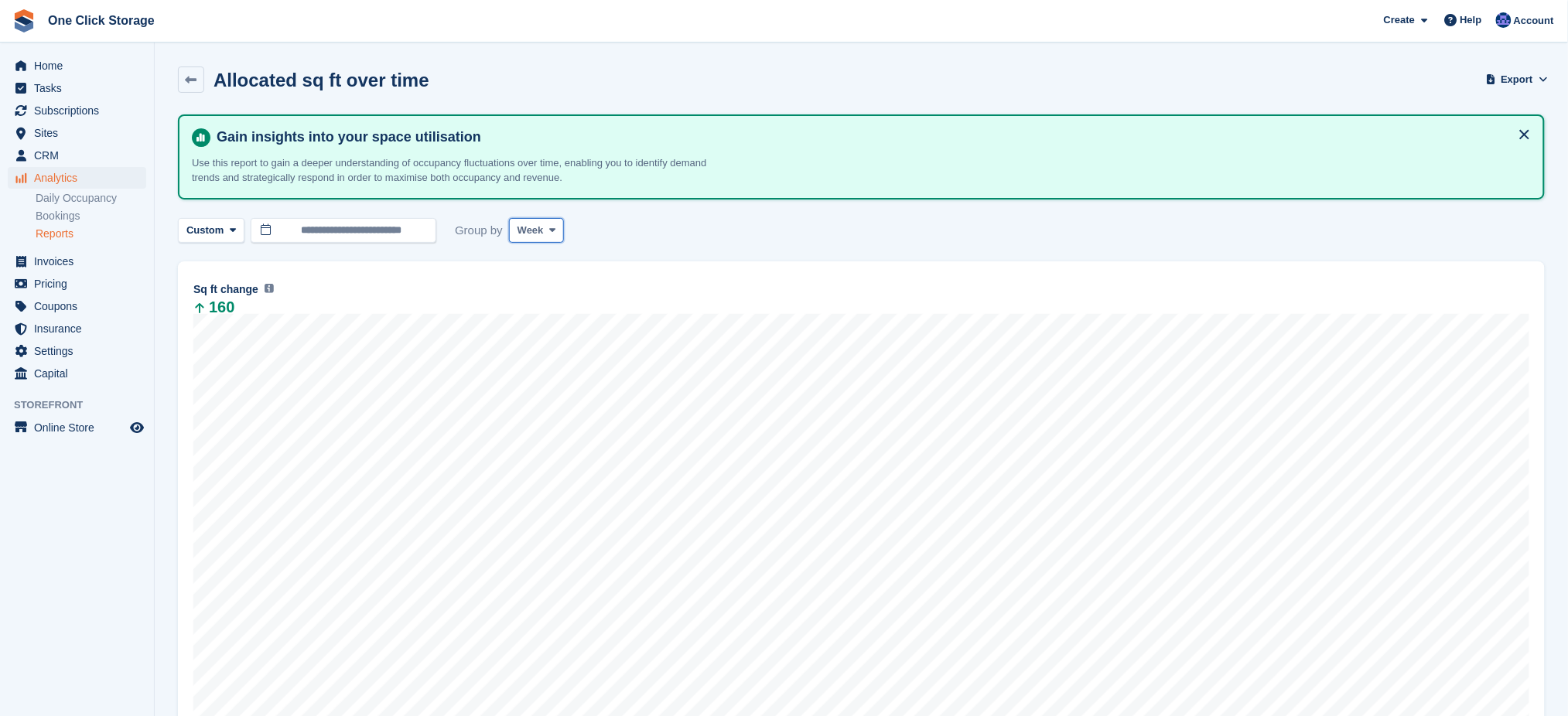
click at [525, 228] on span "Week" at bounding box center [531, 230] width 26 height 15
click at [535, 323] on link "Month" at bounding box center [583, 322] width 135 height 28
click at [550, 226] on span at bounding box center [556, 231] width 13 height 13
click at [549, 291] on link "Week" at bounding box center [583, 295] width 135 height 28
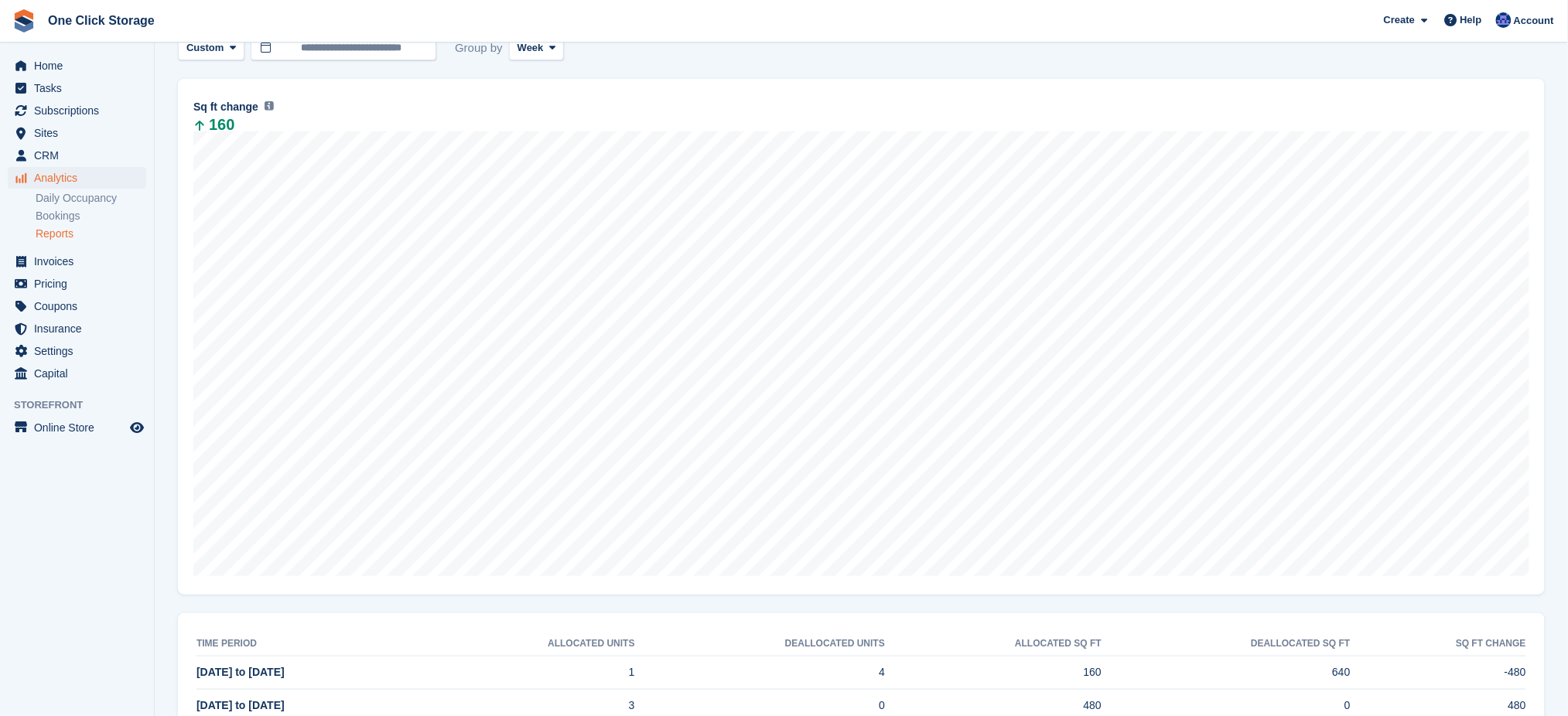
scroll to position [327, 0]
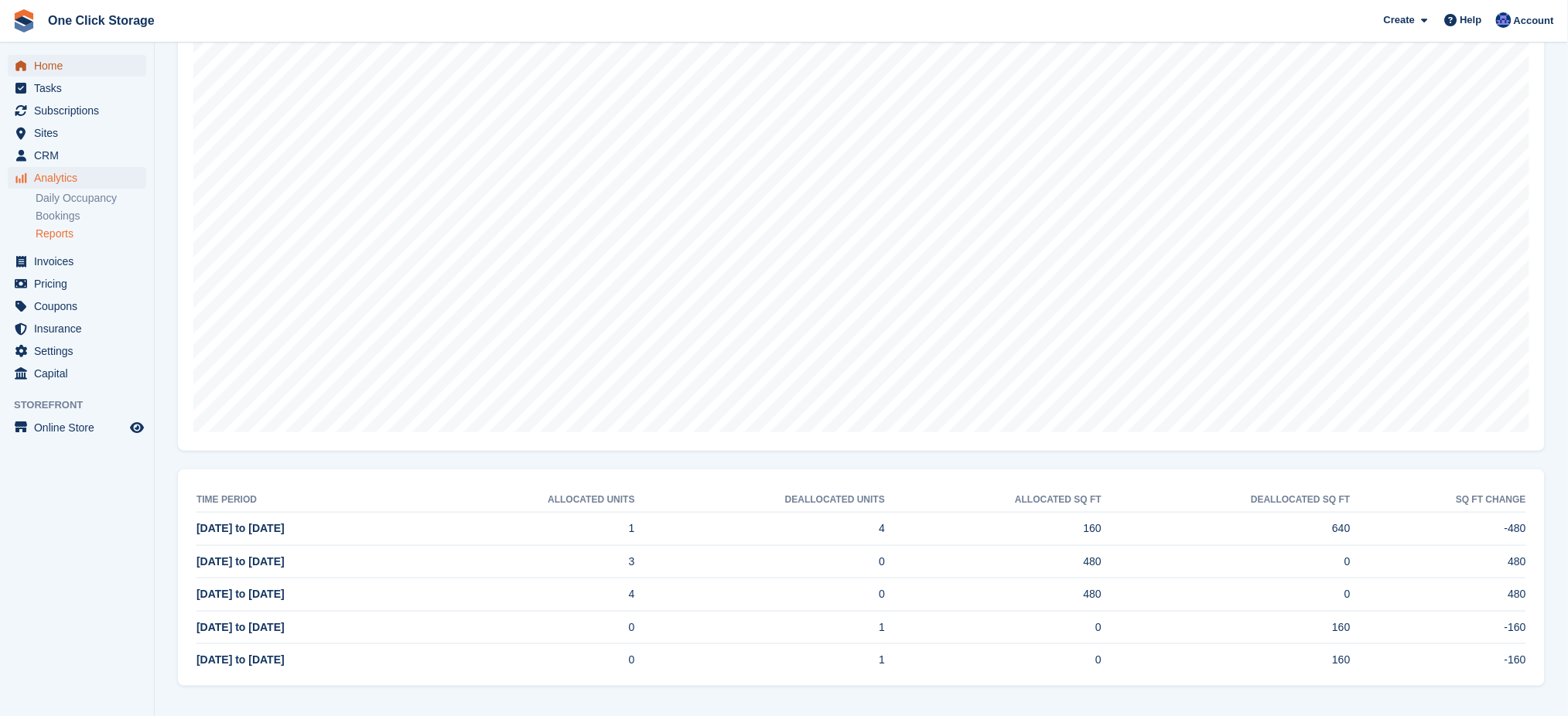
click at [55, 59] on span "Home" at bounding box center [80, 65] width 93 height 22
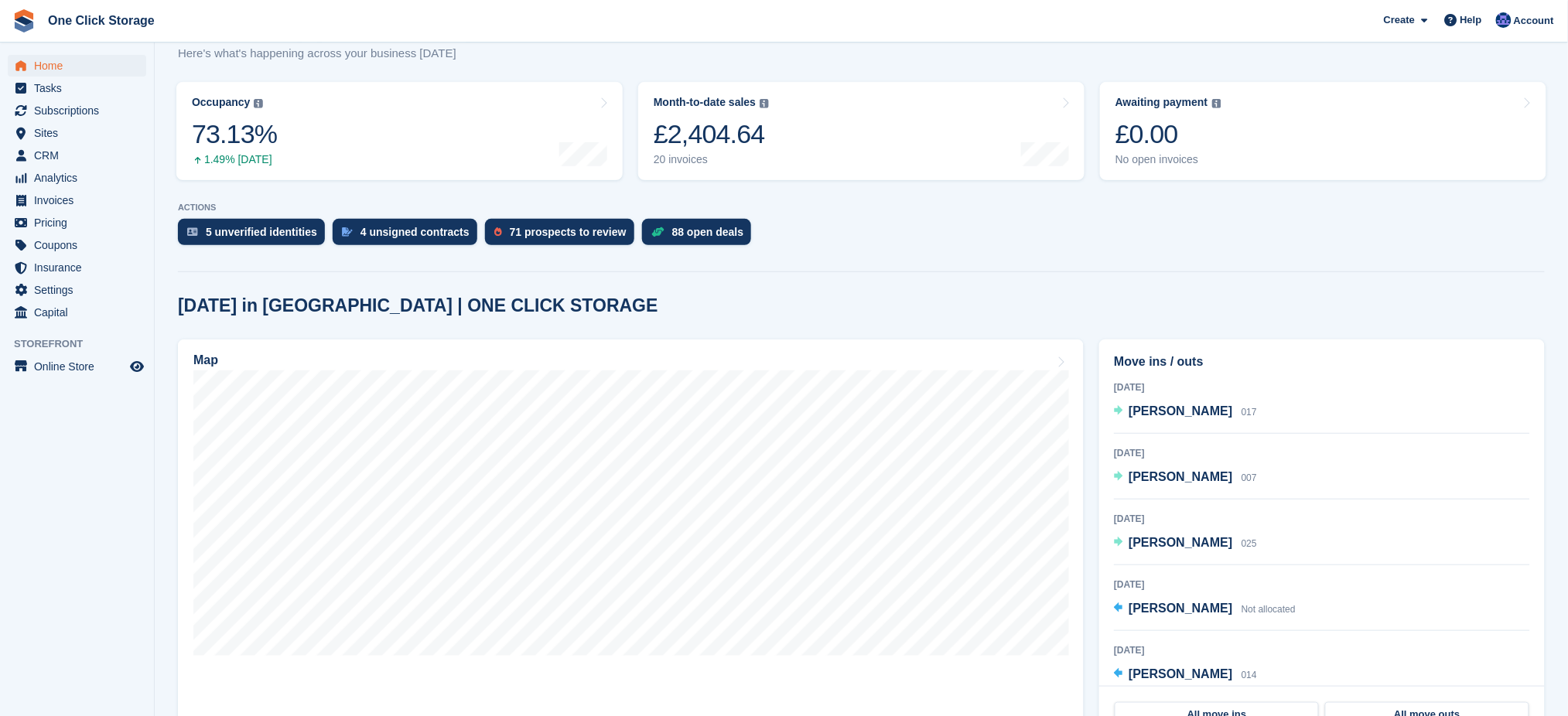
scroll to position [309, 0]
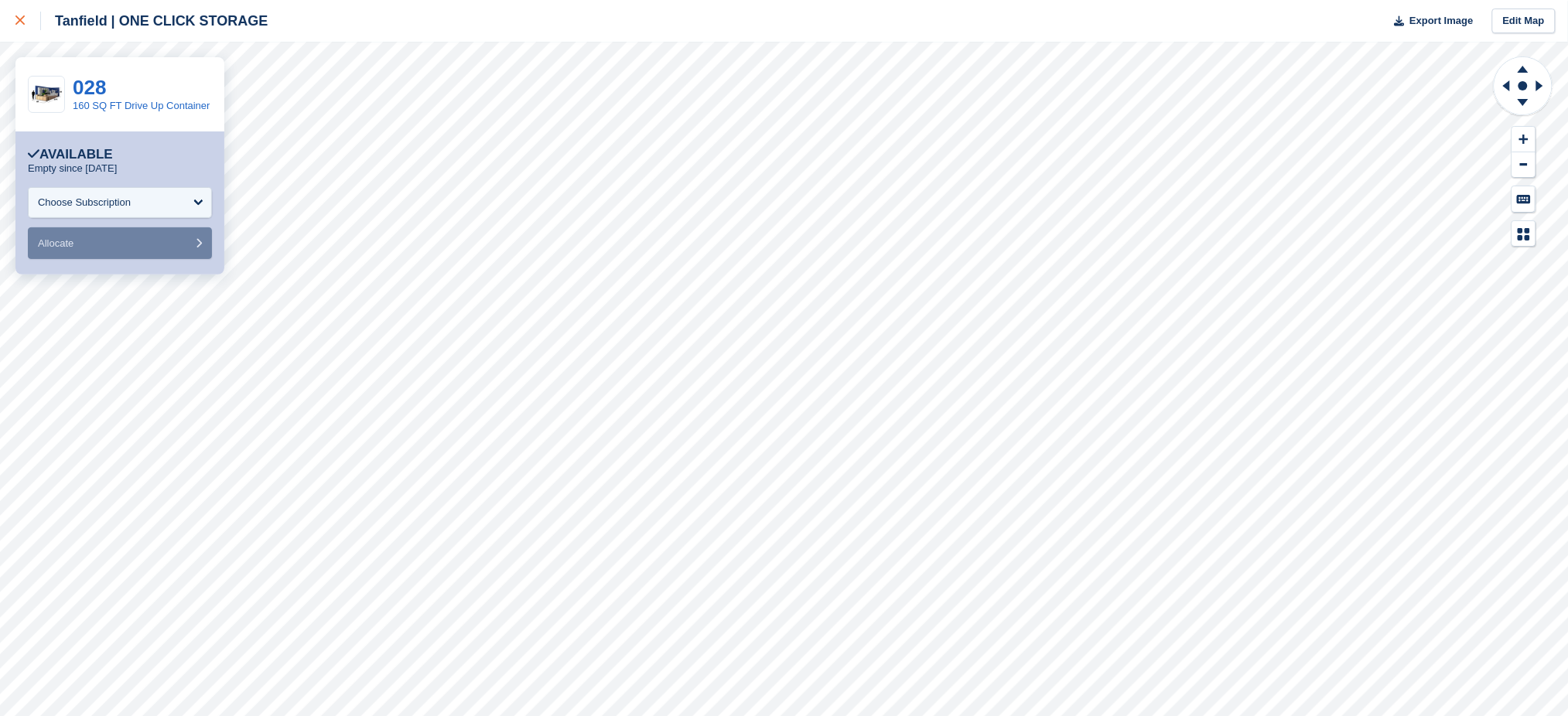
click at [23, 20] on icon at bounding box center [20, 20] width 10 height 10
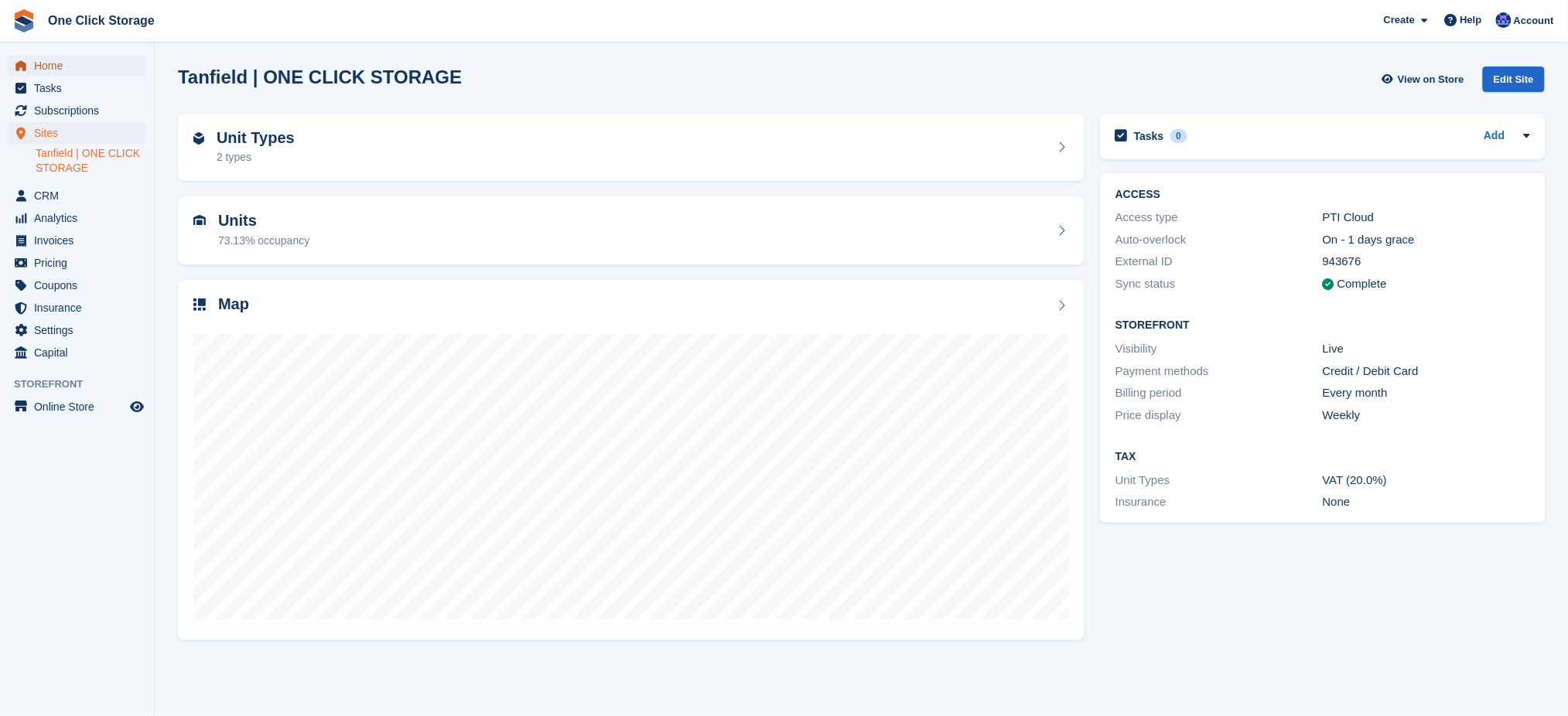
click at [65, 69] on span "Home" at bounding box center [80, 65] width 93 height 22
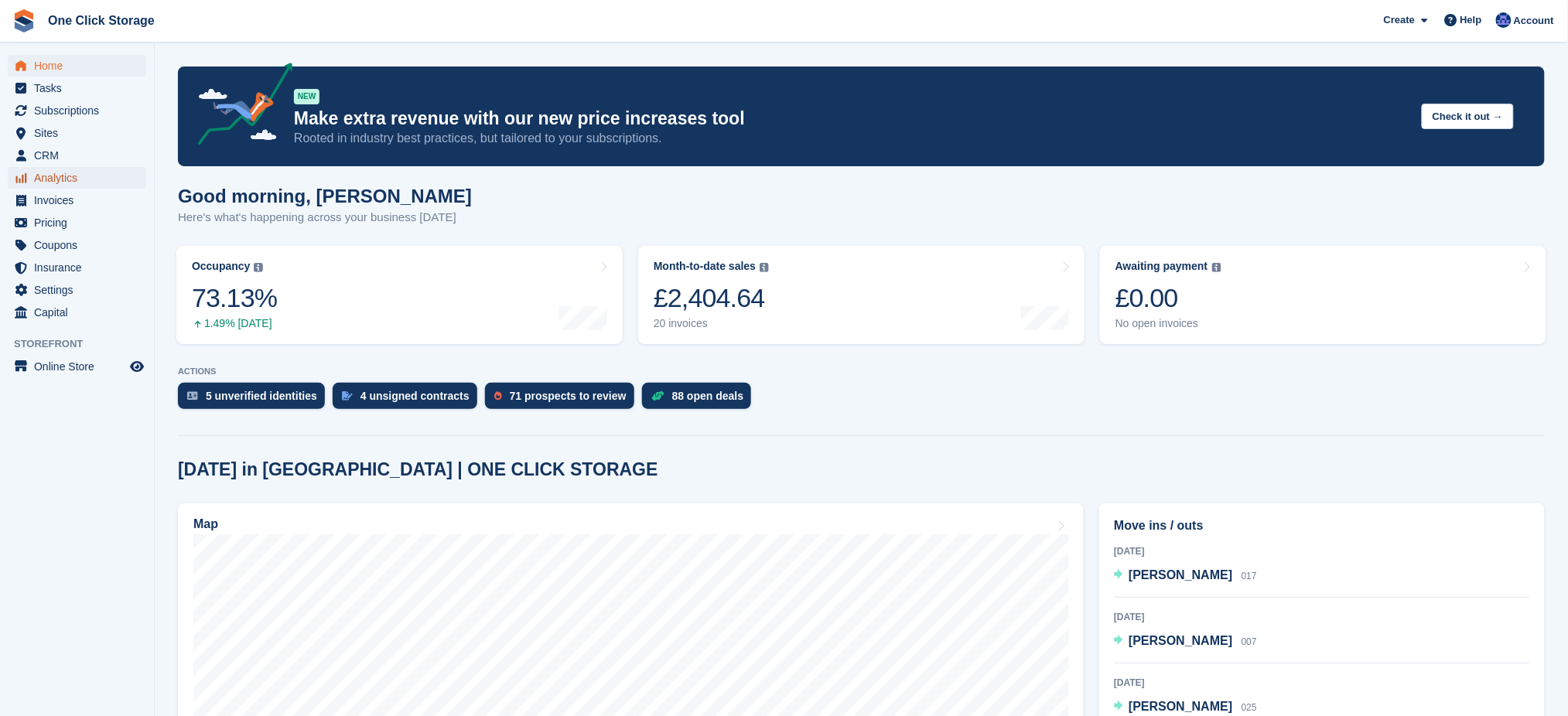
click at [69, 178] on span "Analytics" at bounding box center [80, 178] width 93 height 22
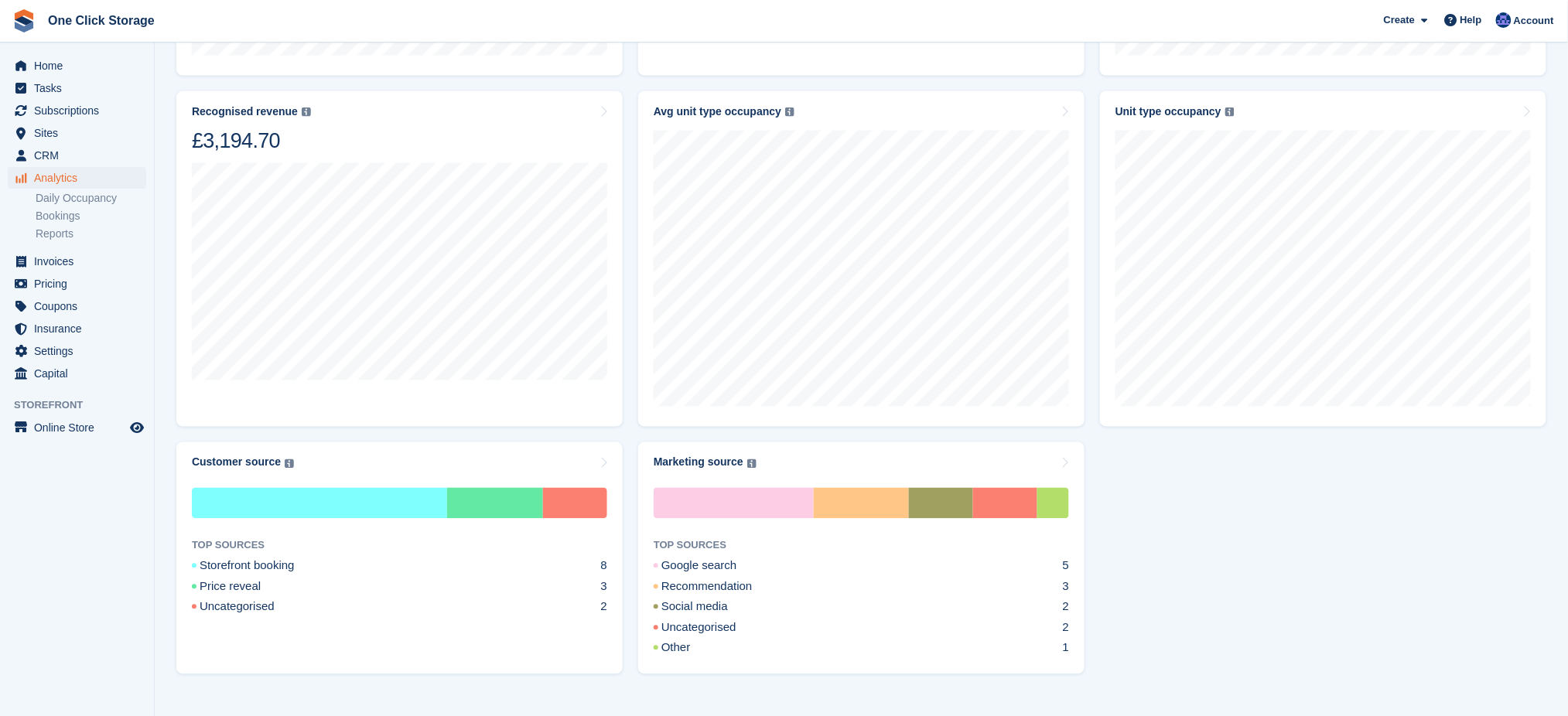
scroll to position [843, 0]
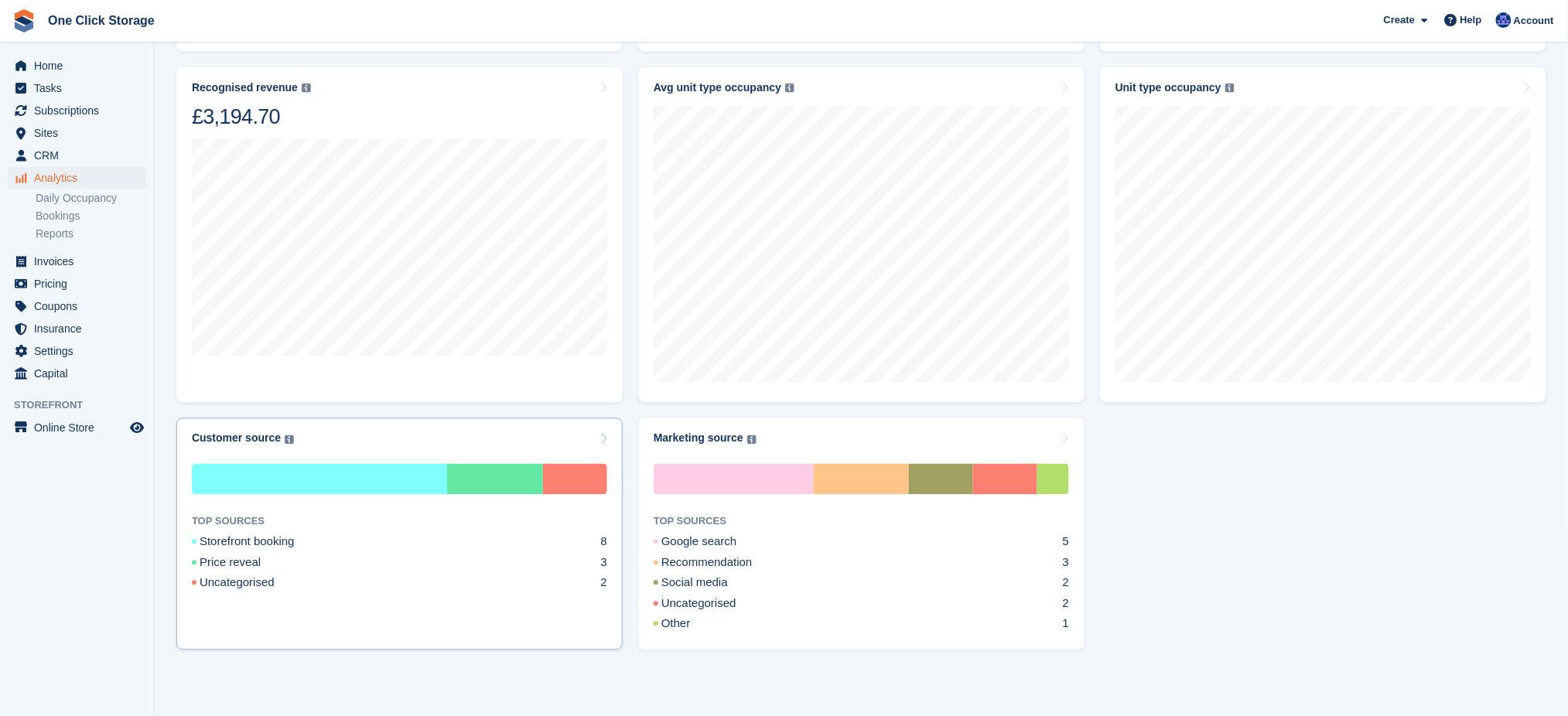
click at [450, 546] on div "Storefront booking 8" at bounding box center [399, 542] width 415 height 18
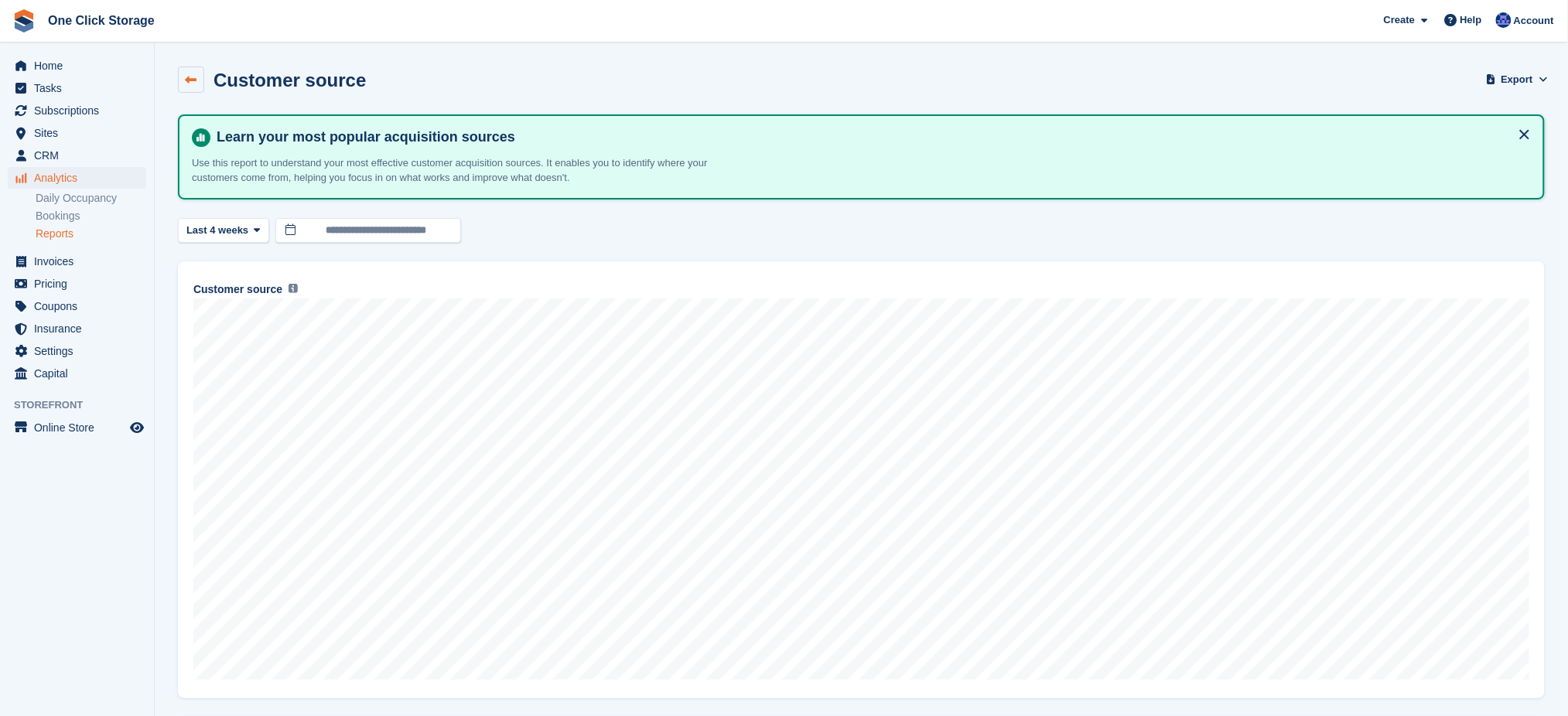
click at [193, 80] on icon at bounding box center [191, 80] width 12 height 12
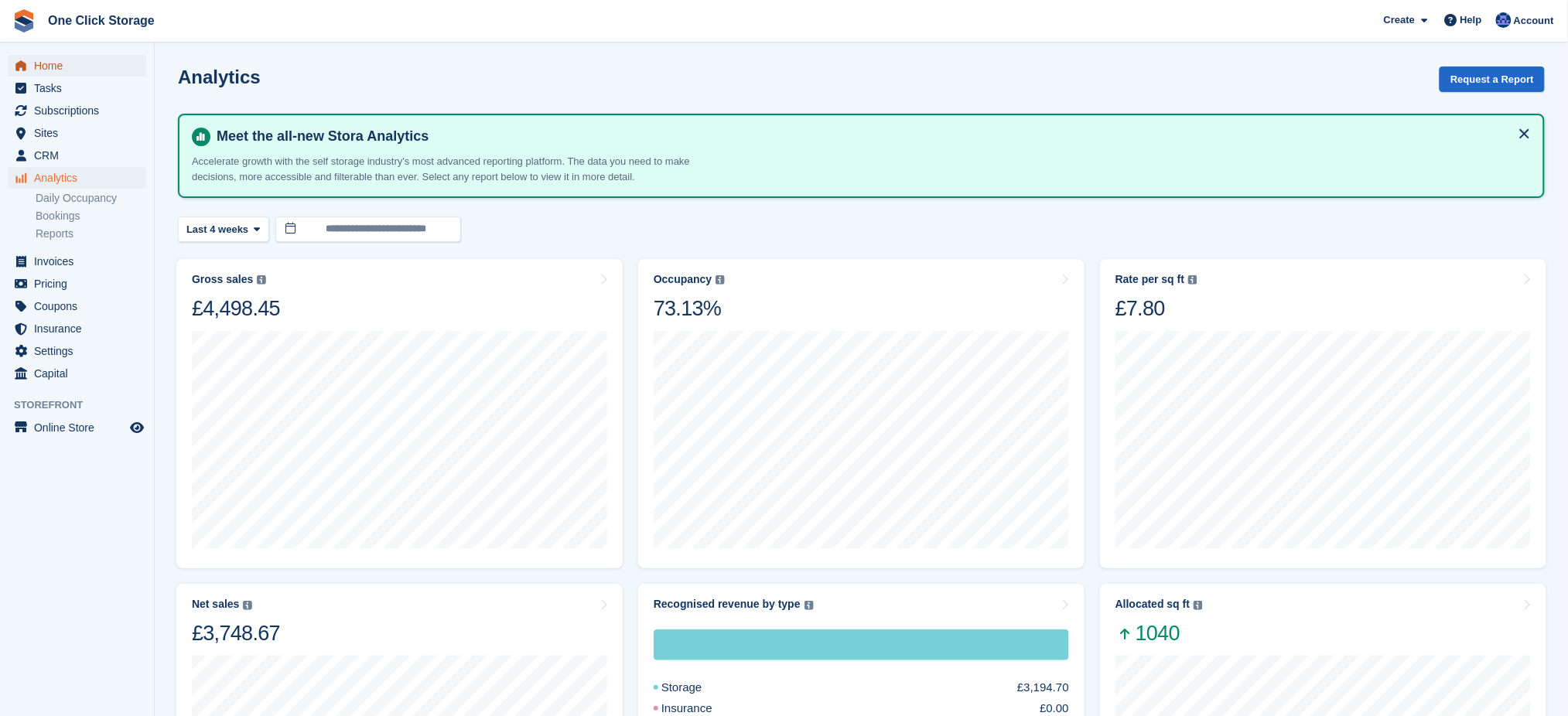
click at [81, 68] on span "Home" at bounding box center [80, 65] width 93 height 22
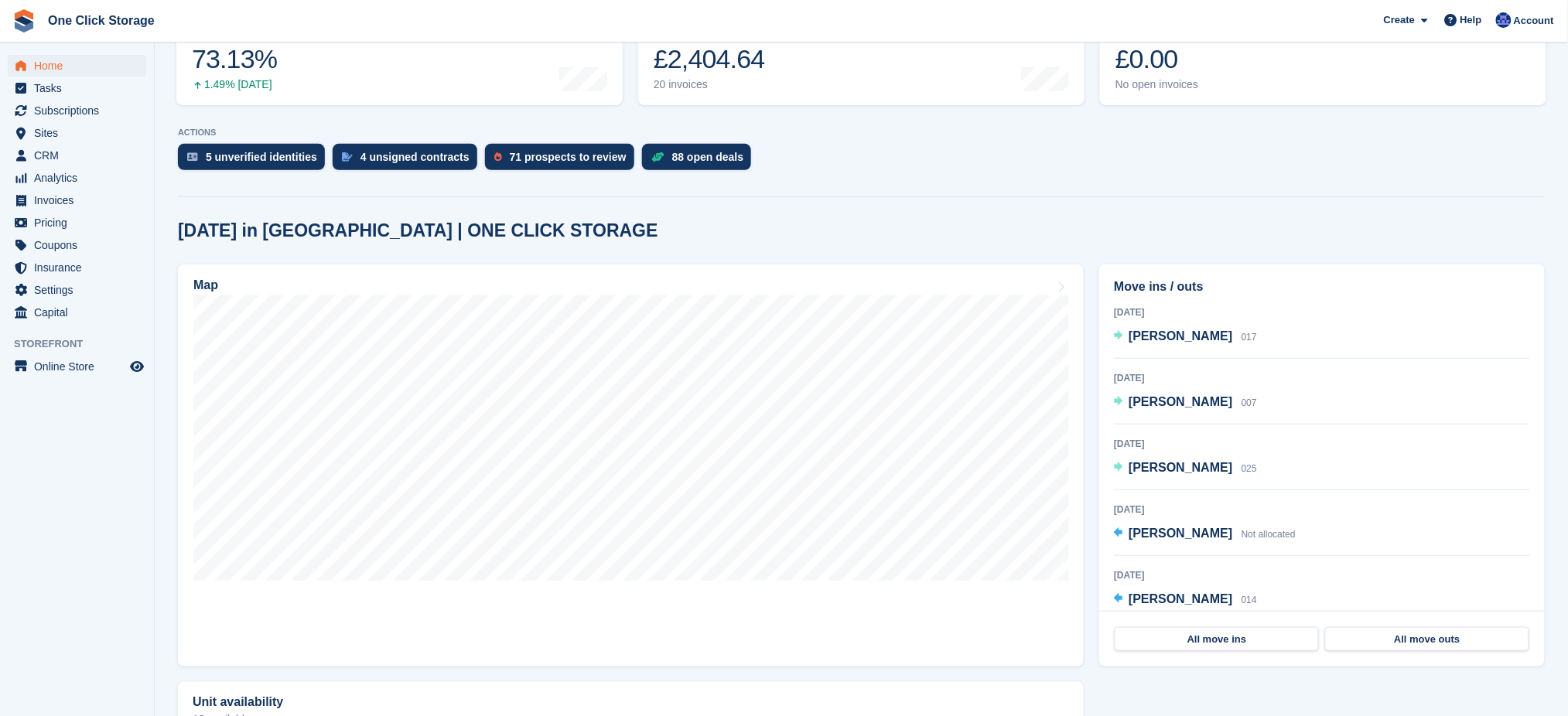
scroll to position [205, 0]
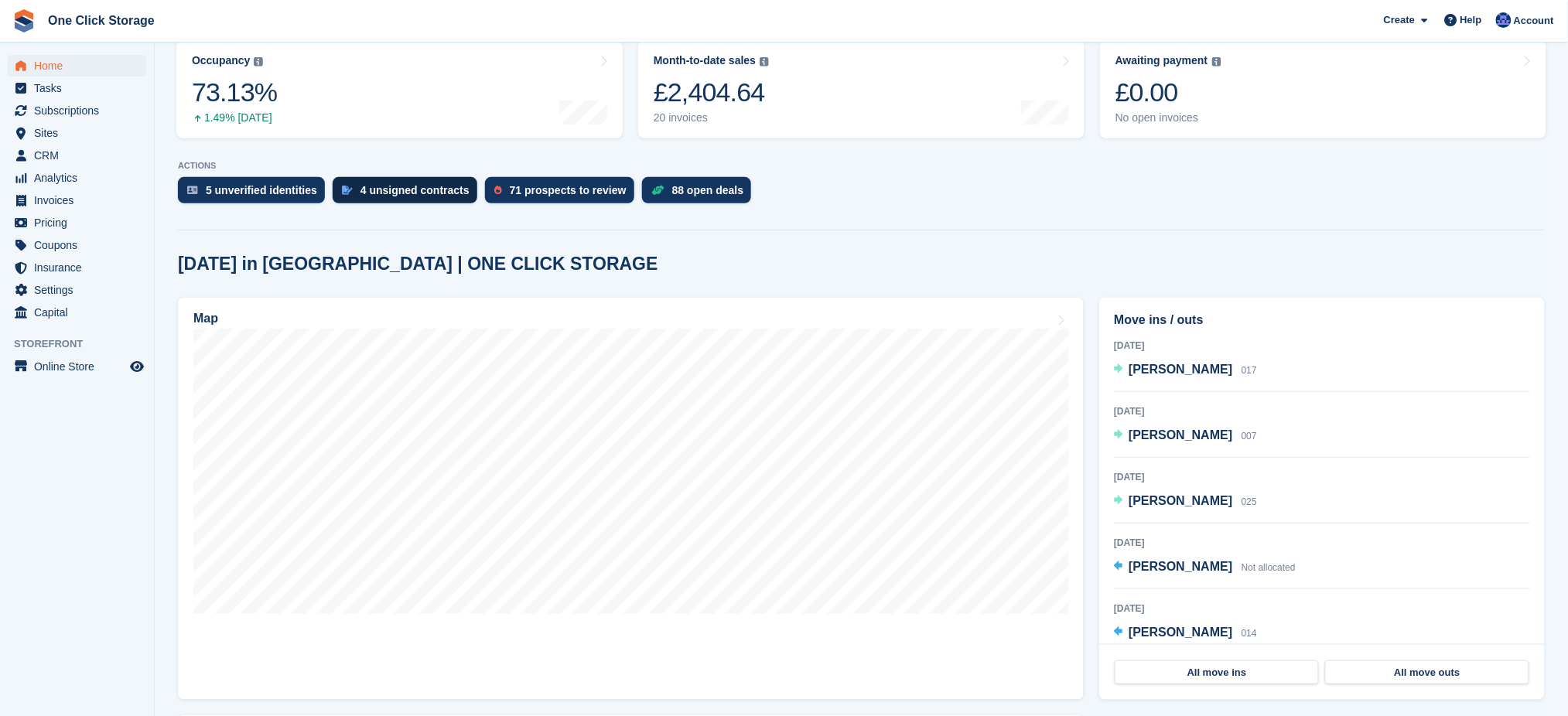
click at [367, 187] on div "4 unsigned contracts" at bounding box center [415, 190] width 109 height 13
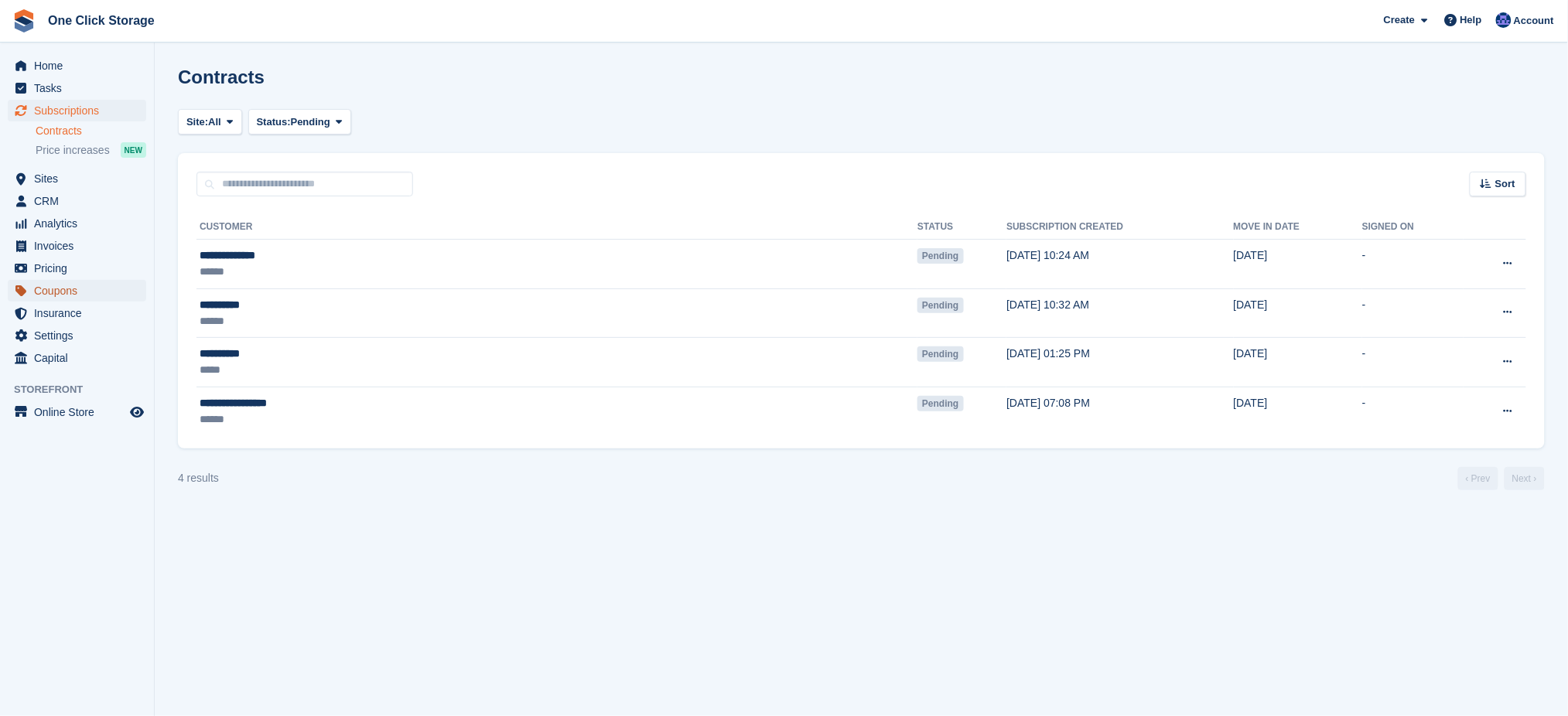
click at [80, 291] on span "Coupons" at bounding box center [80, 291] width 93 height 22
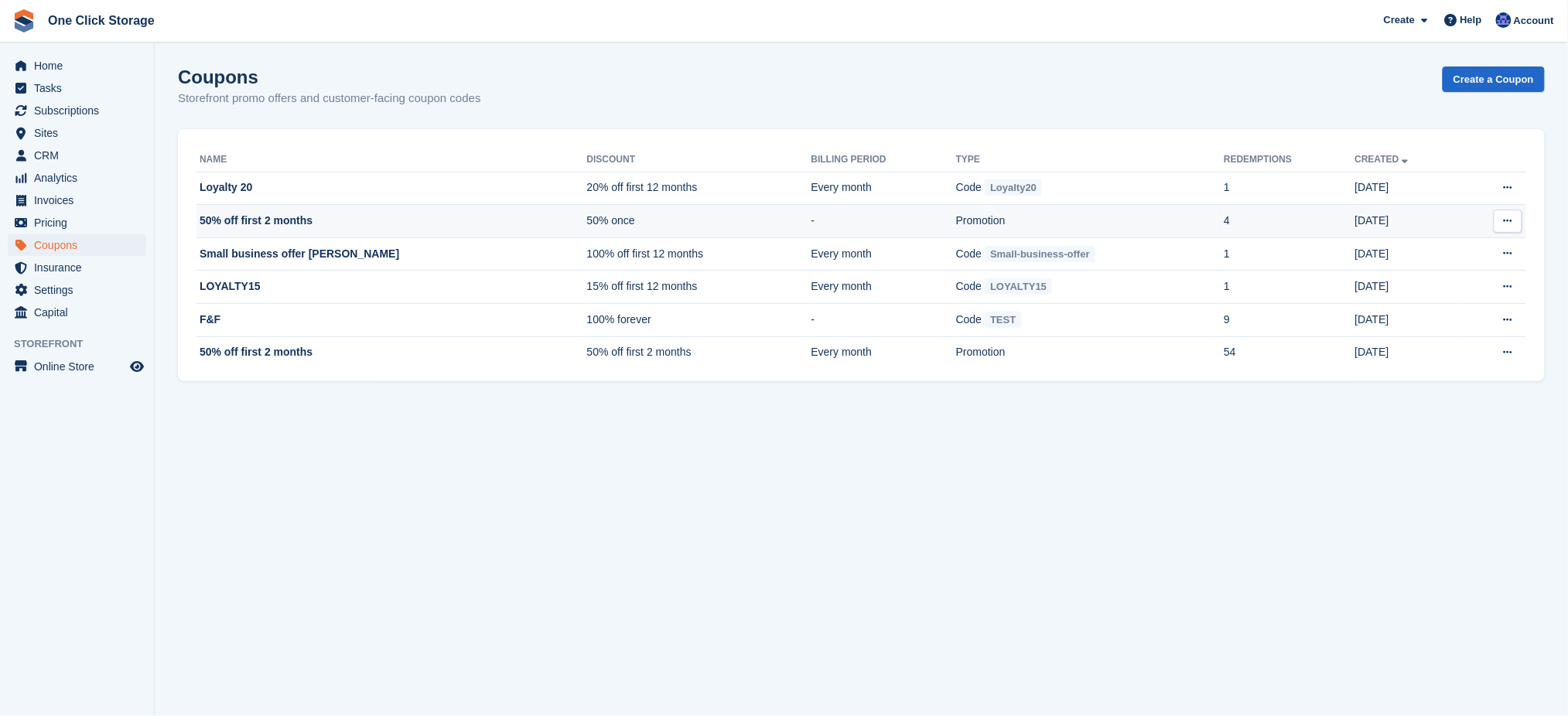
click at [388, 220] on td "50% off first 2 months" at bounding box center [392, 221] width 390 height 33
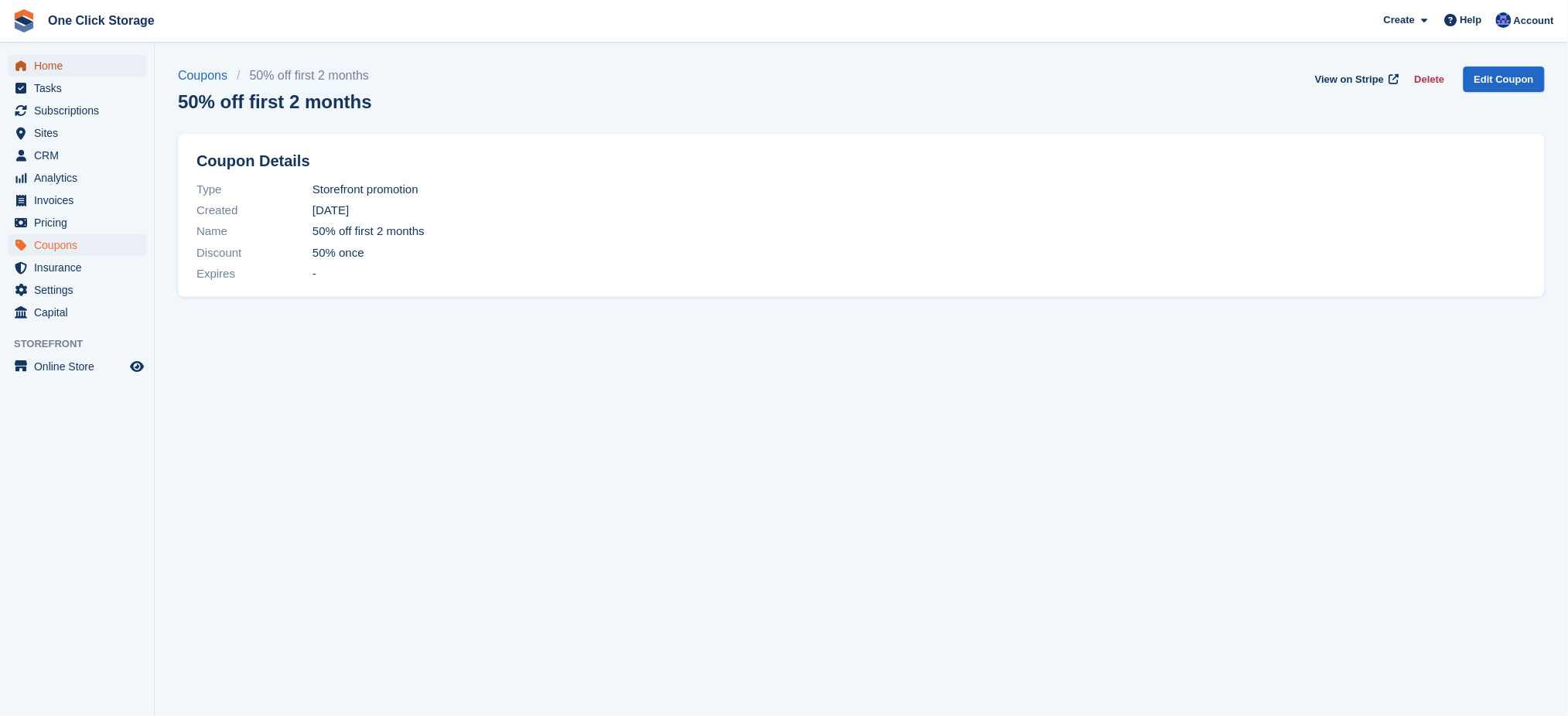
click at [65, 72] on span "Home" at bounding box center [80, 65] width 93 height 22
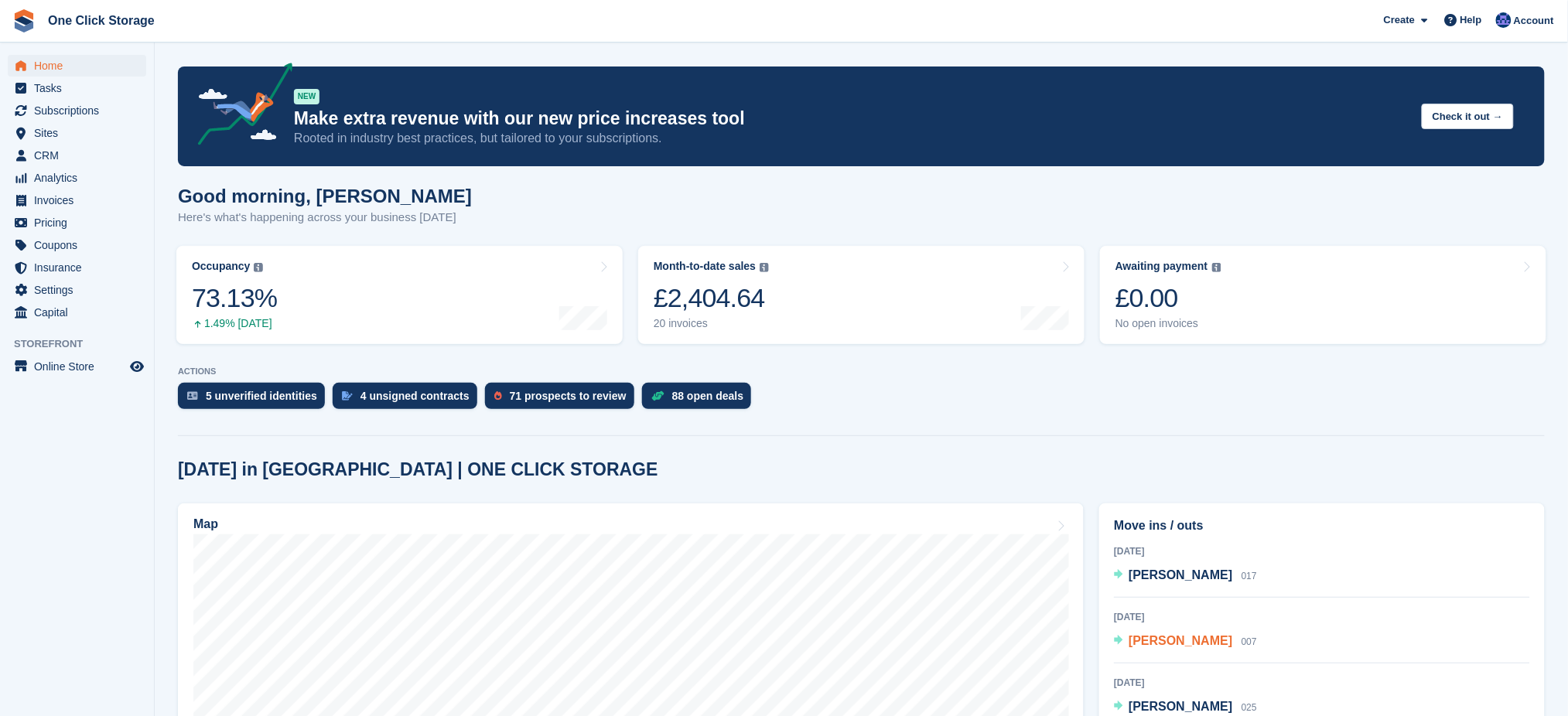
click at [1167, 638] on span "[PERSON_NAME]" at bounding box center [1181, 640] width 104 height 14
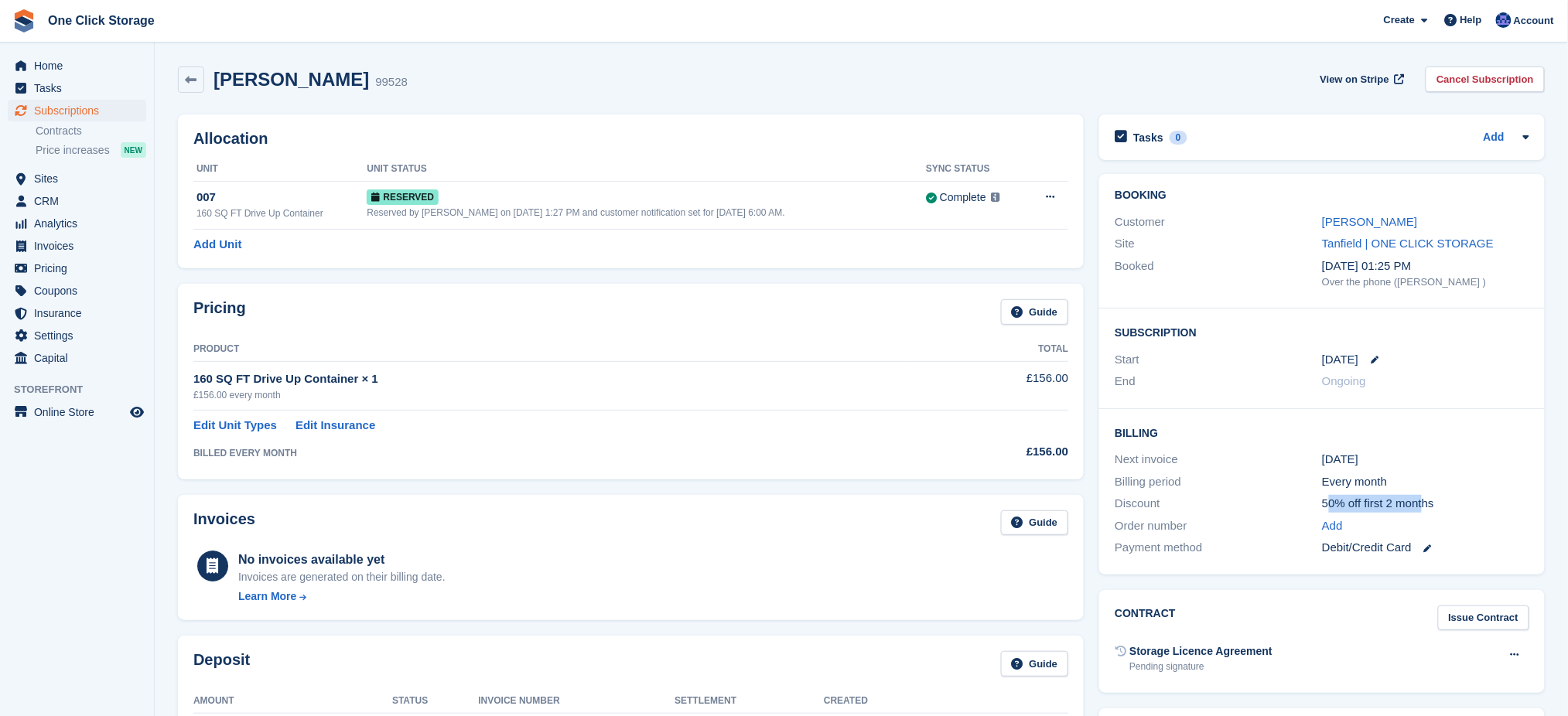
drag, startPoint x: 1426, startPoint y: 504, endPoint x: 1328, endPoint y: 504, distance: 98.0
click at [1328, 504] on div "50% off first 2 months" at bounding box center [1426, 504] width 207 height 18
click at [1373, 506] on div "50% off first 2 months" at bounding box center [1426, 504] width 207 height 18
drag, startPoint x: 1161, startPoint y: 500, endPoint x: 1135, endPoint y: 500, distance: 26.0
click at [1135, 500] on div "Discount" at bounding box center [1218, 504] width 207 height 18
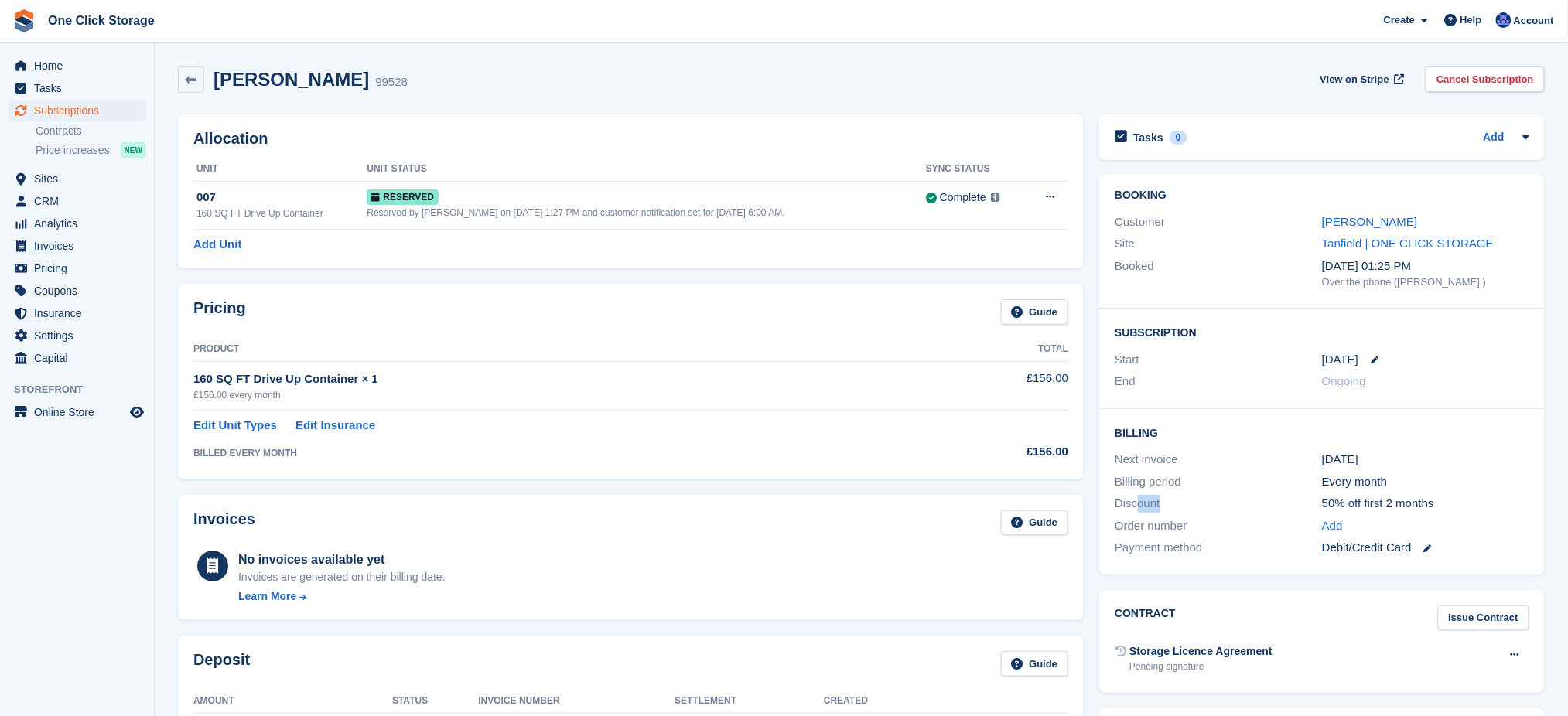
click at [1206, 502] on div "Discount" at bounding box center [1218, 504] width 207 height 18
click at [199, 84] on link at bounding box center [190, 80] width 26 height 26
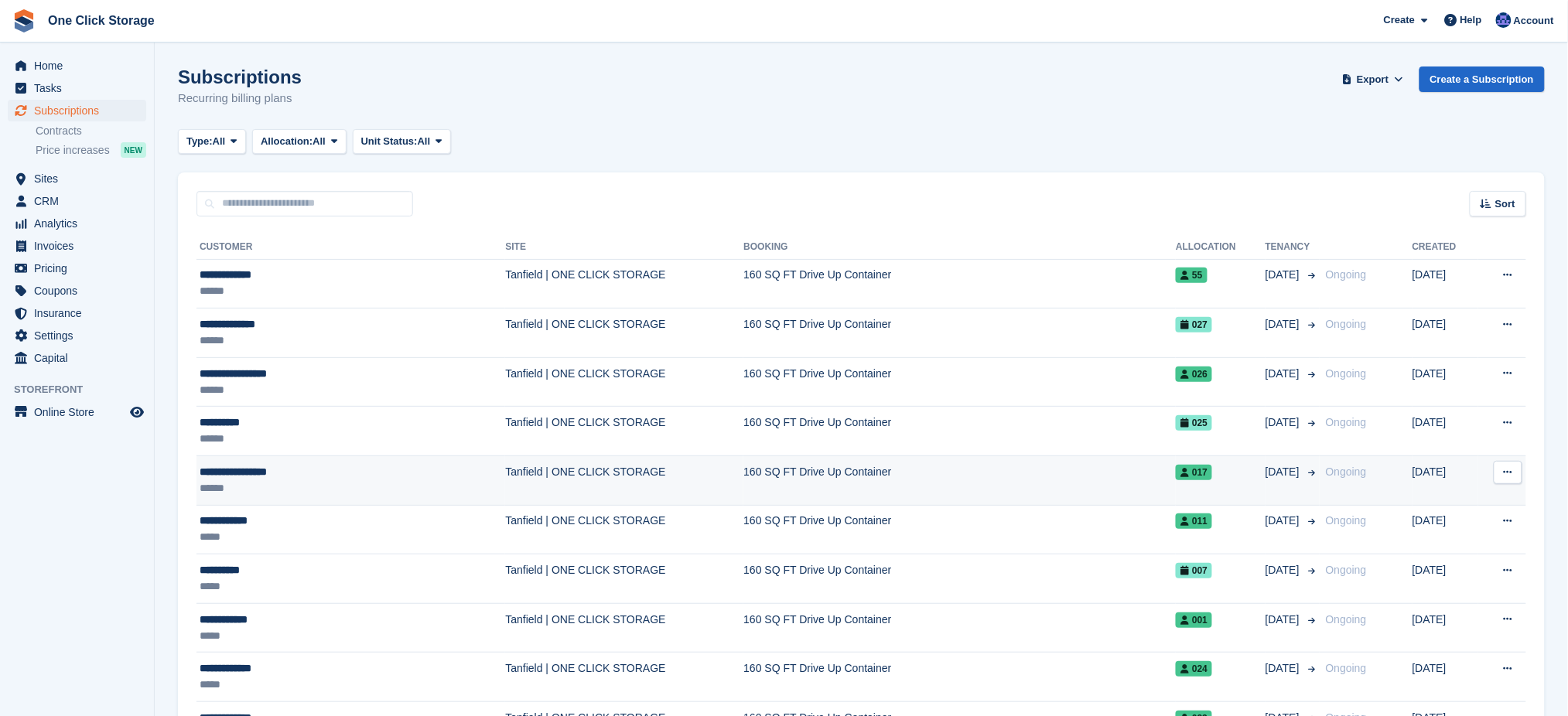
click at [289, 471] on div "**********" at bounding box center [302, 472] width 205 height 16
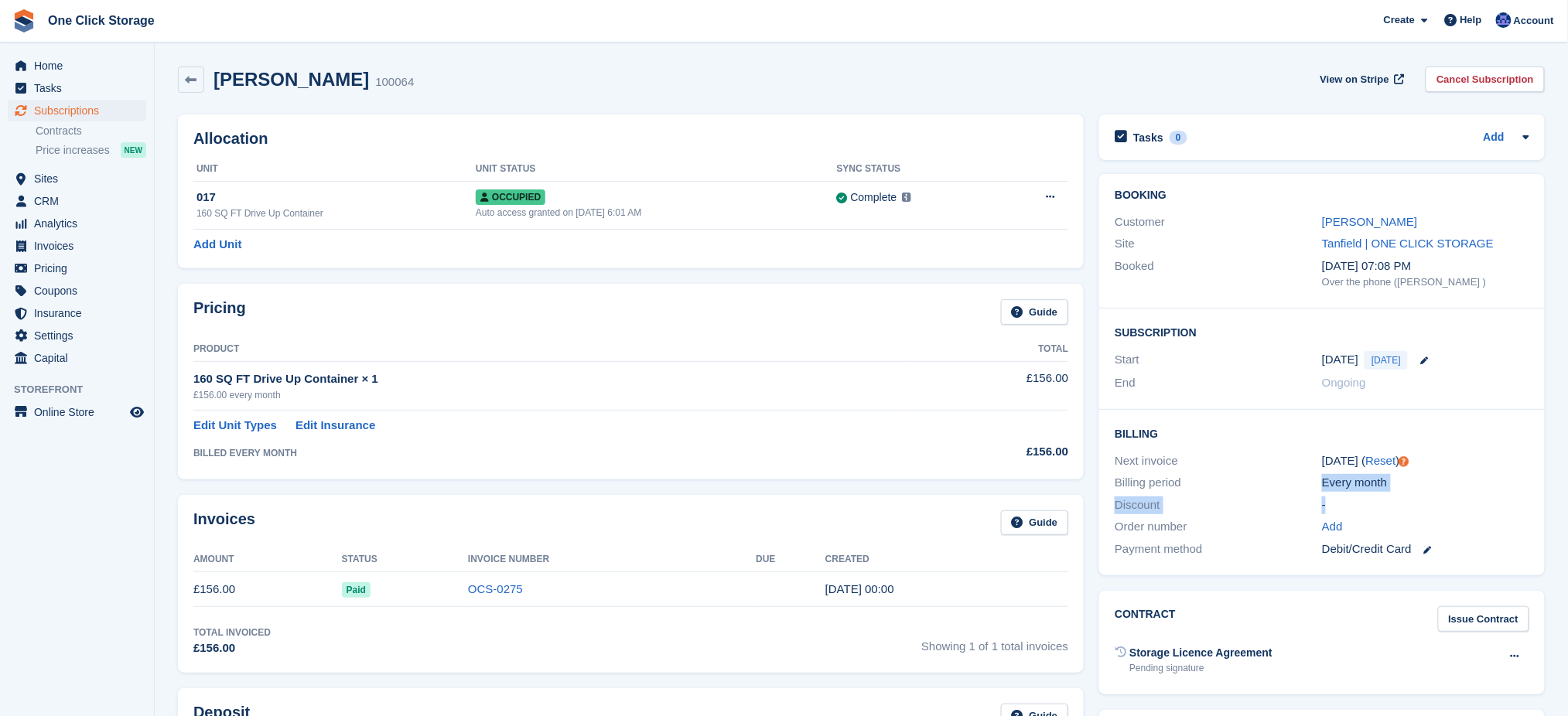
drag, startPoint x: 1317, startPoint y: 491, endPoint x: 1332, endPoint y: 513, distance: 26.6
click at [1332, 513] on div "Billing Next invoice 11 Sep ( Reset ) Billing period Every month Discount - Ord…" at bounding box center [1322, 493] width 445 height 166
click at [1332, 513] on div "-" at bounding box center [1426, 505] width 207 height 18
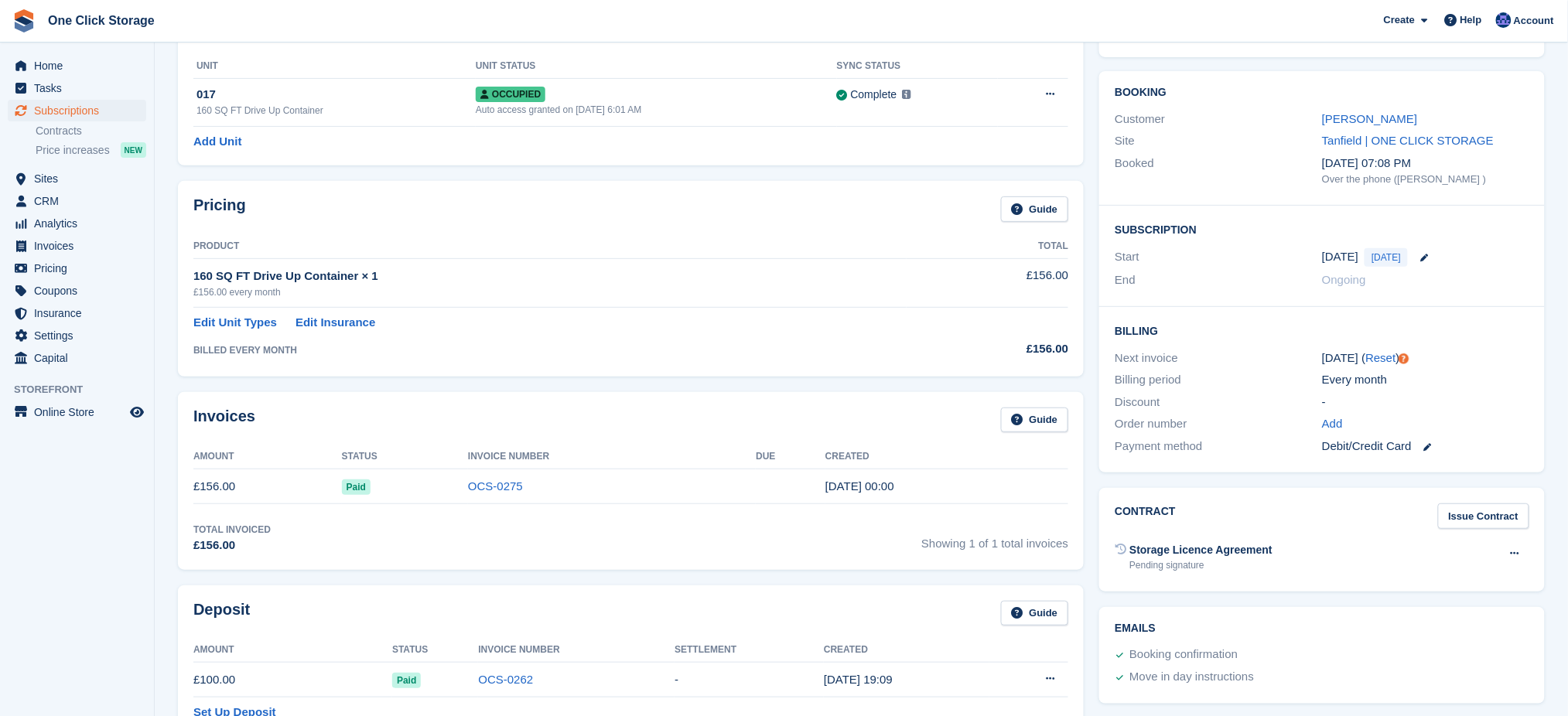
scroll to position [205, 0]
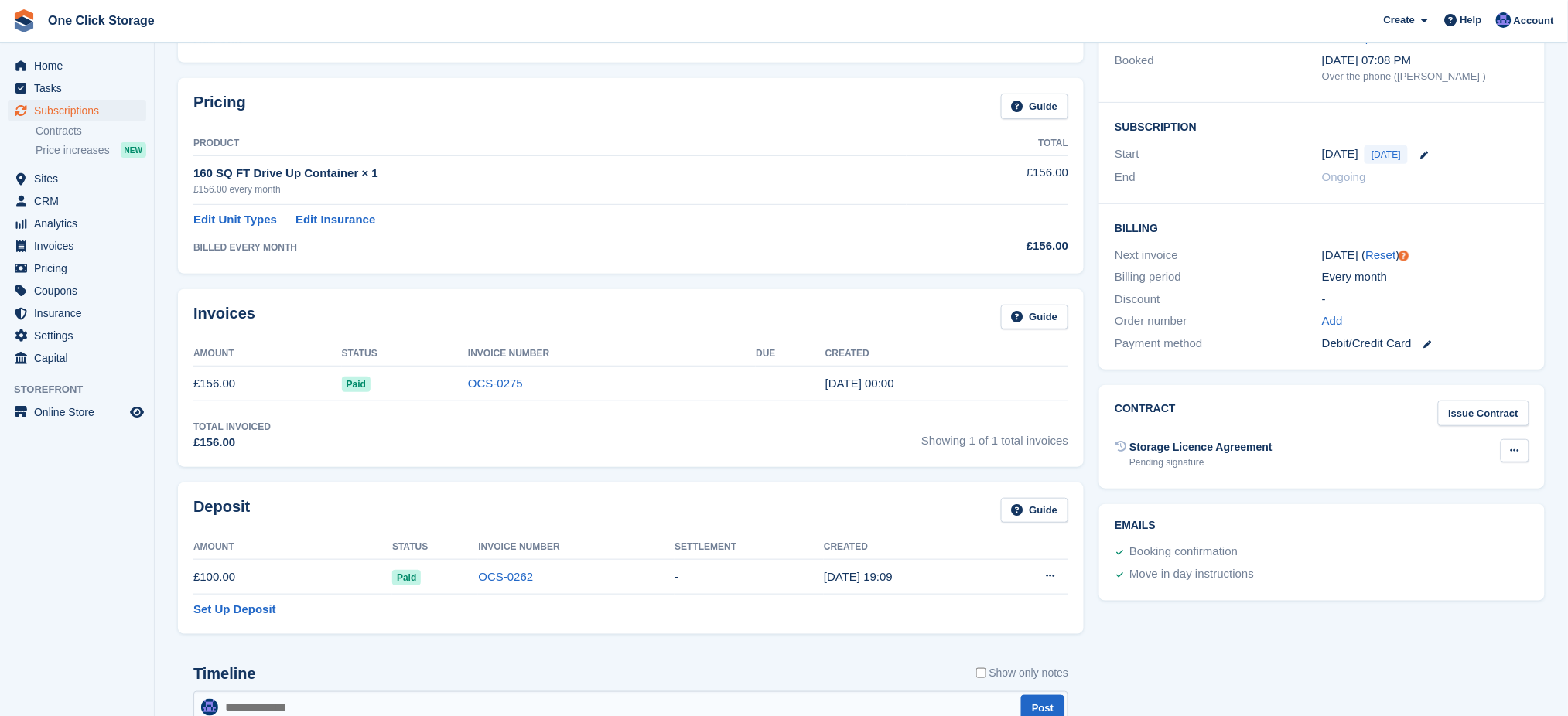
click at [1523, 450] on button at bounding box center [1515, 451] width 29 height 23
click at [1277, 428] on div "Contract Issue Contract Storage Licence Agreement Pending signature Void contra…" at bounding box center [1322, 437] width 445 height 104
drag, startPoint x: 1017, startPoint y: 439, endPoint x: 884, endPoint y: 439, distance: 133.0
click at [887, 439] on div "Total Invoiced £156.00 Showing 1 of 1 total invoices" at bounding box center [631, 436] width 875 height 32
click at [845, 439] on div "Total Invoiced £156.00 Showing 1 of 1 total invoices" at bounding box center [631, 436] width 875 height 32
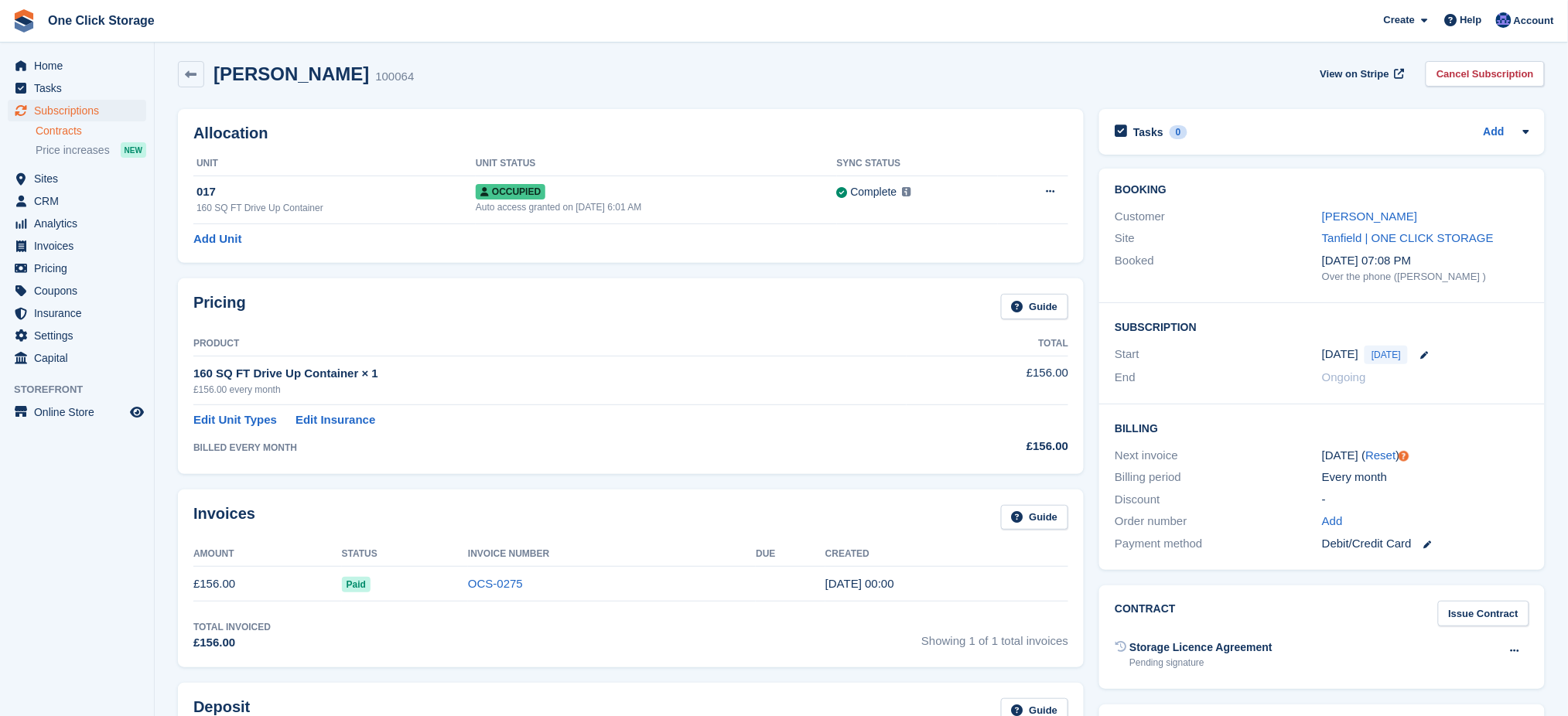
scroll to position [0, 0]
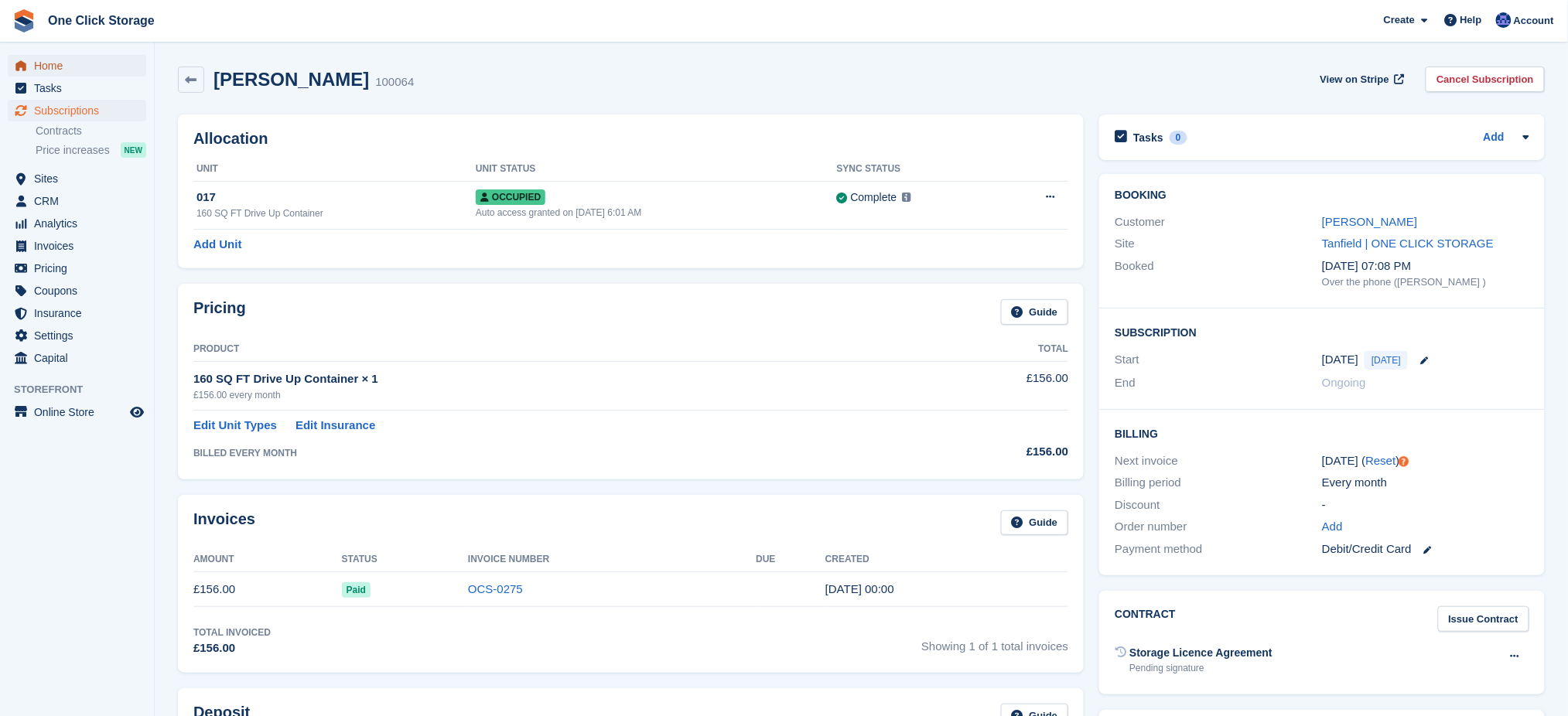
click at [89, 67] on span "Home" at bounding box center [80, 65] width 93 height 22
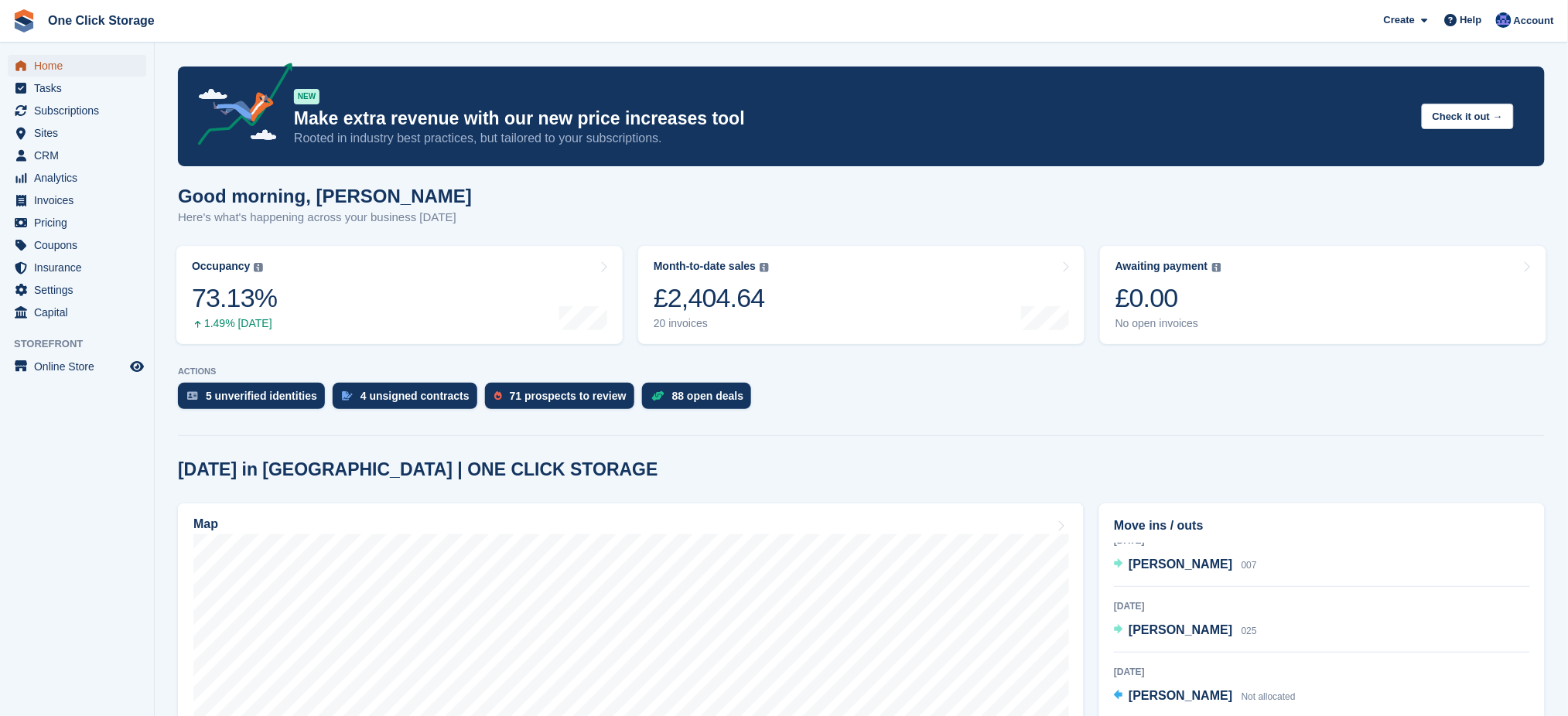
click at [64, 67] on span "Home" at bounding box center [80, 65] width 93 height 22
